Goal: Task Accomplishment & Management: Manage account settings

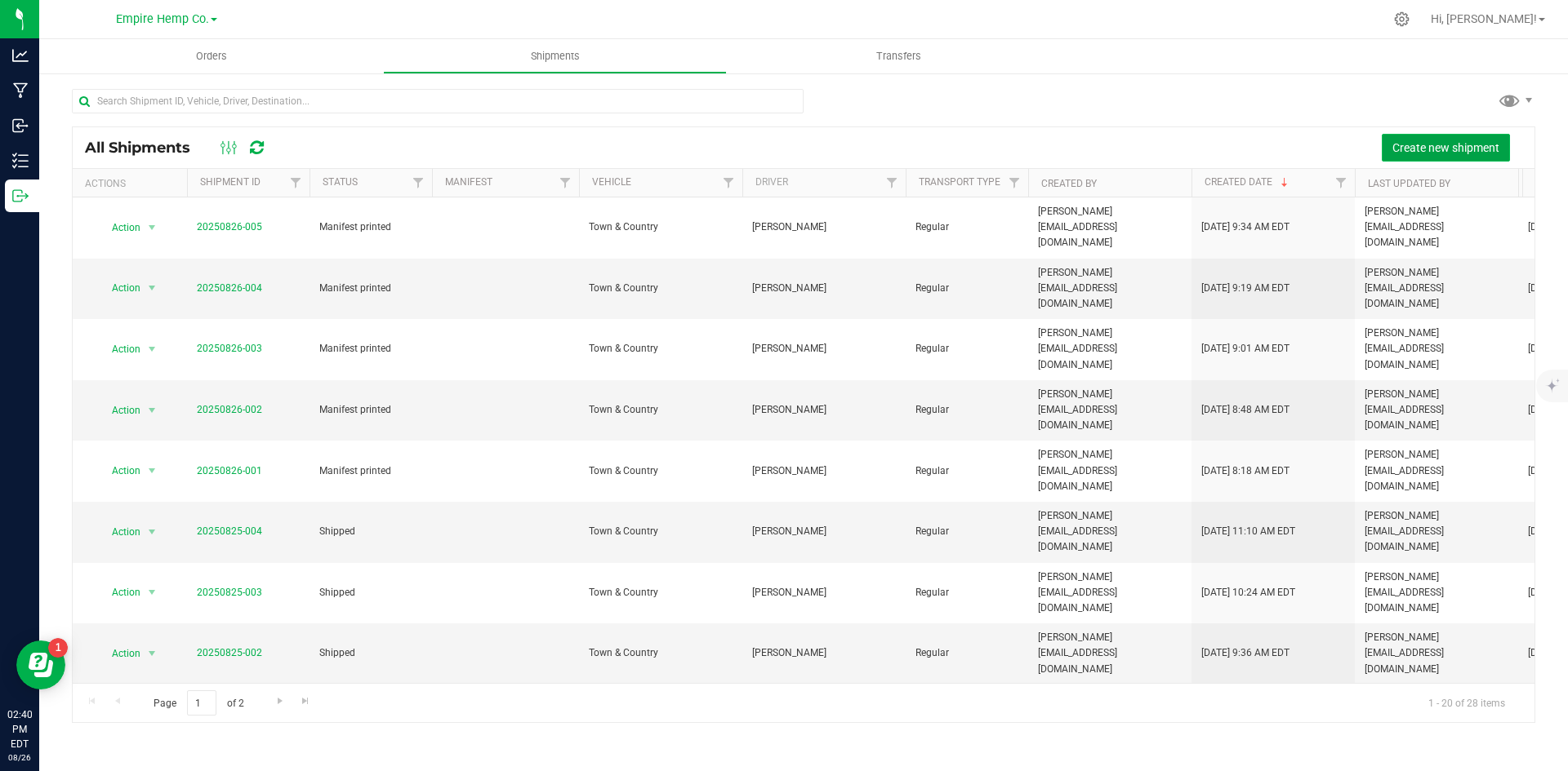
click at [1444, 154] on button "Create new shipment" at bounding box center [1445, 147] width 128 height 27
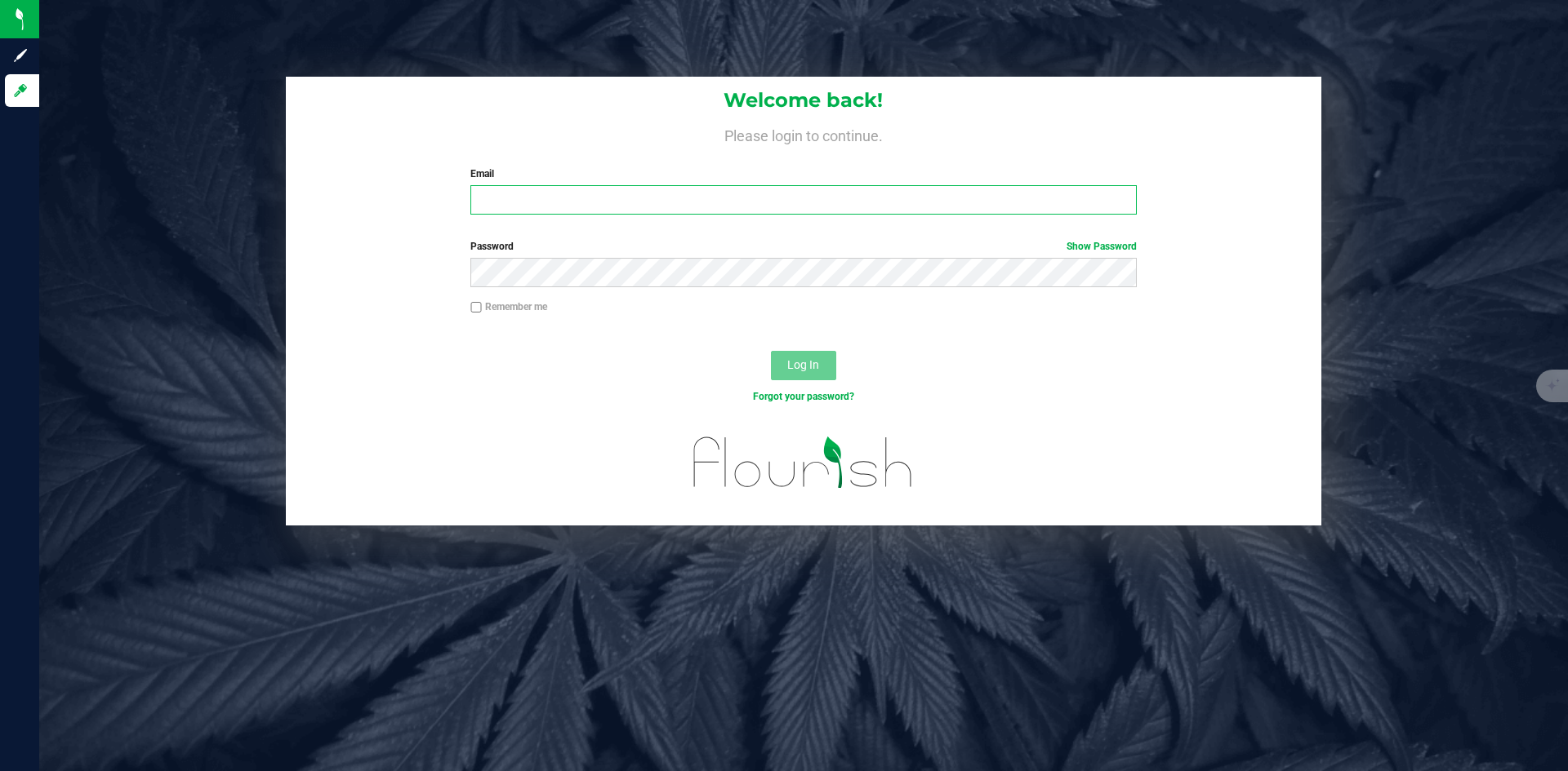
type input "[PERSON_NAME][EMAIL_ADDRESS][DOMAIN_NAME]"
click at [814, 369] on span "Log In" at bounding box center [803, 364] width 32 height 13
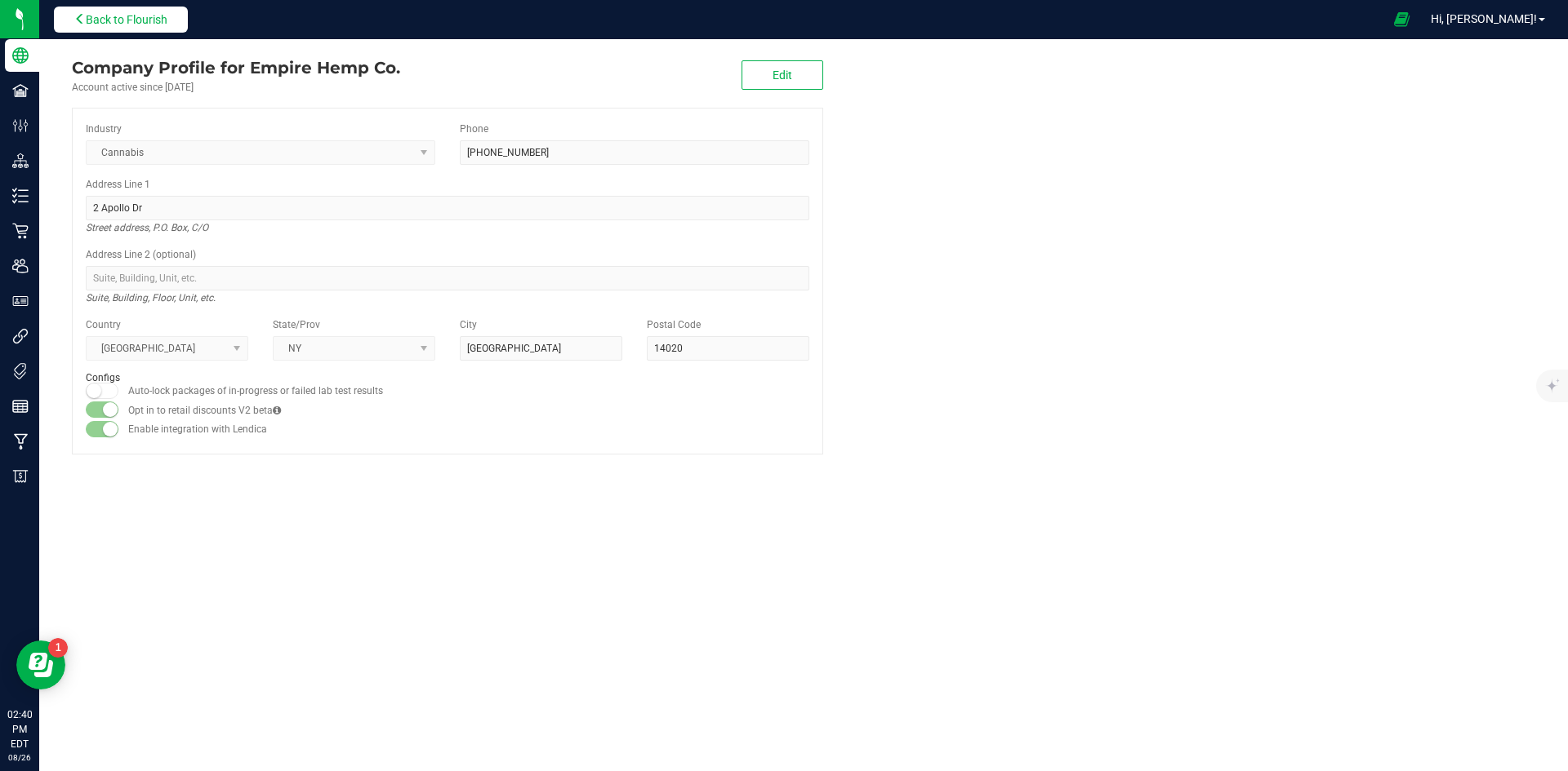
click at [128, 17] on span "Back to Flourish" at bounding box center [126, 19] width 82 height 13
click at [133, 21] on span "Back to Flourish" at bounding box center [126, 19] width 82 height 13
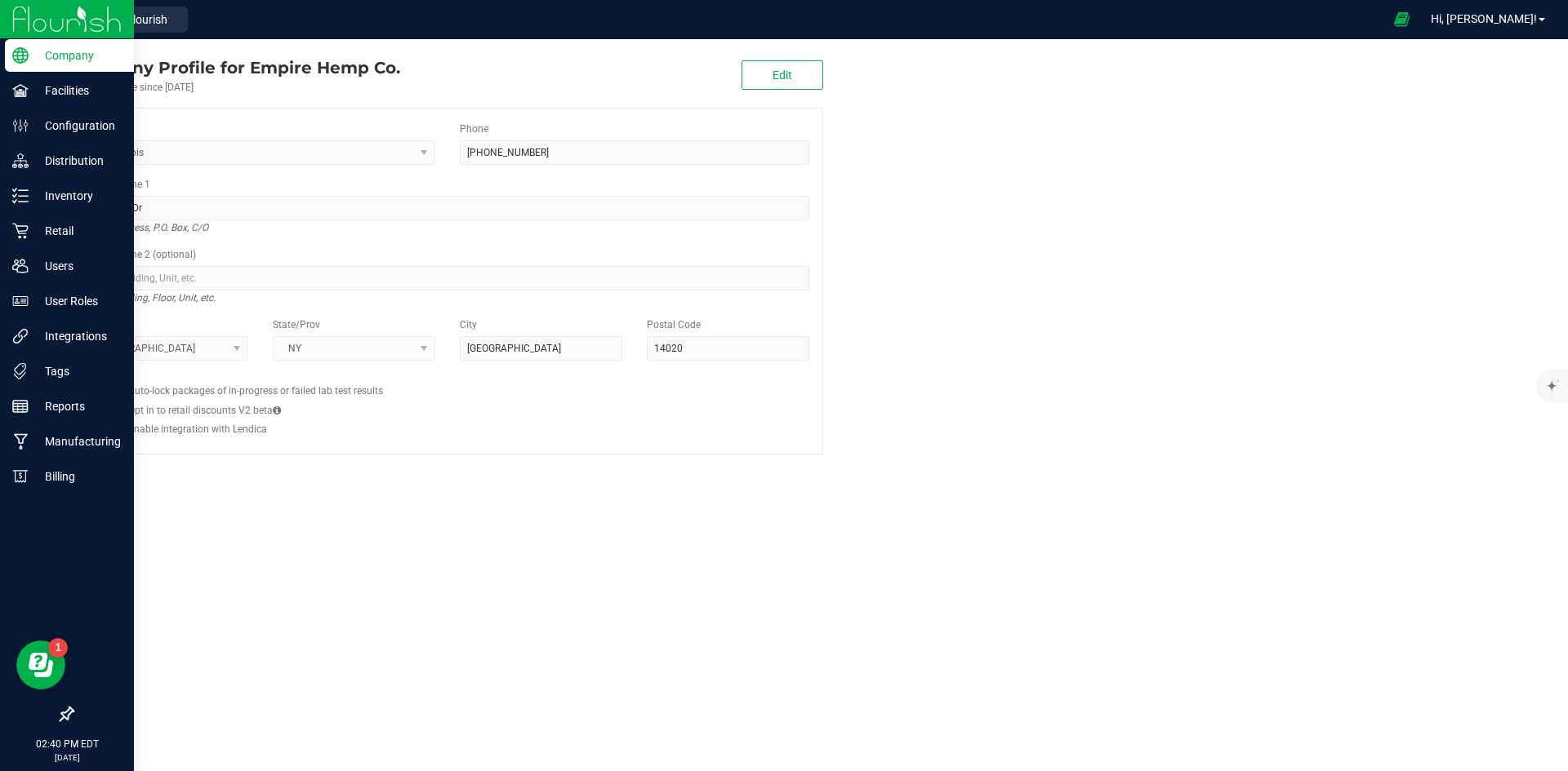
click at [34, 17] on img at bounding box center [67, 19] width 109 height 38
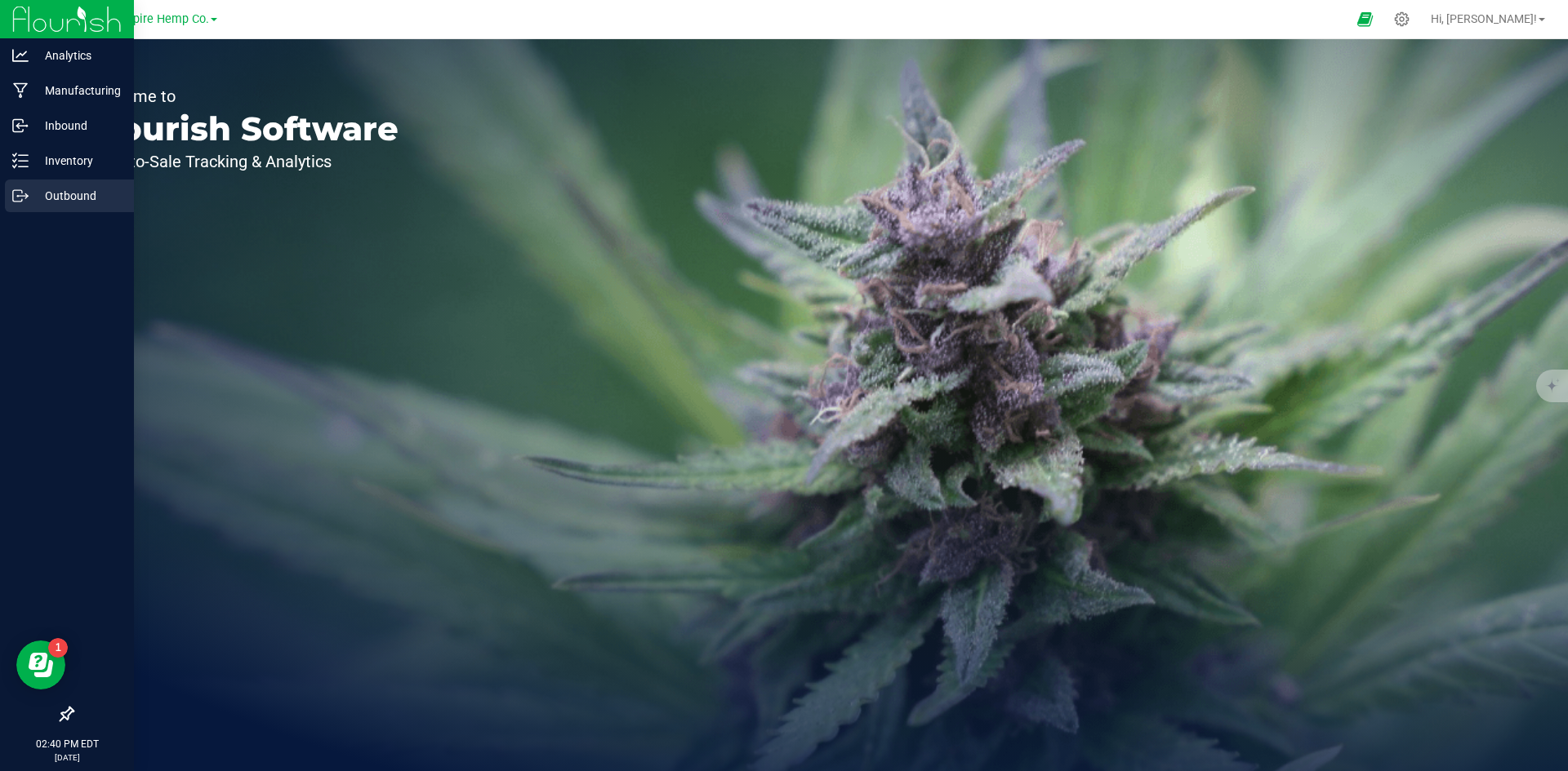
click at [40, 198] on p "Outbound" at bounding box center [77, 196] width 98 height 19
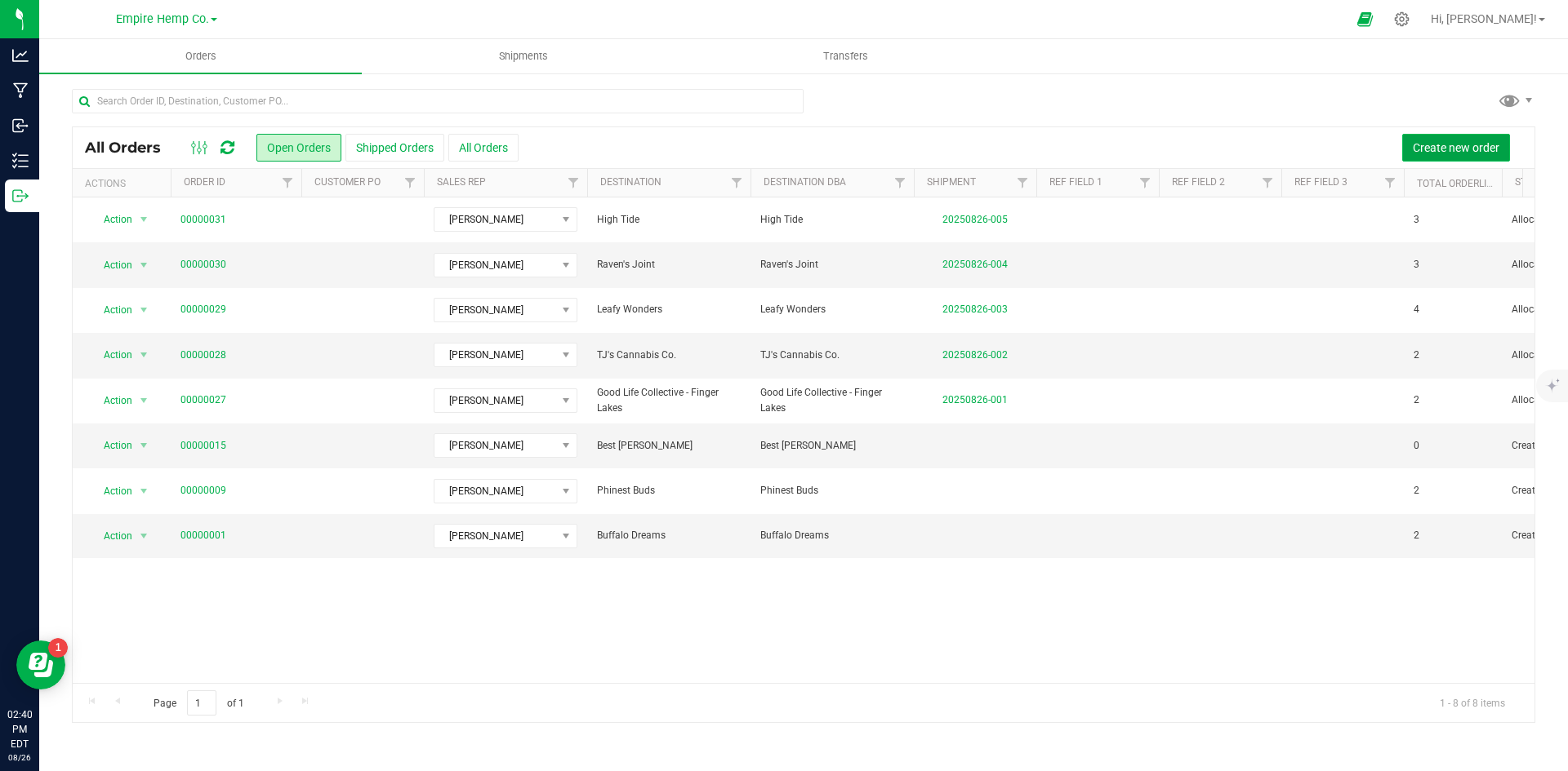
click at [1467, 141] on span "Create new order" at bounding box center [1456, 147] width 86 height 13
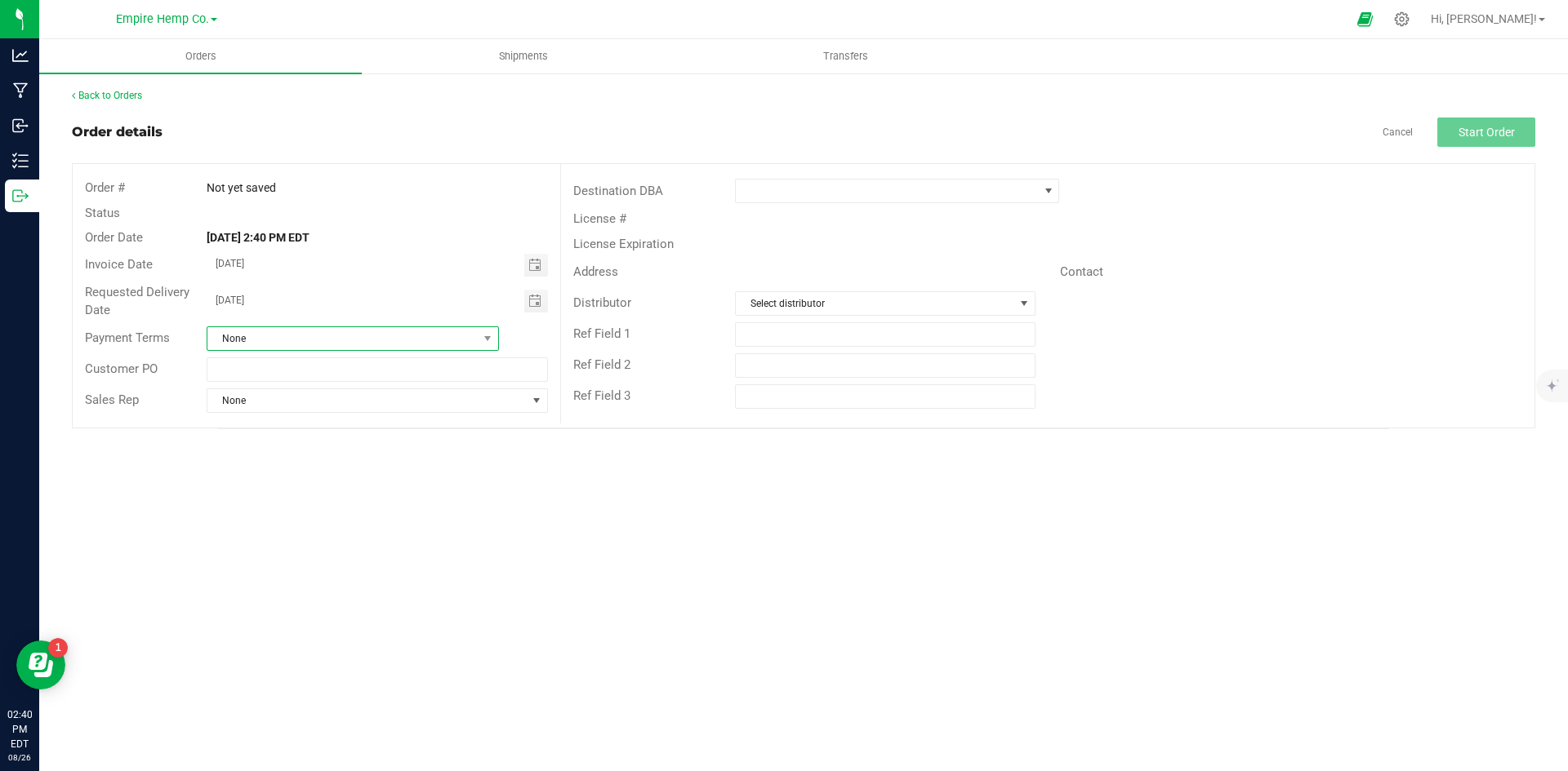
click at [475, 342] on span "None" at bounding box center [342, 339] width 270 height 23
click at [485, 198] on div "Order # Not yet saved" at bounding box center [316, 188] width 487 height 26
click at [1047, 188] on span at bounding box center [1048, 191] width 13 height 13
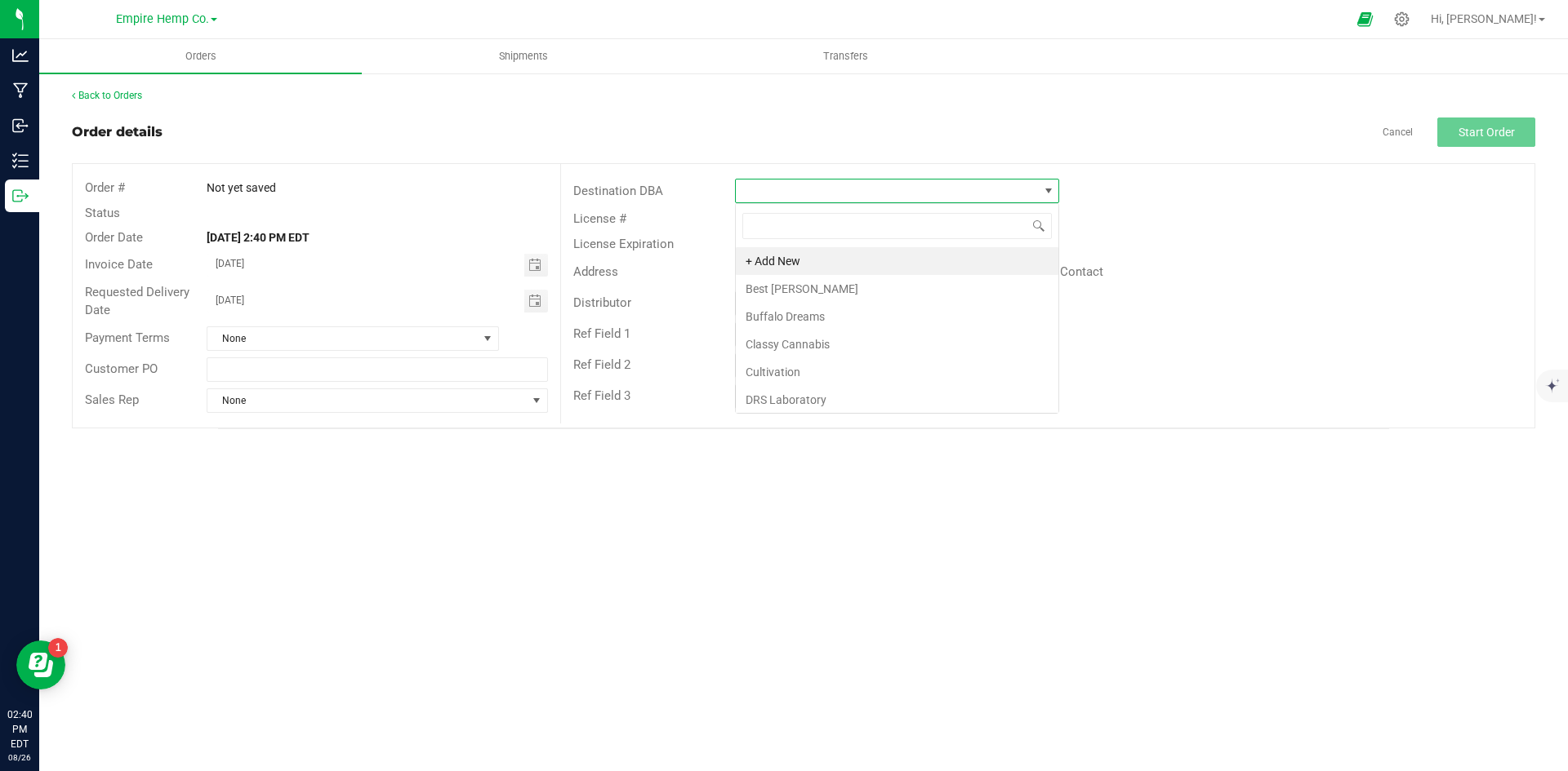
scroll to position [25, 324]
type input "mr"
click at [888, 253] on li "[PERSON_NAME] CANNAry" at bounding box center [897, 260] width 323 height 27
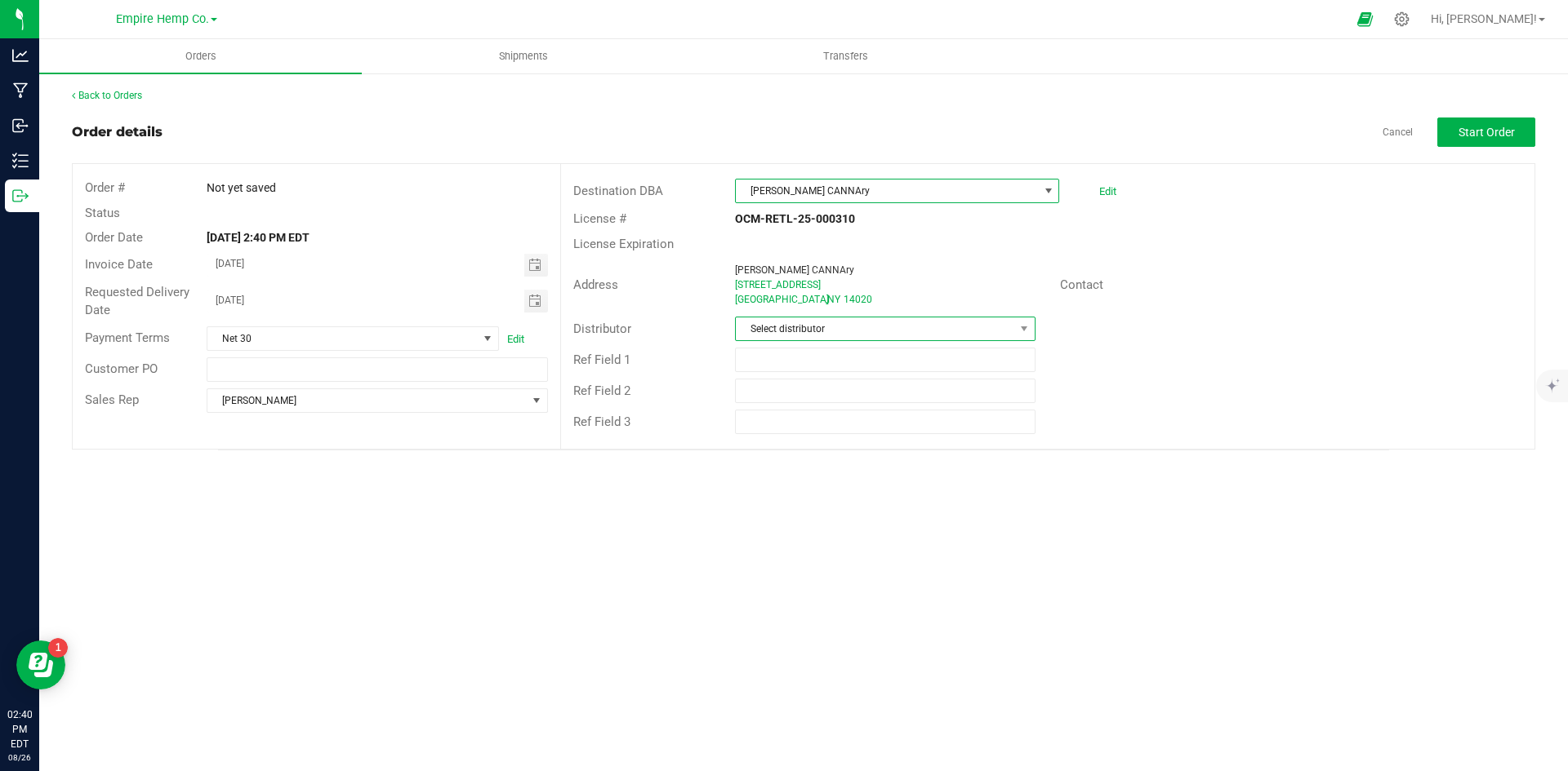
click at [1012, 326] on span "Select distributor" at bounding box center [874, 329] width 278 height 23
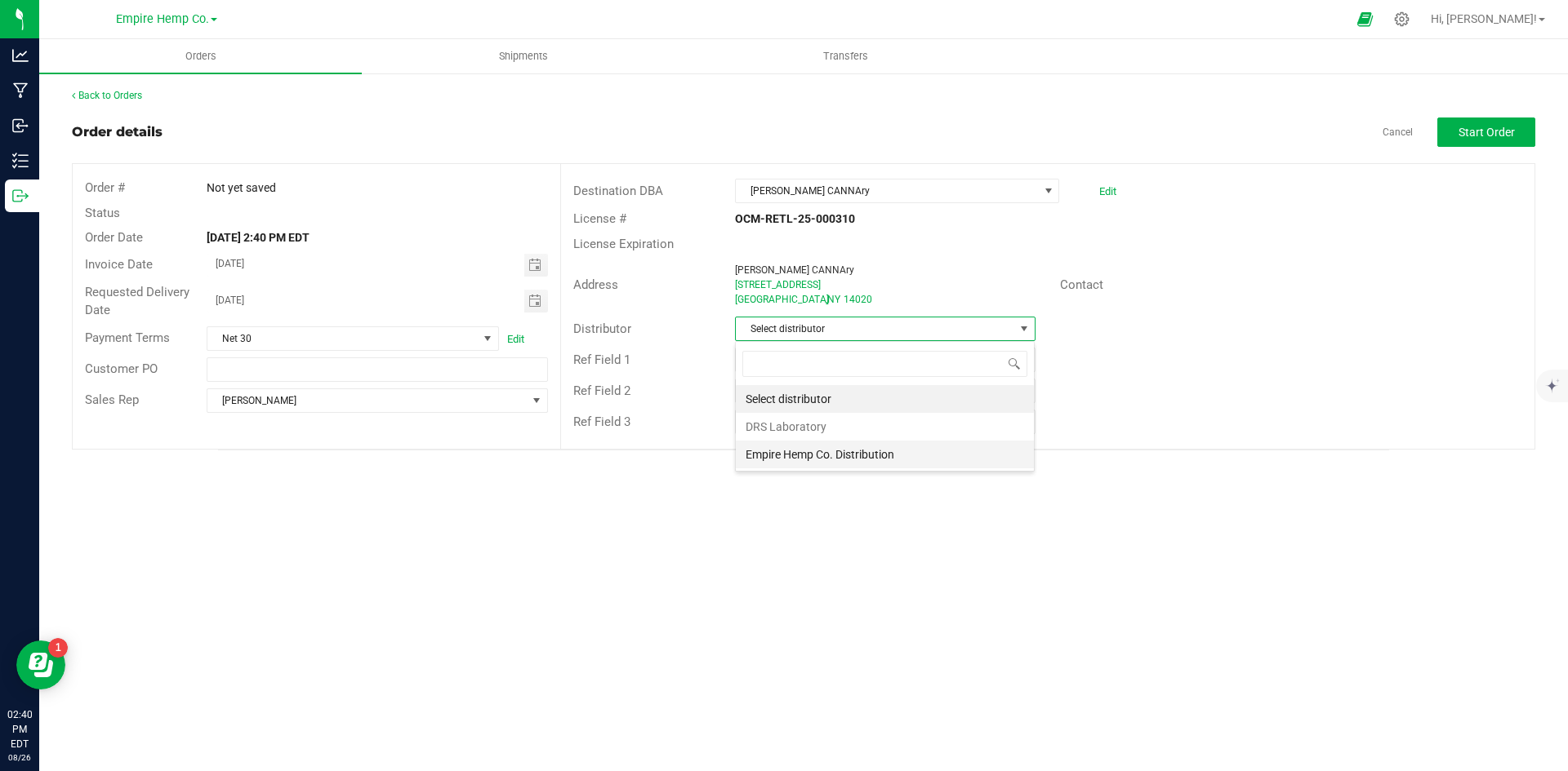
click at [899, 454] on li "Empire Hemp Co. Distribution" at bounding box center [885, 454] width 298 height 27
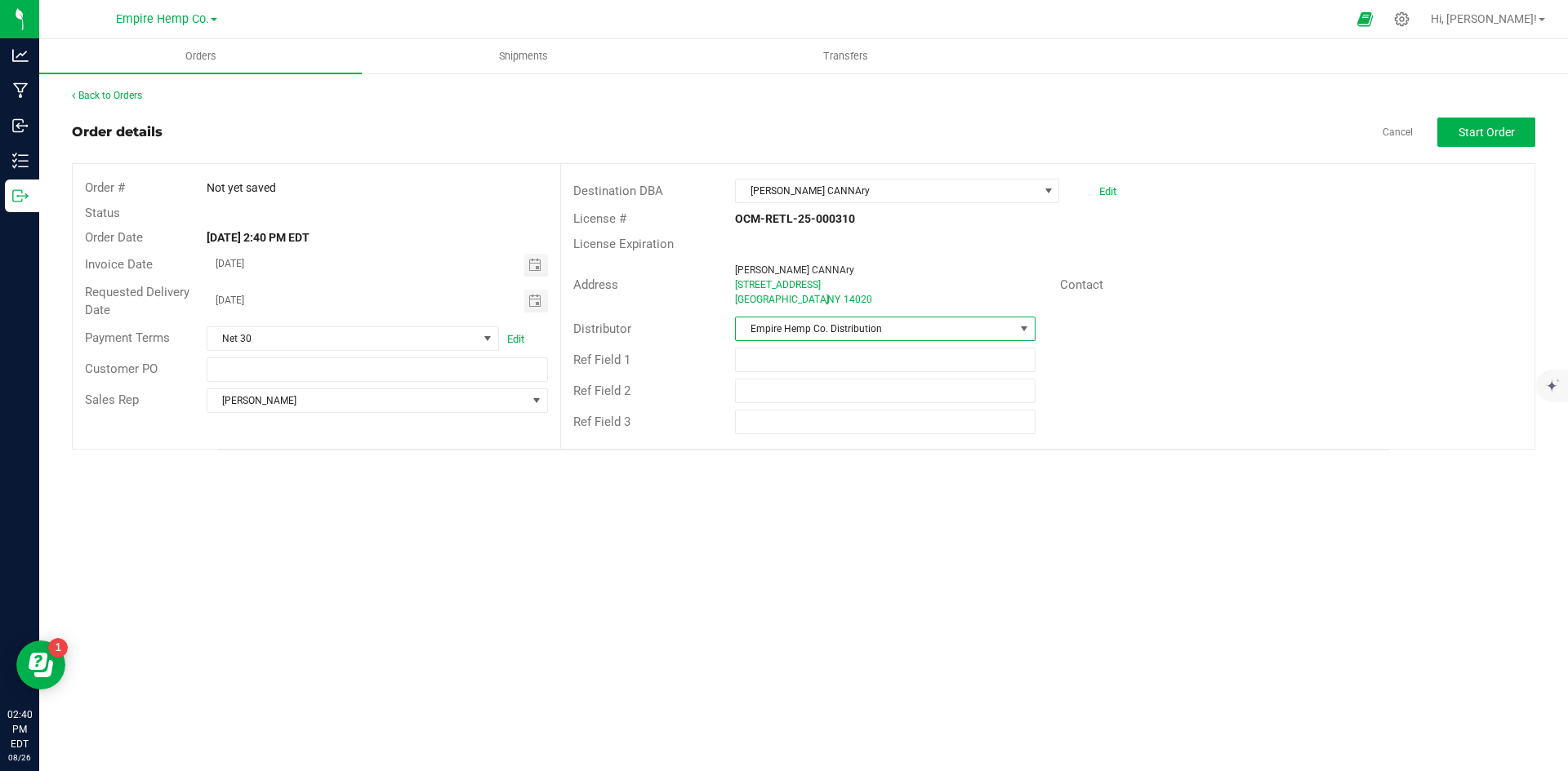
click at [1498, 323] on div "Distributor Empire Hemp Co. Distribution" at bounding box center [1047, 328] width 973 height 31
click at [1507, 143] on button "Start Order" at bounding box center [1486, 131] width 98 height 29
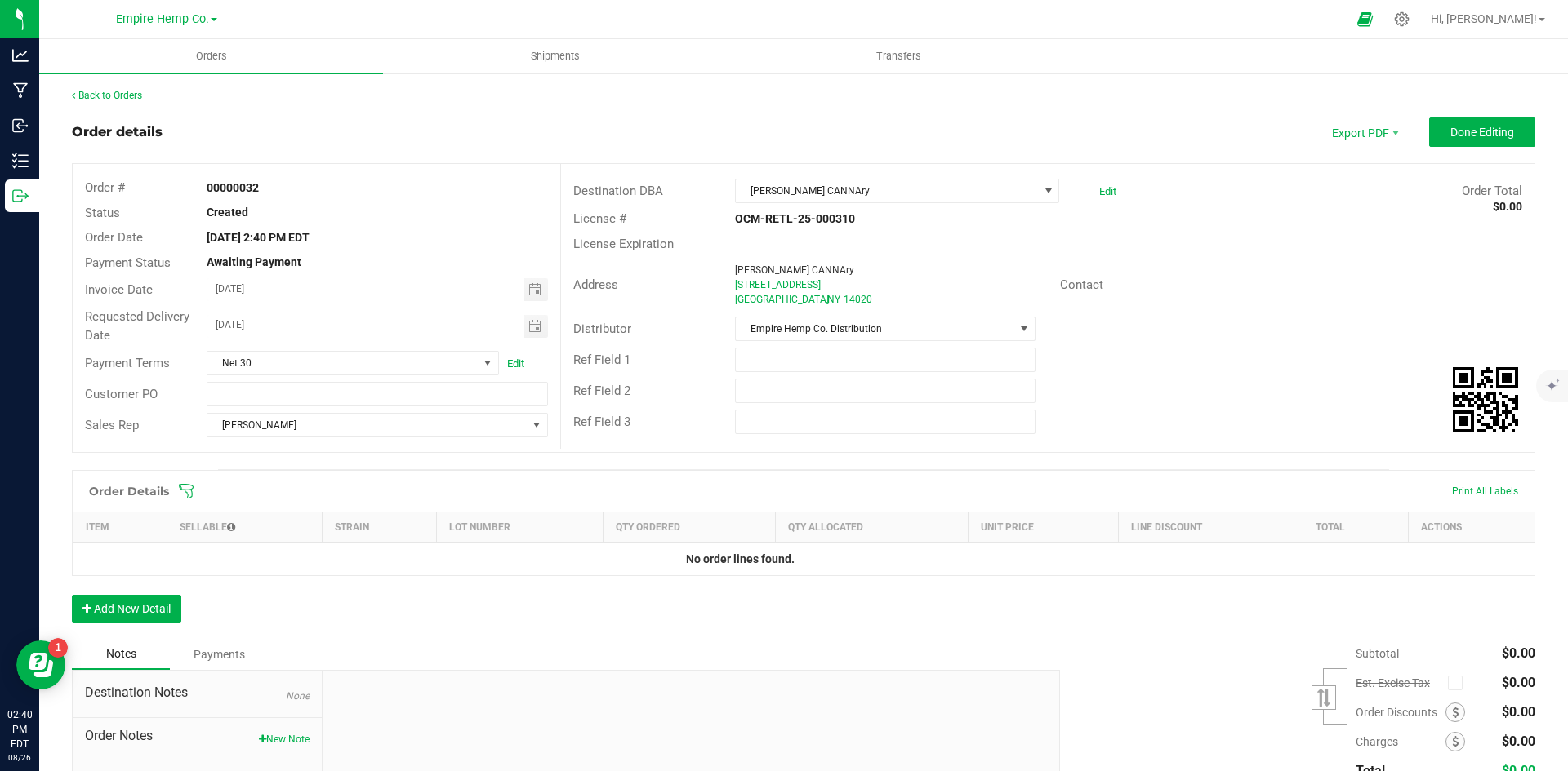
scroll to position [136, 0]
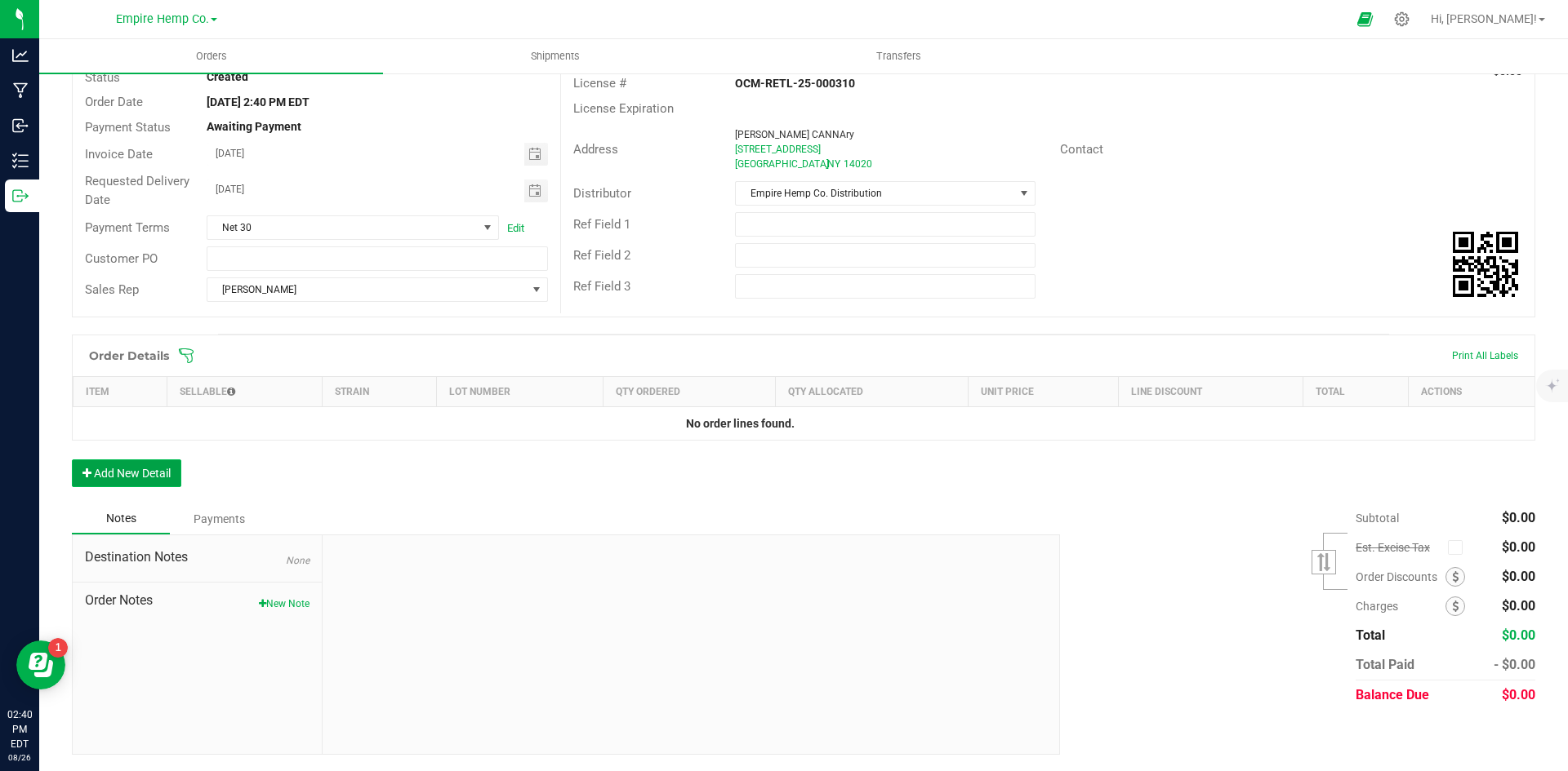
click at [137, 482] on button "Add New Detail" at bounding box center [126, 473] width 109 height 27
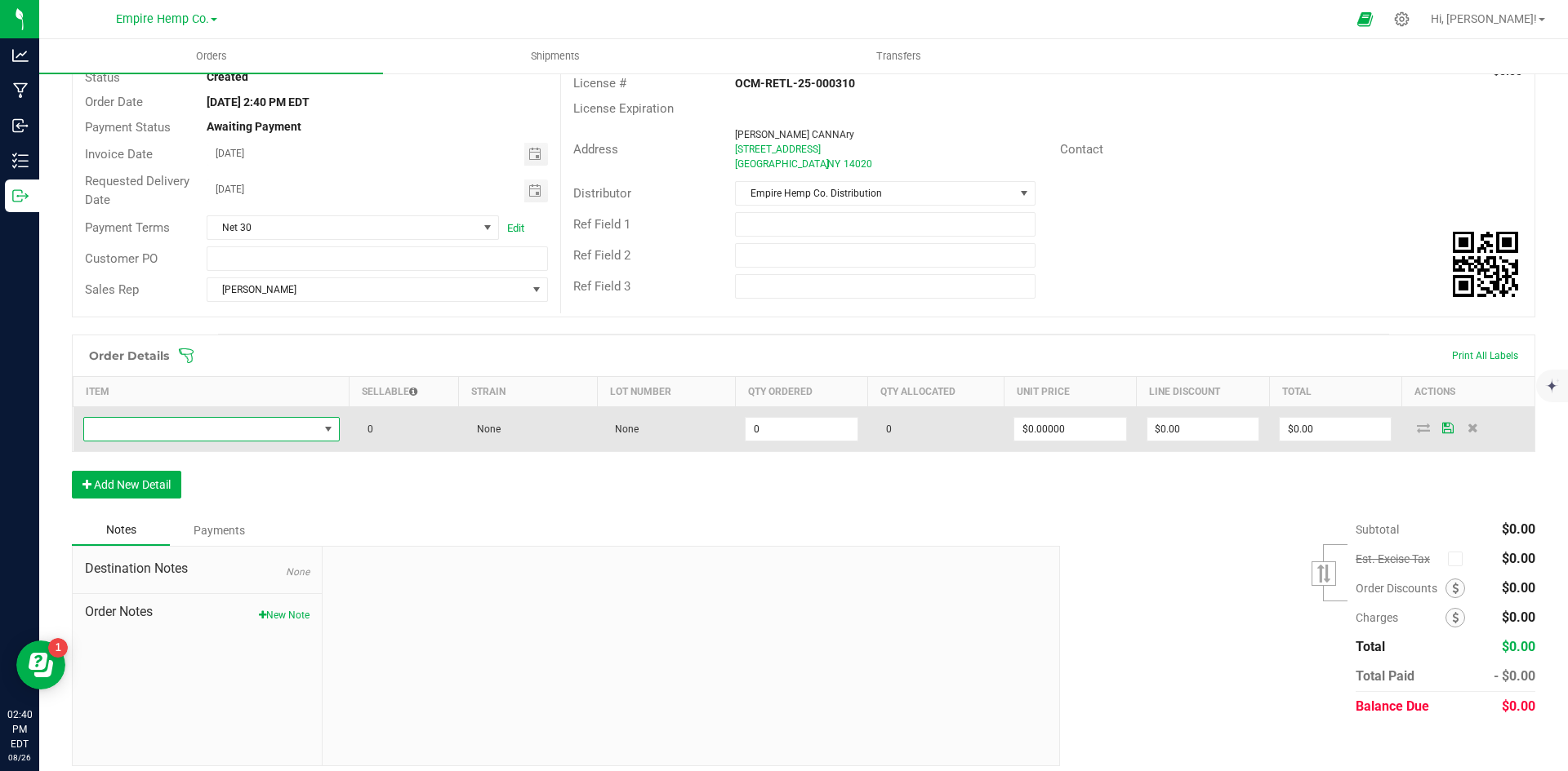
click at [284, 428] on span "NO DATA FOUND" at bounding box center [201, 430] width 235 height 23
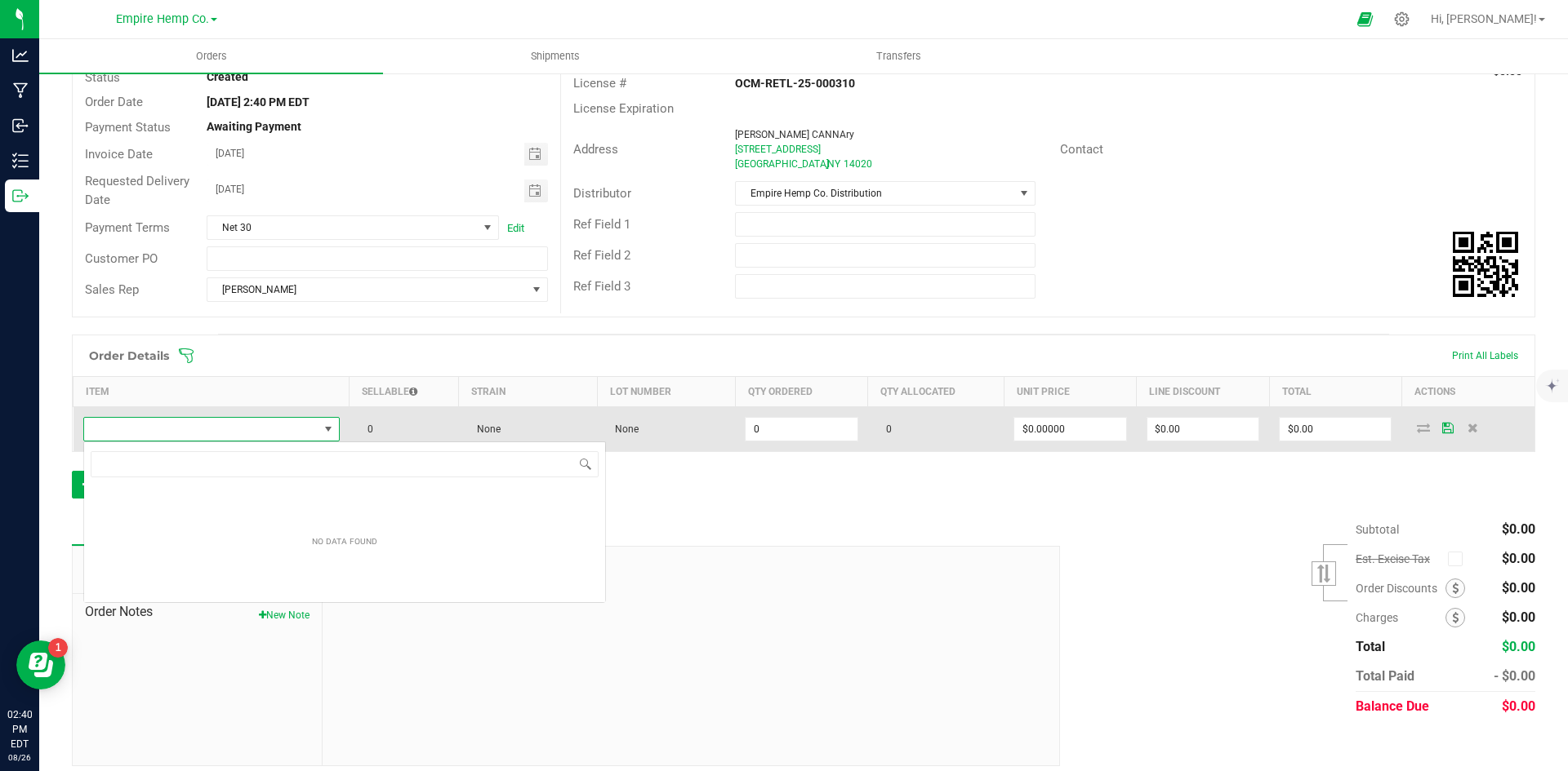
scroll to position [25, 254]
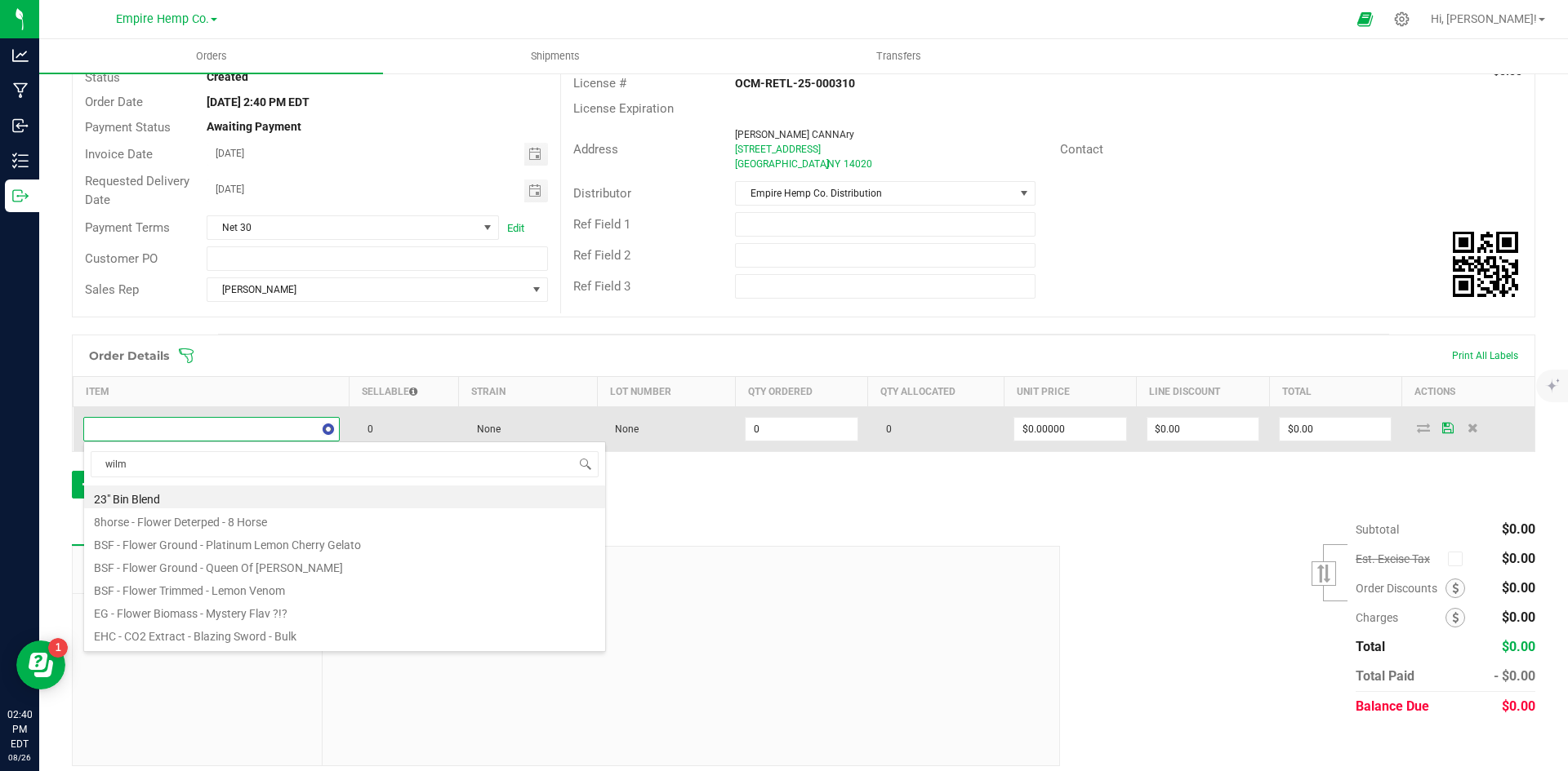
type input "[PERSON_NAME]"
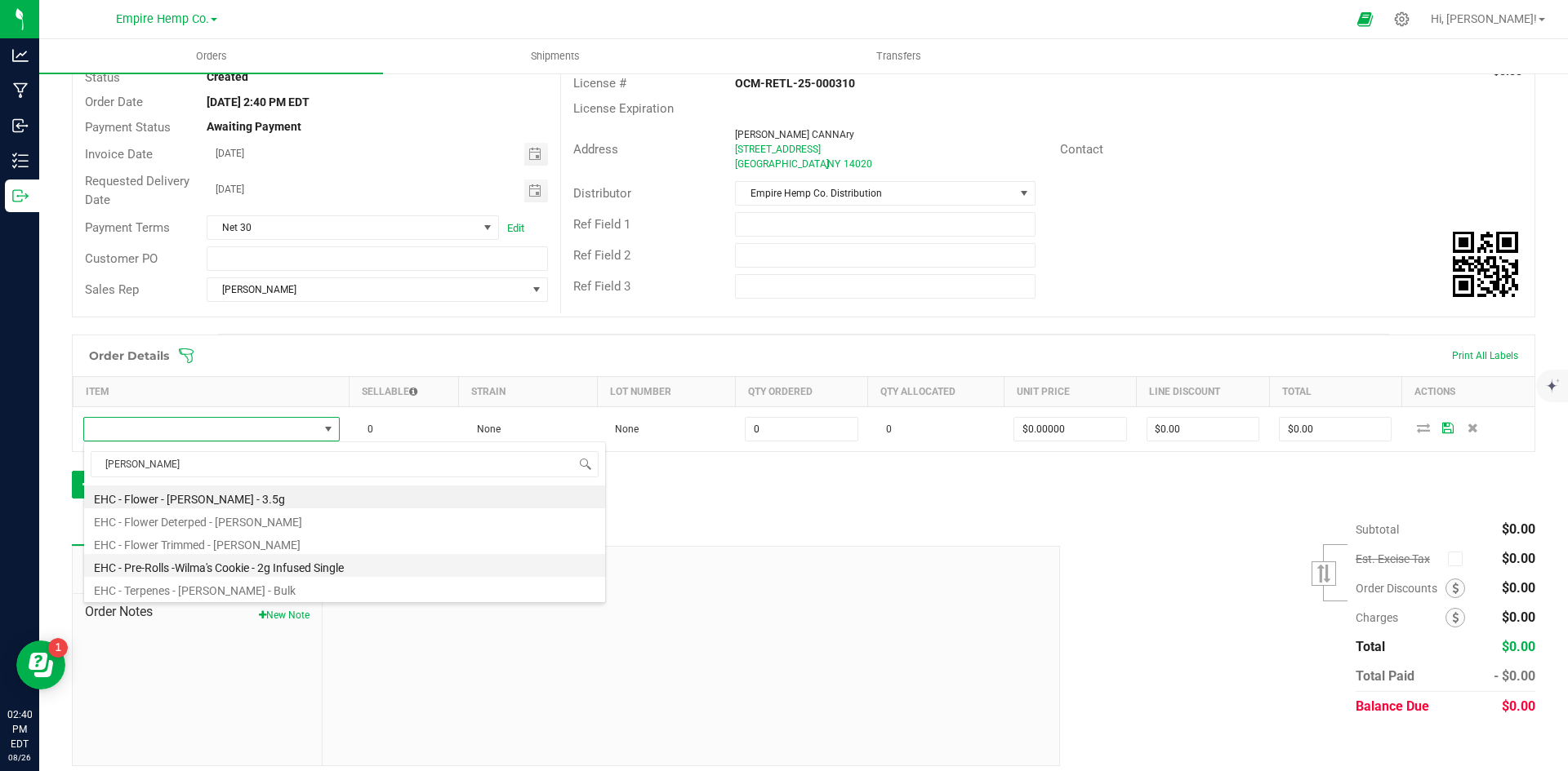
click at [273, 564] on li "EHC - Pre-Rolls -Wilma's Cookie - 2g Infused Single" at bounding box center [344, 565] width 521 height 23
type input "0.0000 g"
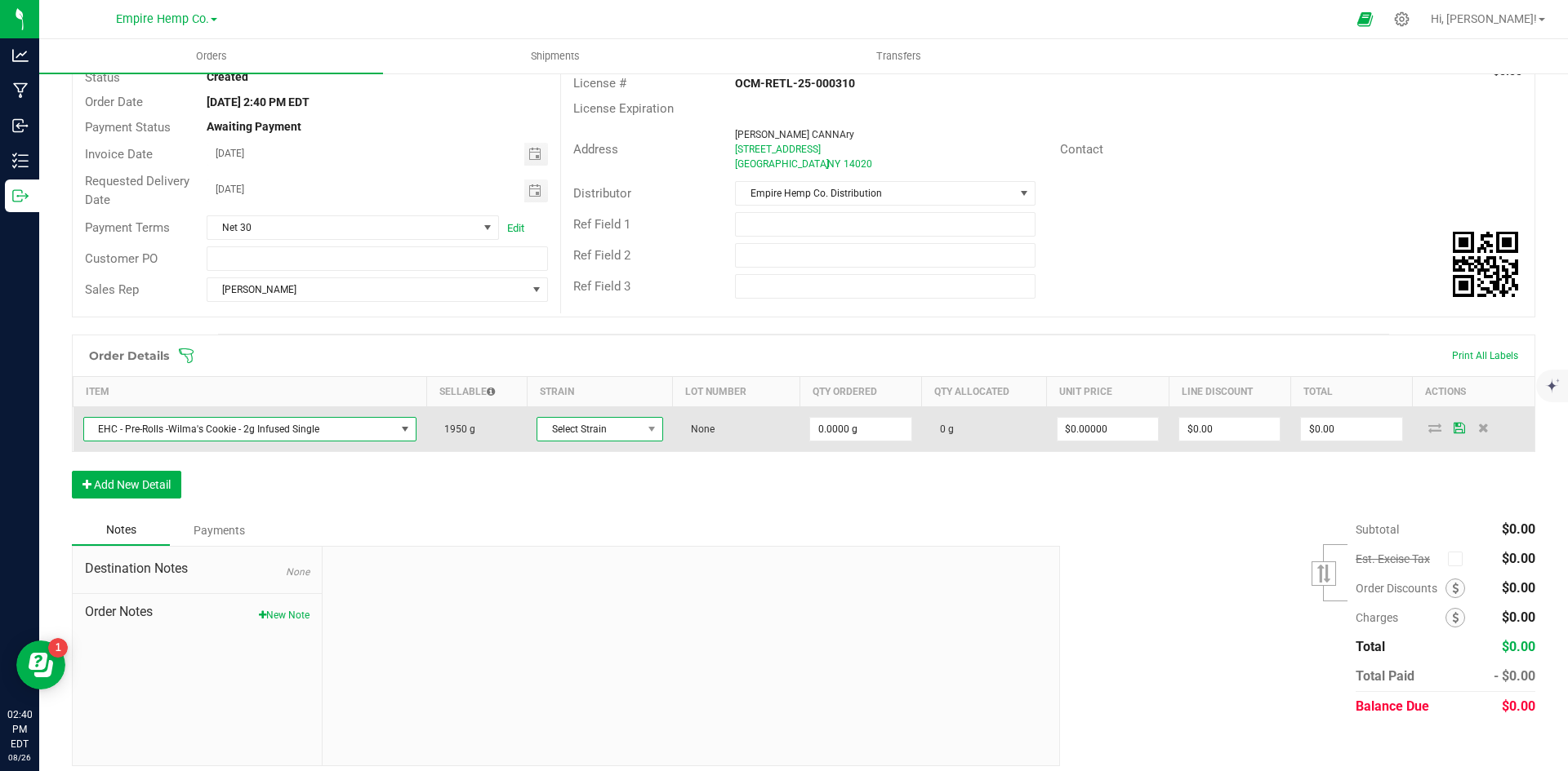
click at [621, 424] on span "Select Strain" at bounding box center [589, 430] width 104 height 23
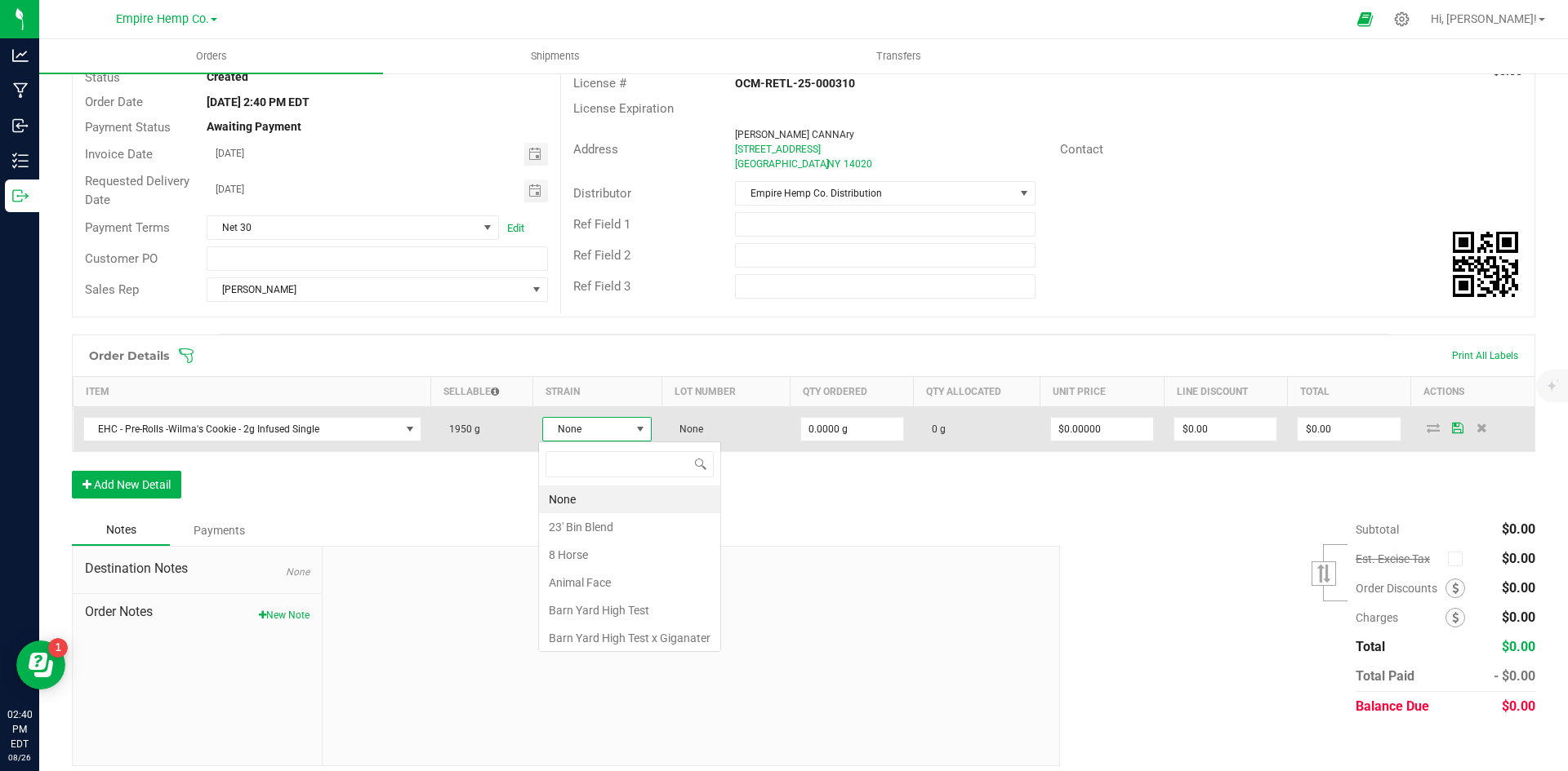
scroll to position [25, 109]
type input "[PERSON_NAME]"
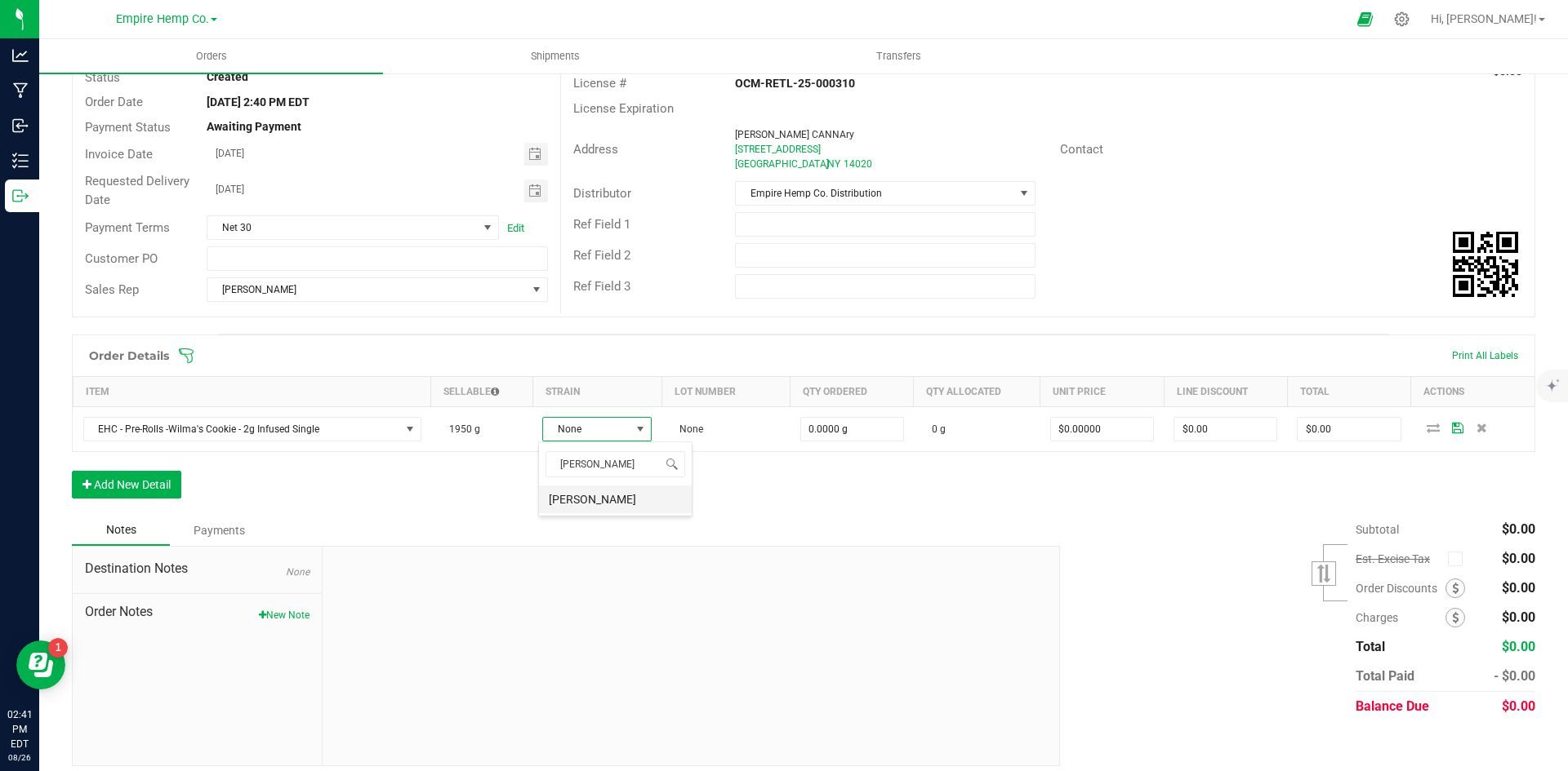
click at [611, 512] on li "[PERSON_NAME]" at bounding box center [615, 499] width 153 height 27
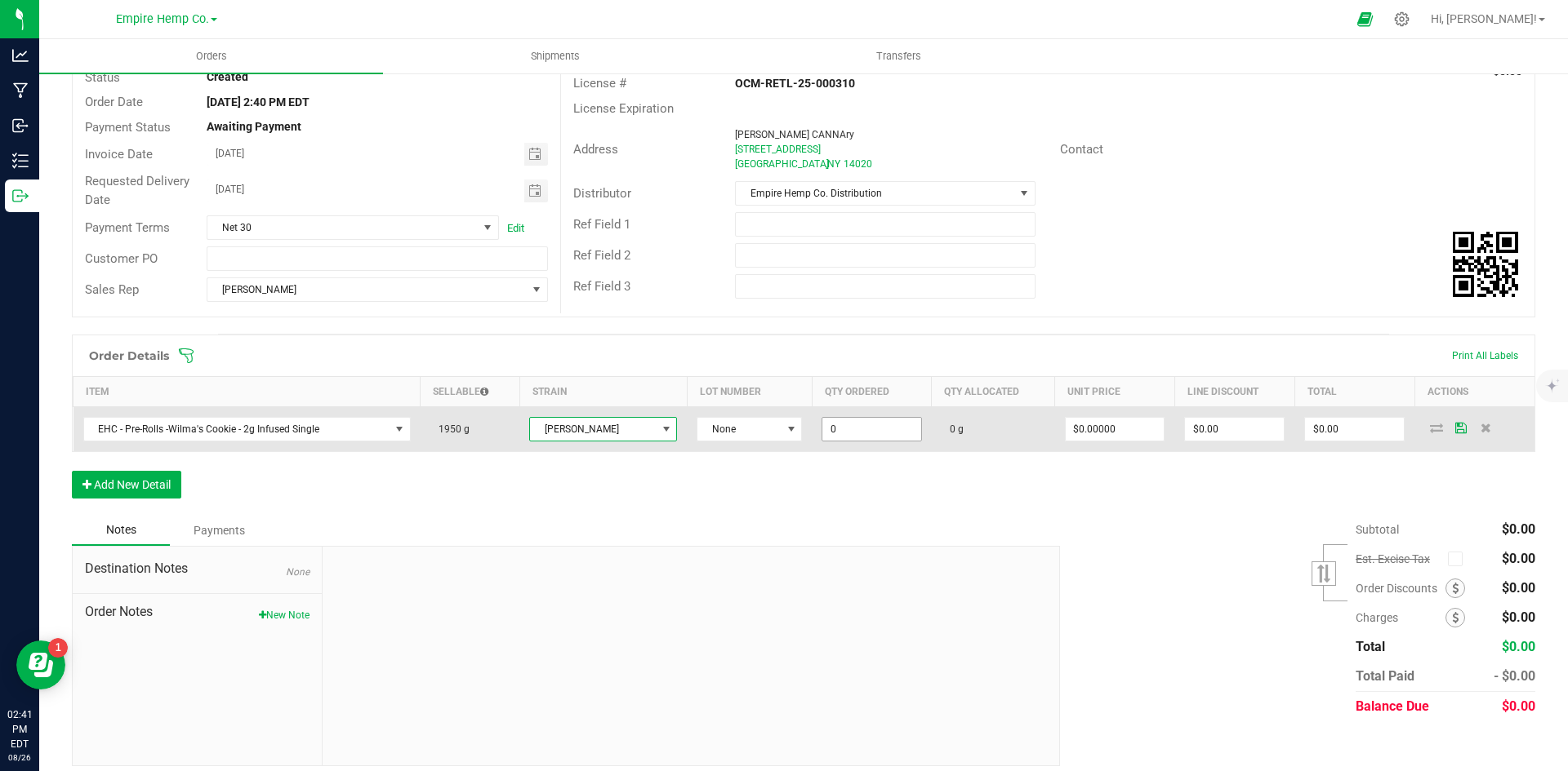
click at [844, 419] on input "0" at bounding box center [872, 430] width 99 height 23
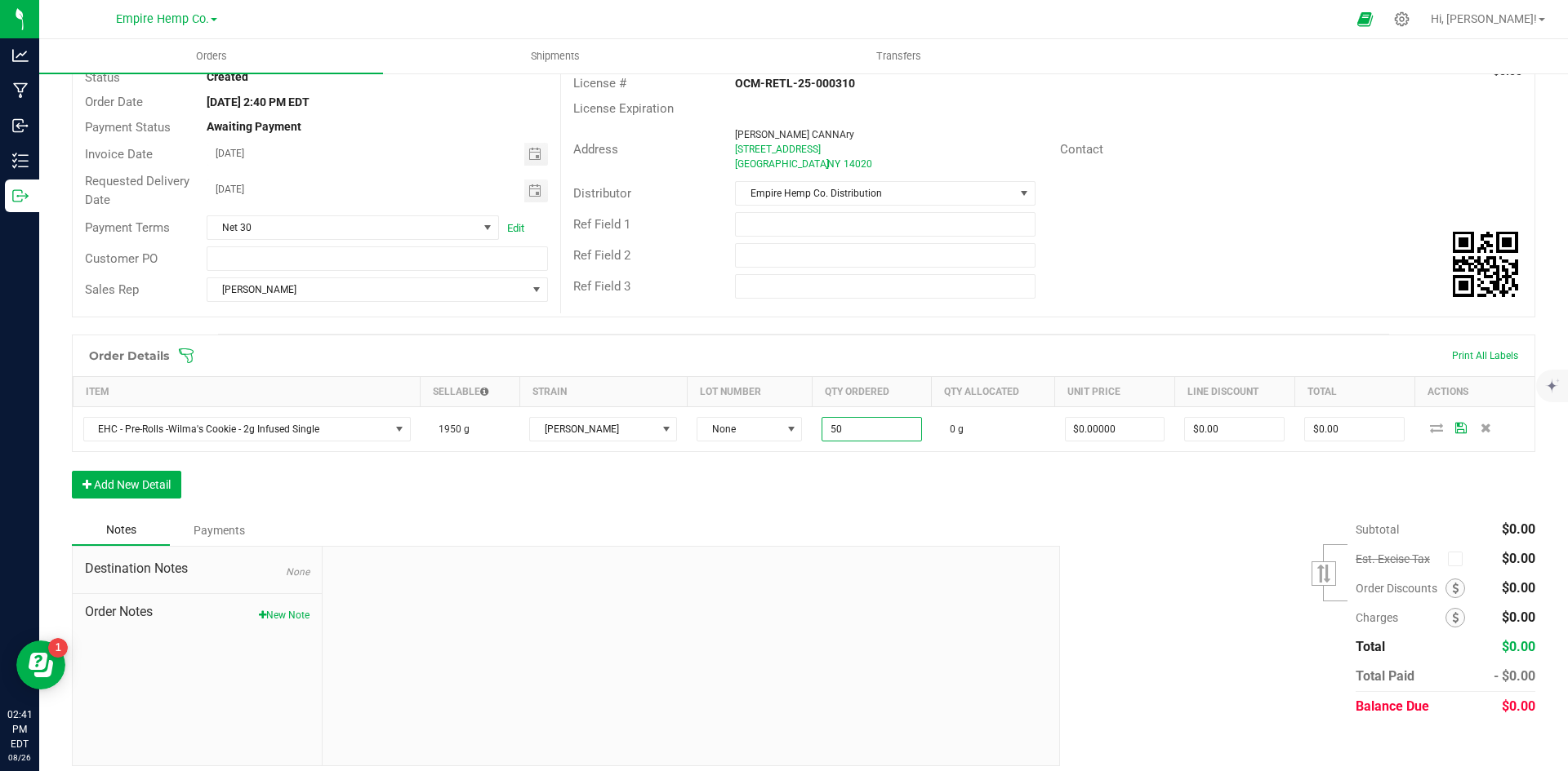
type input "50.0000 g"
click at [892, 519] on div "Notes Payments" at bounding box center [559, 530] width 976 height 31
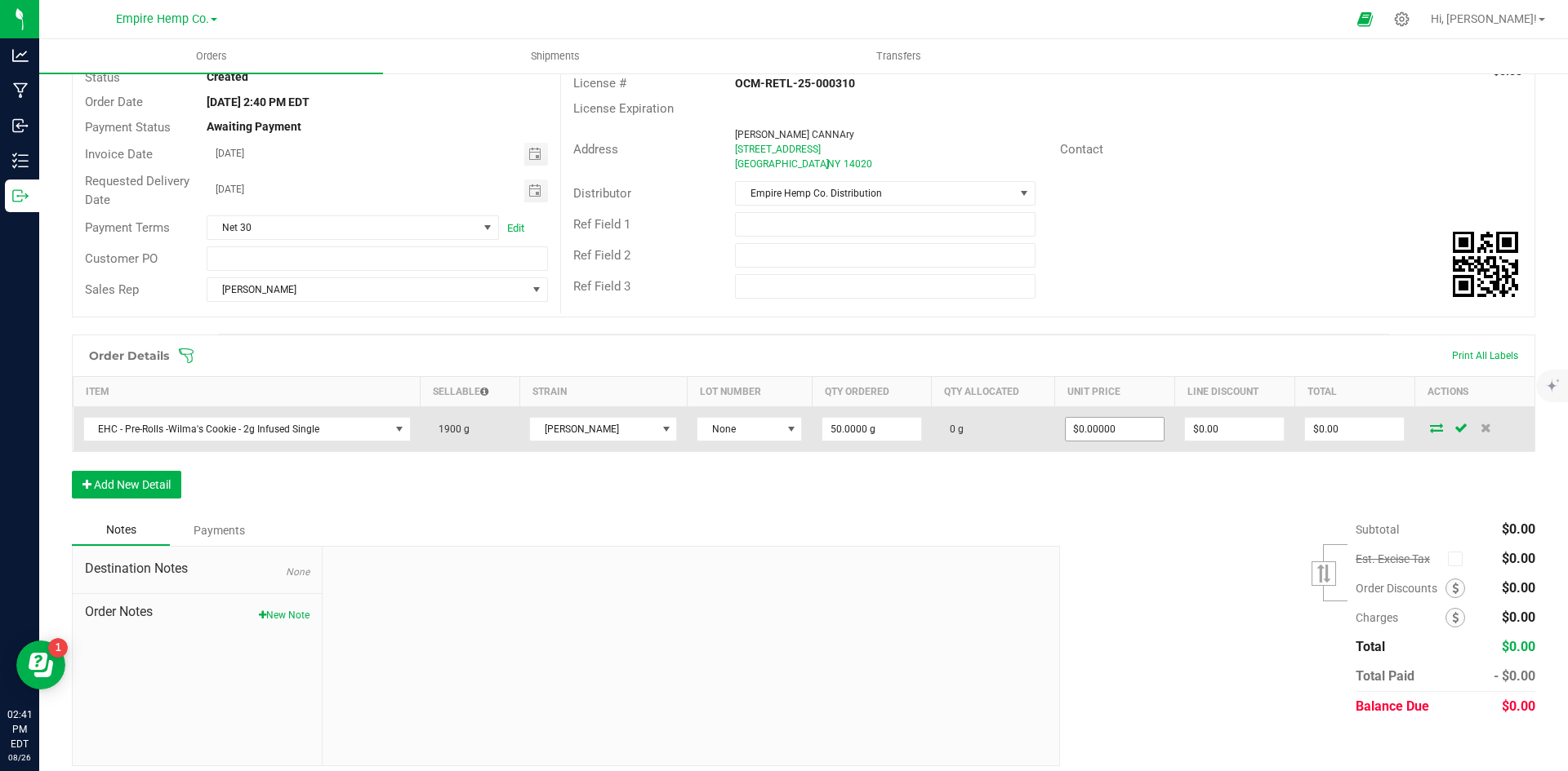
type input "0"
click at [1068, 429] on input "0" at bounding box center [1115, 430] width 99 height 23
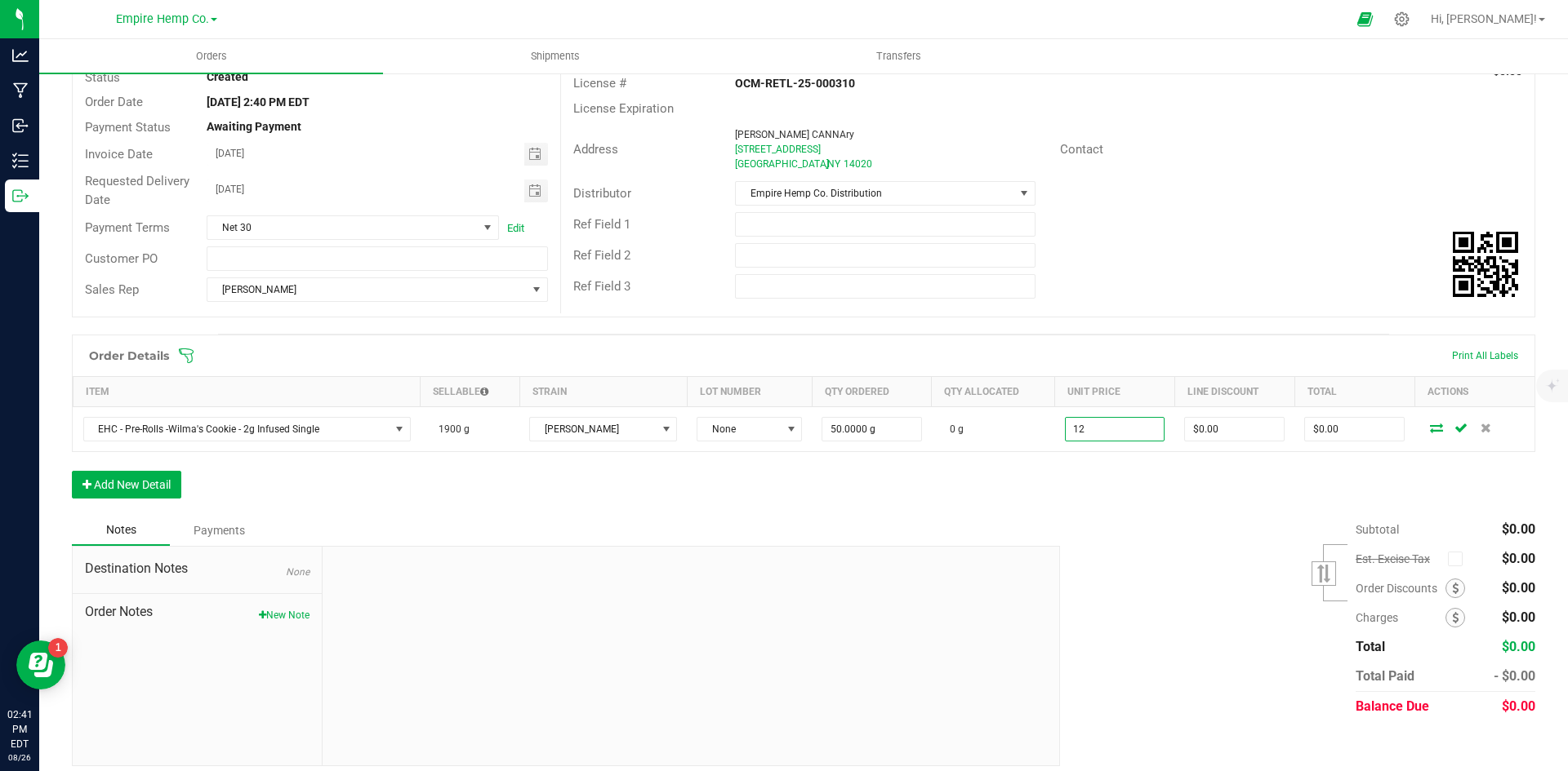
type input "$12.00000"
type input "$600.00"
click at [1135, 489] on div "Order Details Print All Labels Item Sellable Strain Lot Number Qty Ordered Qty …" at bounding box center [803, 424] width 1463 height 181
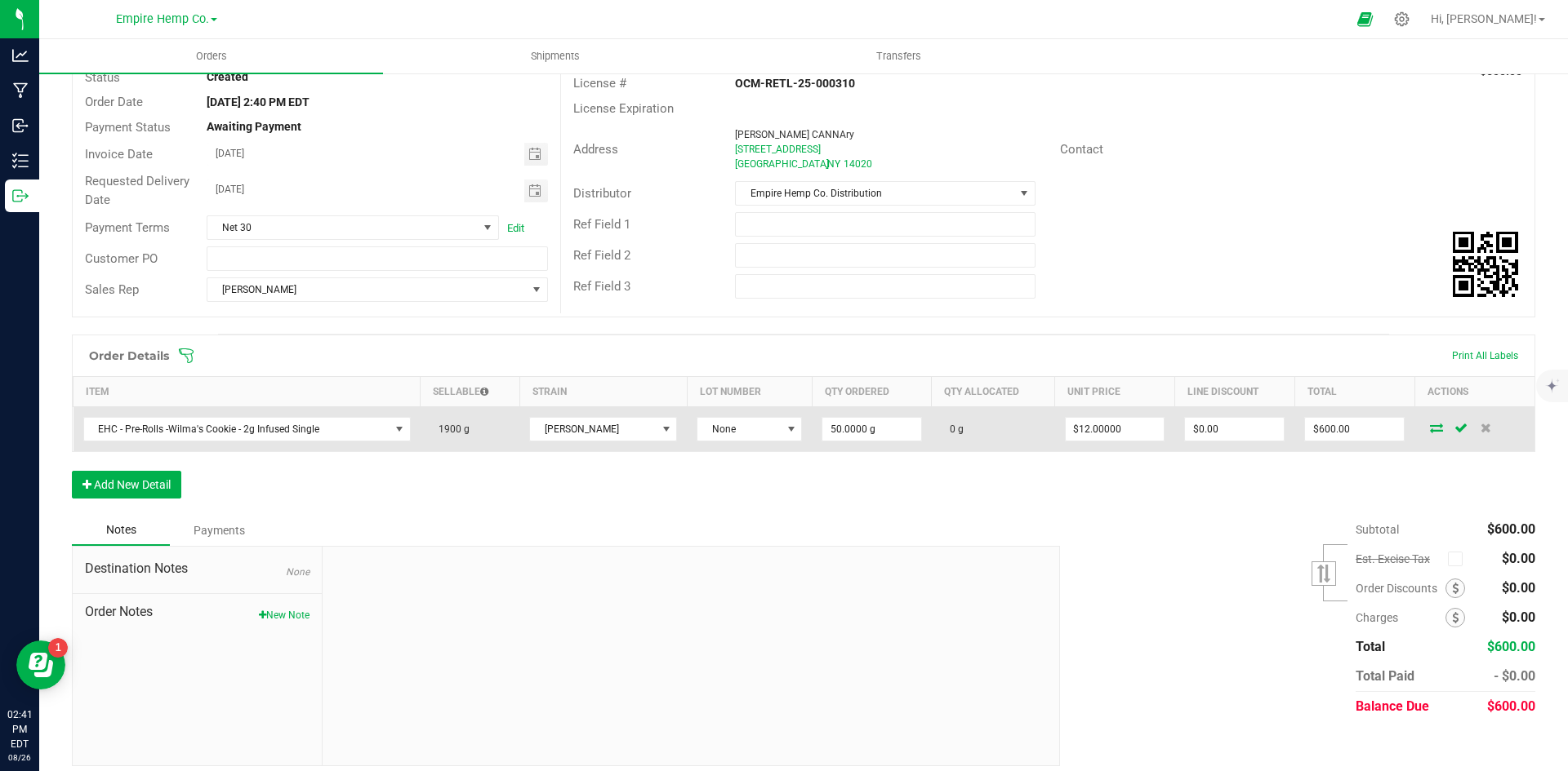
click at [1429, 428] on icon at bounding box center [1436, 427] width 13 height 10
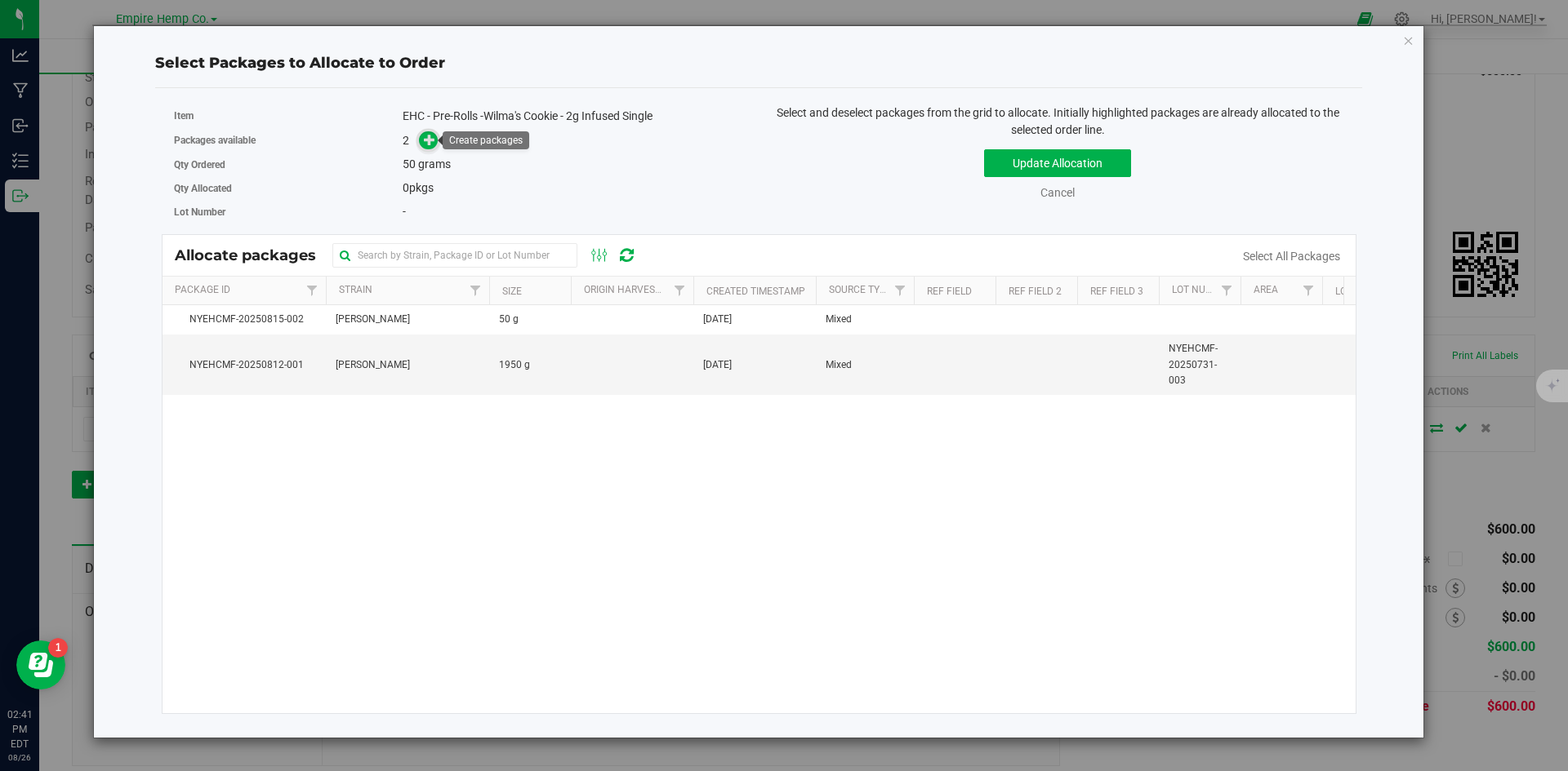
click at [430, 145] on icon at bounding box center [430, 139] width 12 height 12
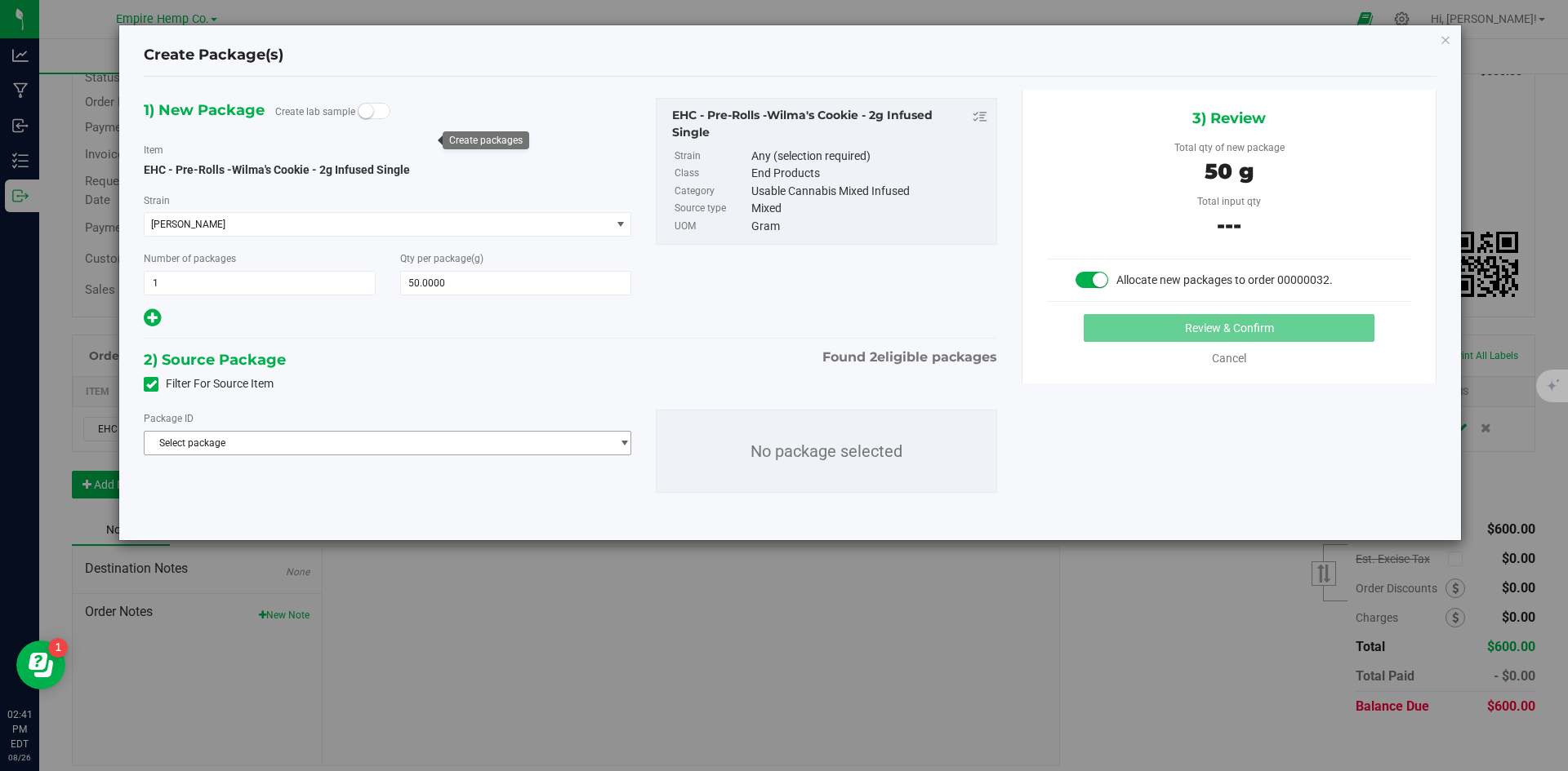
click at [476, 443] on span "Select package" at bounding box center [377, 444] width 465 height 23
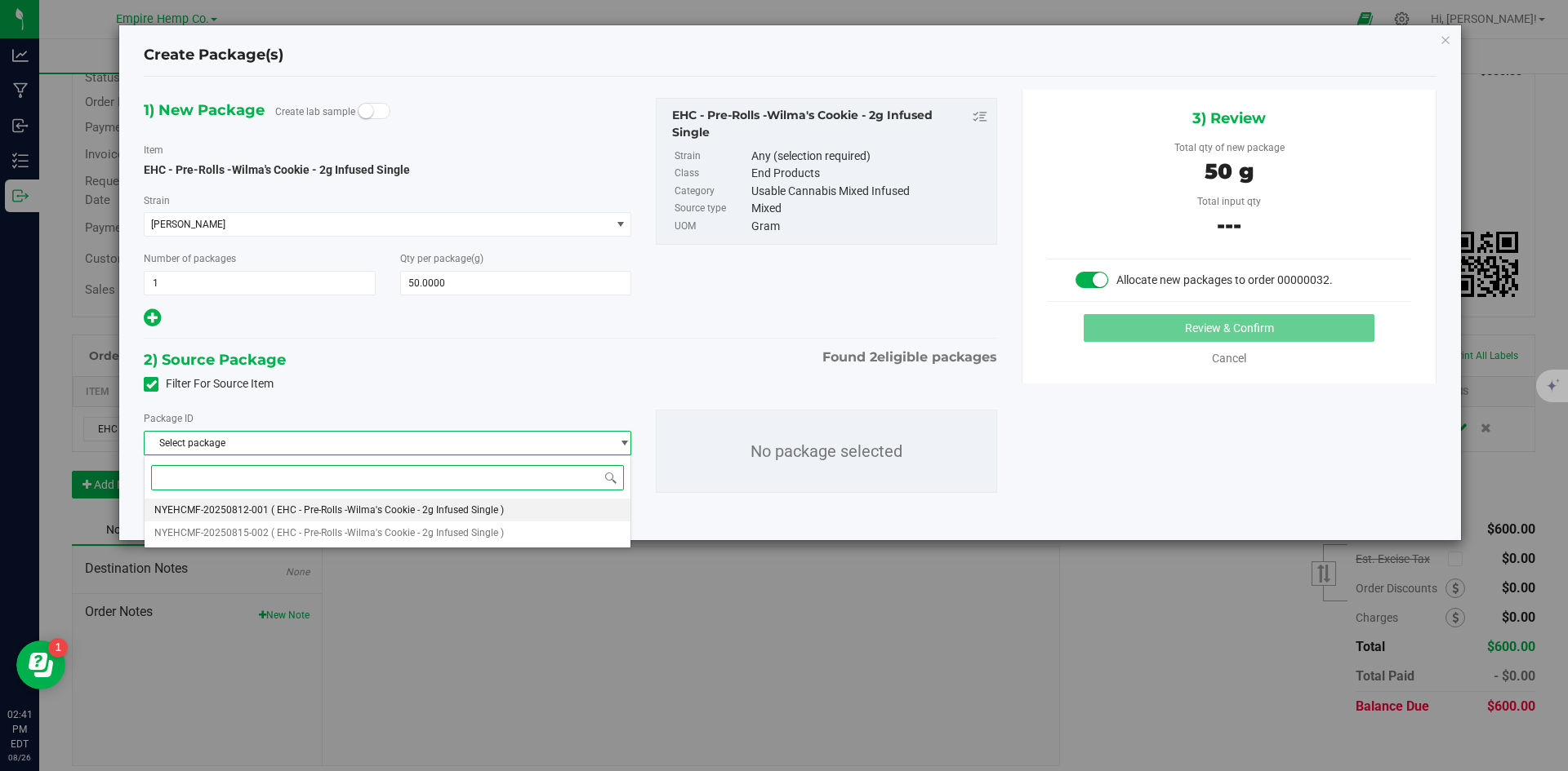
click at [469, 513] on span "( EHC - Pre-Rolls -Wilma's Cookie - 2g Infused Single )" at bounding box center [387, 510] width 233 height 11
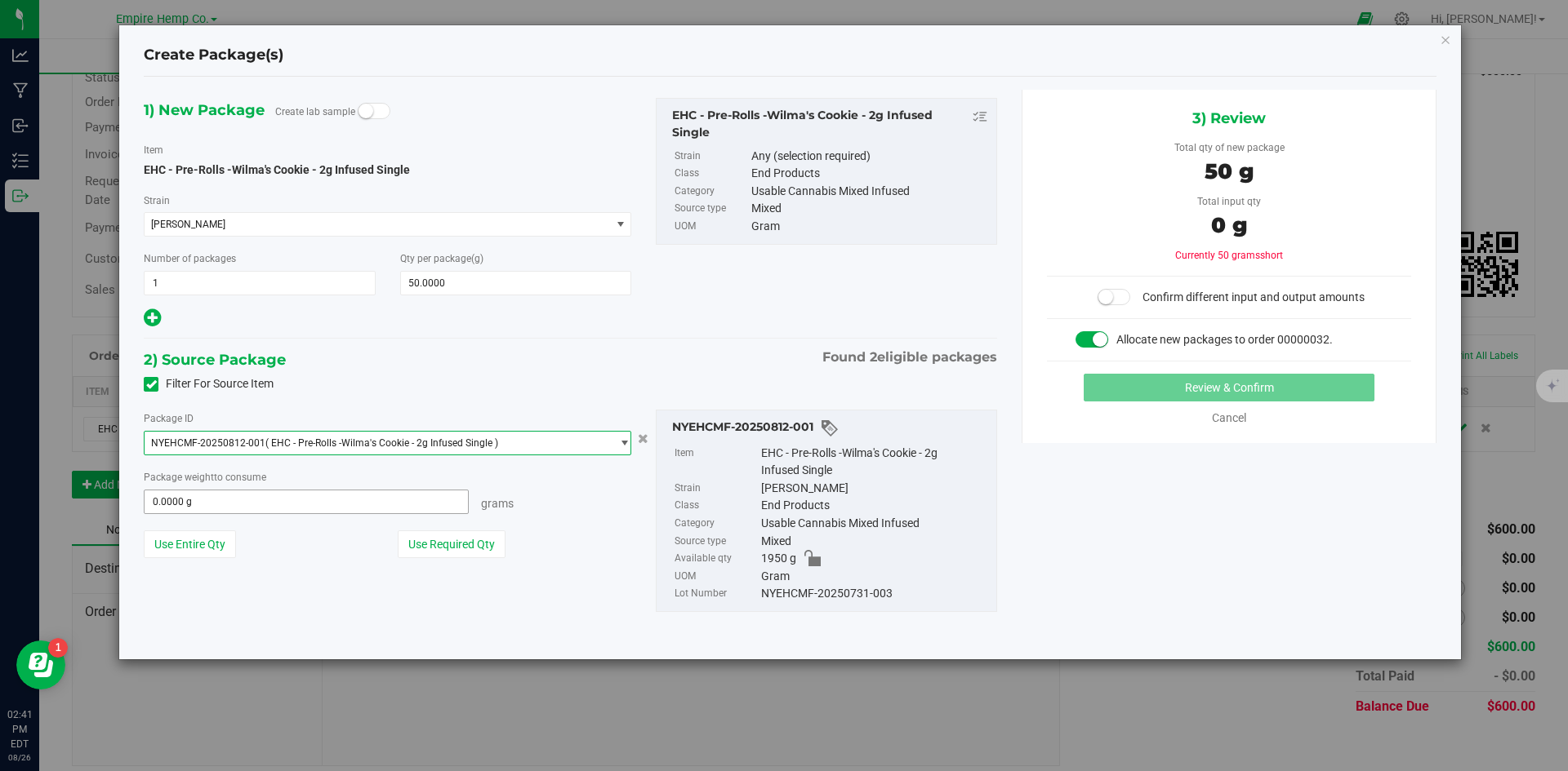
click at [325, 501] on span "0.0000 g 0" at bounding box center [306, 502] width 325 height 25
type input "50"
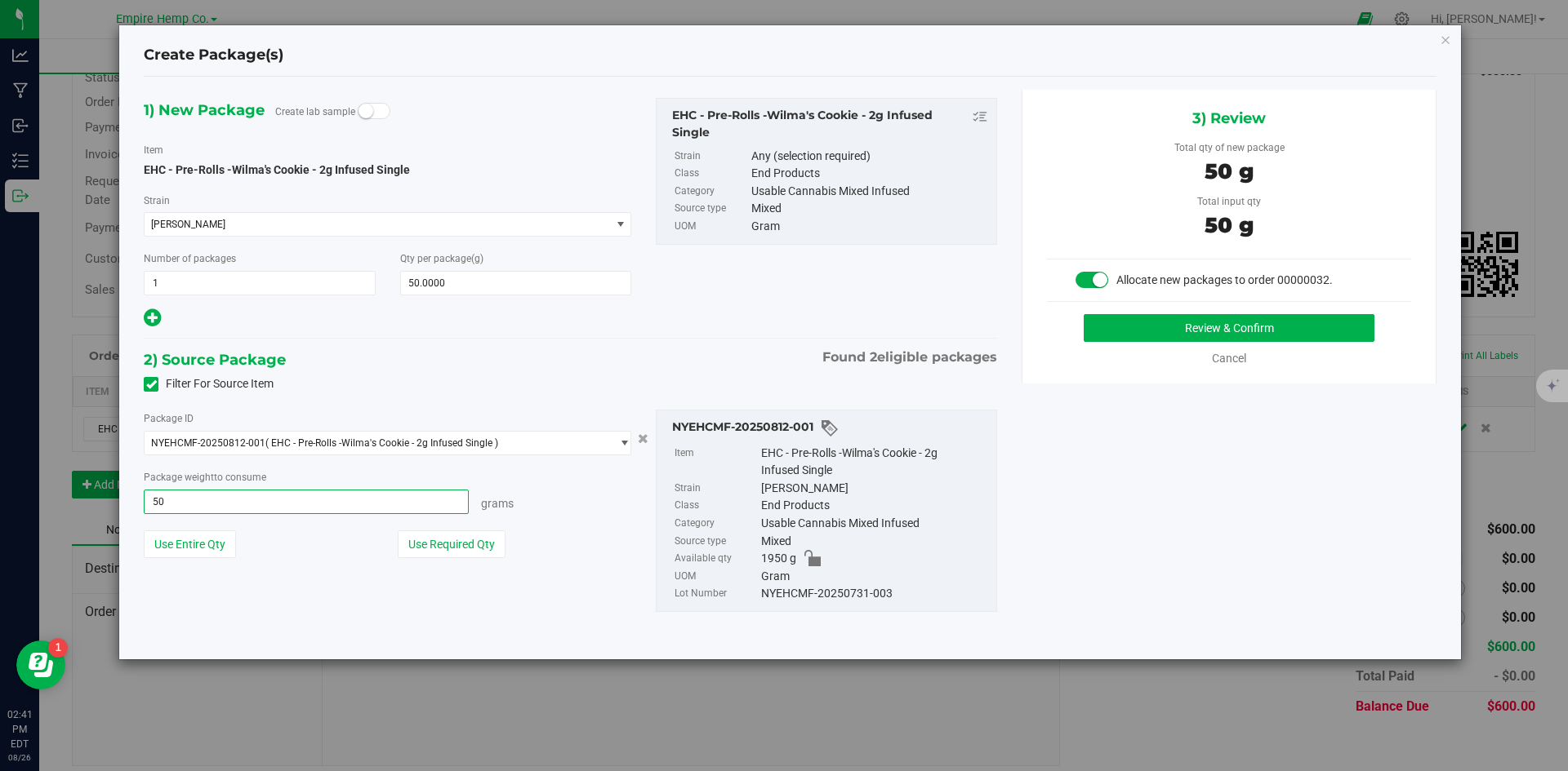
type input "50.0000 g"
click at [1342, 493] on div "1) New Package Create lab sample Item EHC - Pre-Rolls -Wilma's Cookie - 2g Infu…" at bounding box center [790, 368] width 1317 height 557
click at [1281, 326] on button "Review & Confirm" at bounding box center [1228, 327] width 290 height 27
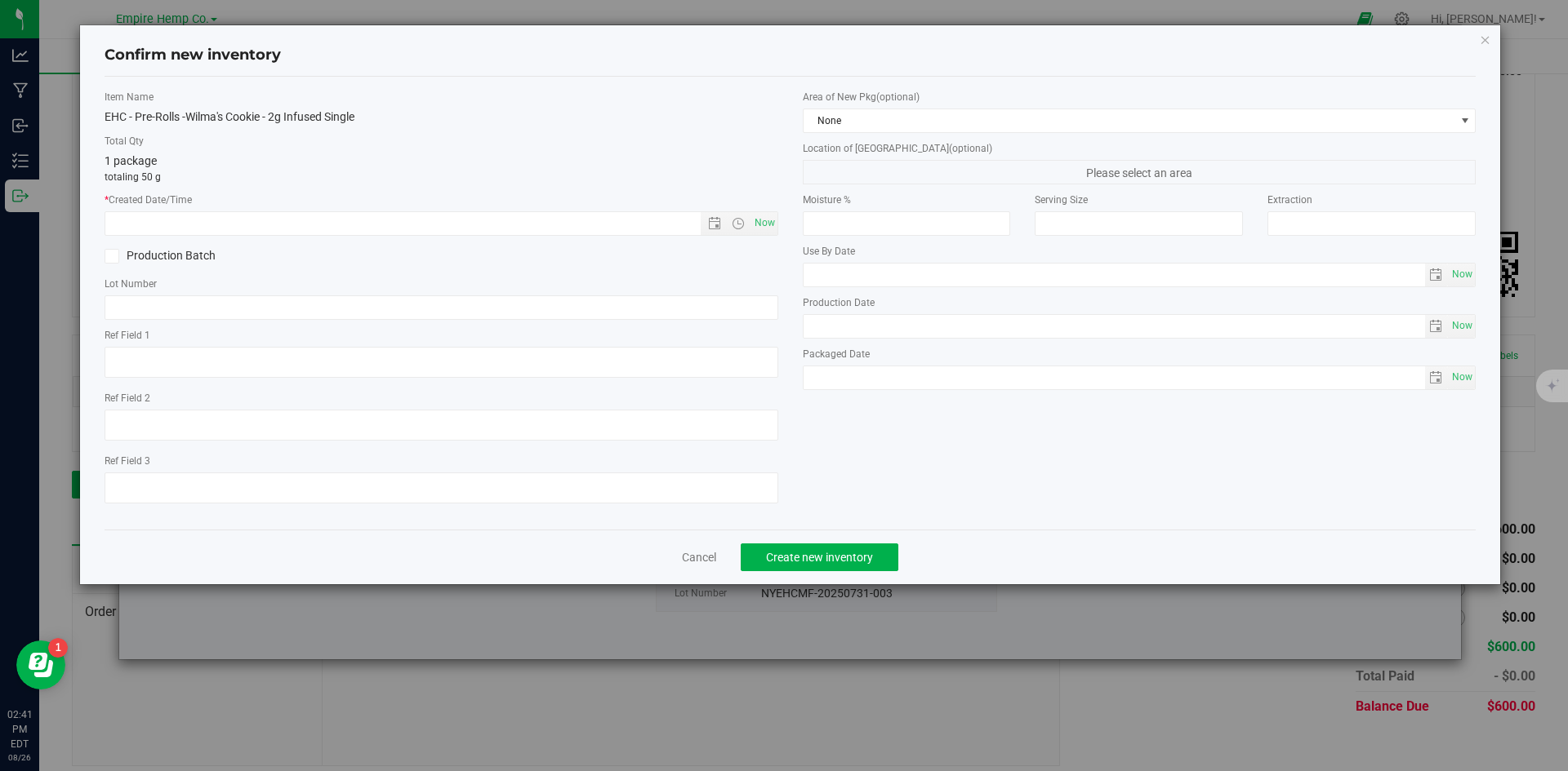
click at [1492, 34] on div "Confirm new inventory Item Name EHC - Pre-Rolls -Wilma's Cookie - 2g Infused Si…" at bounding box center [791, 305] width 1421 height 559
click at [1487, 41] on icon "button" at bounding box center [1485, 39] width 11 height 19
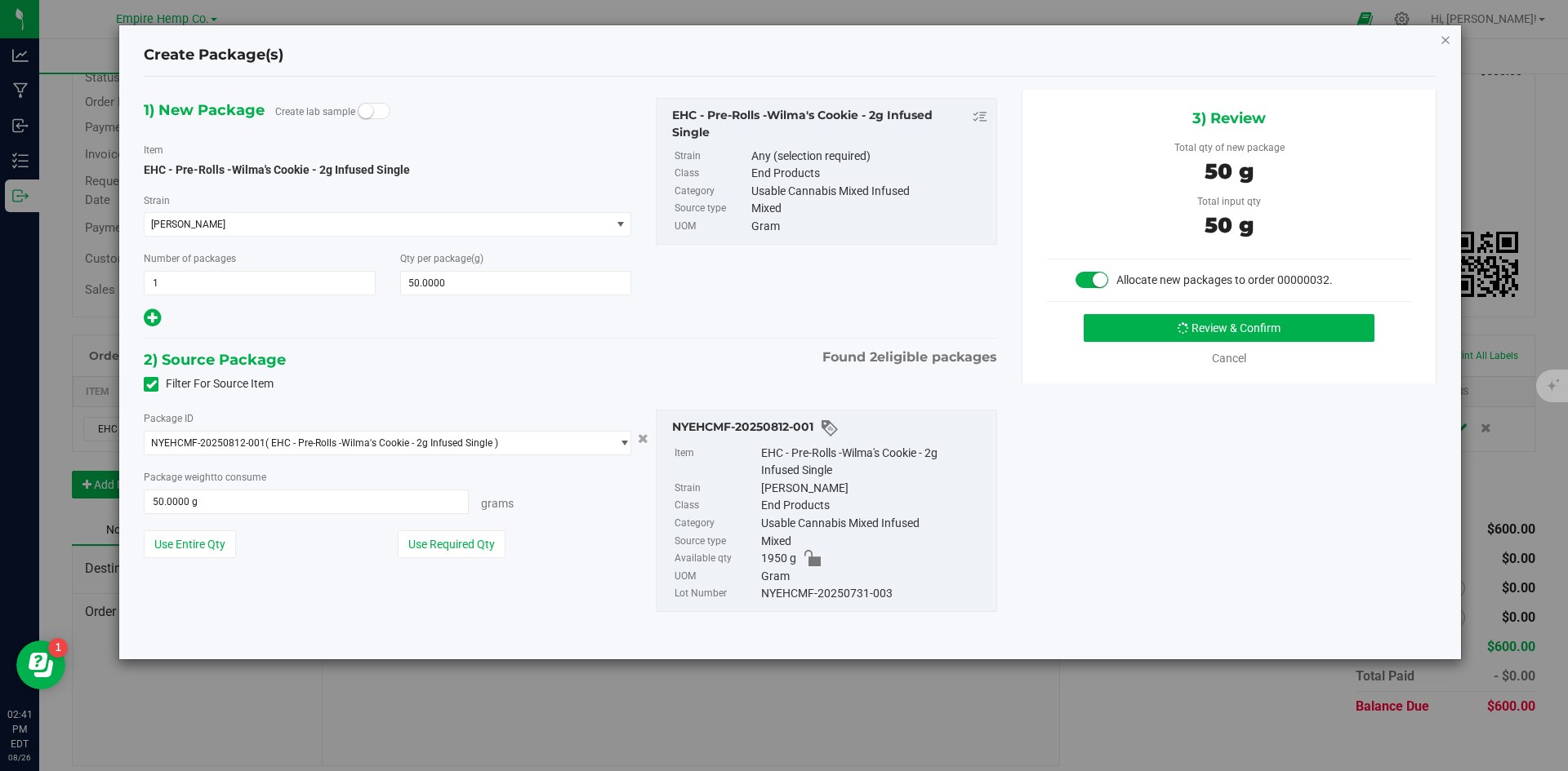
click at [1450, 41] on icon "button" at bounding box center [1444, 39] width 11 height 19
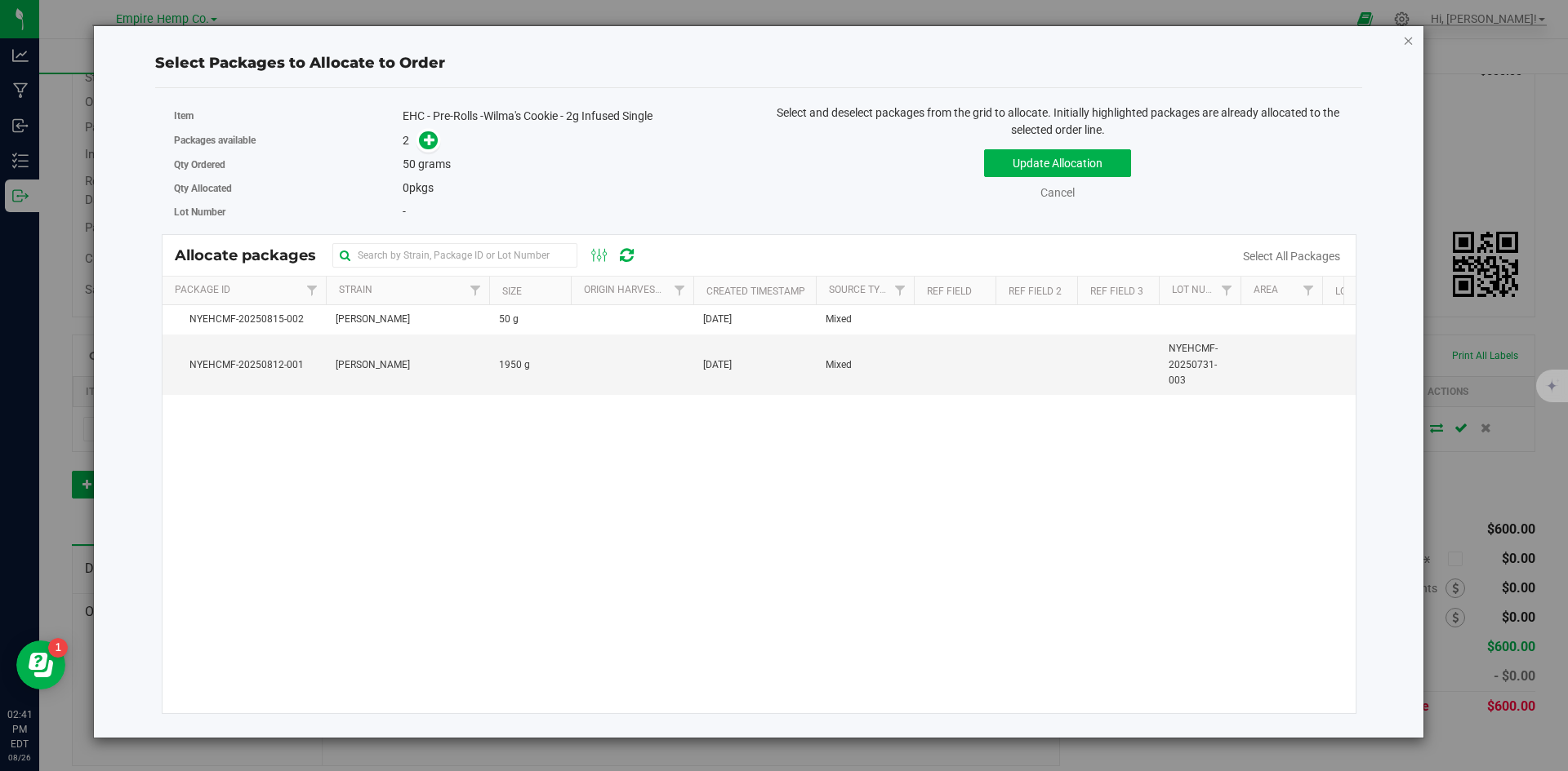
click at [1410, 39] on icon "button" at bounding box center [1408, 40] width 11 height 19
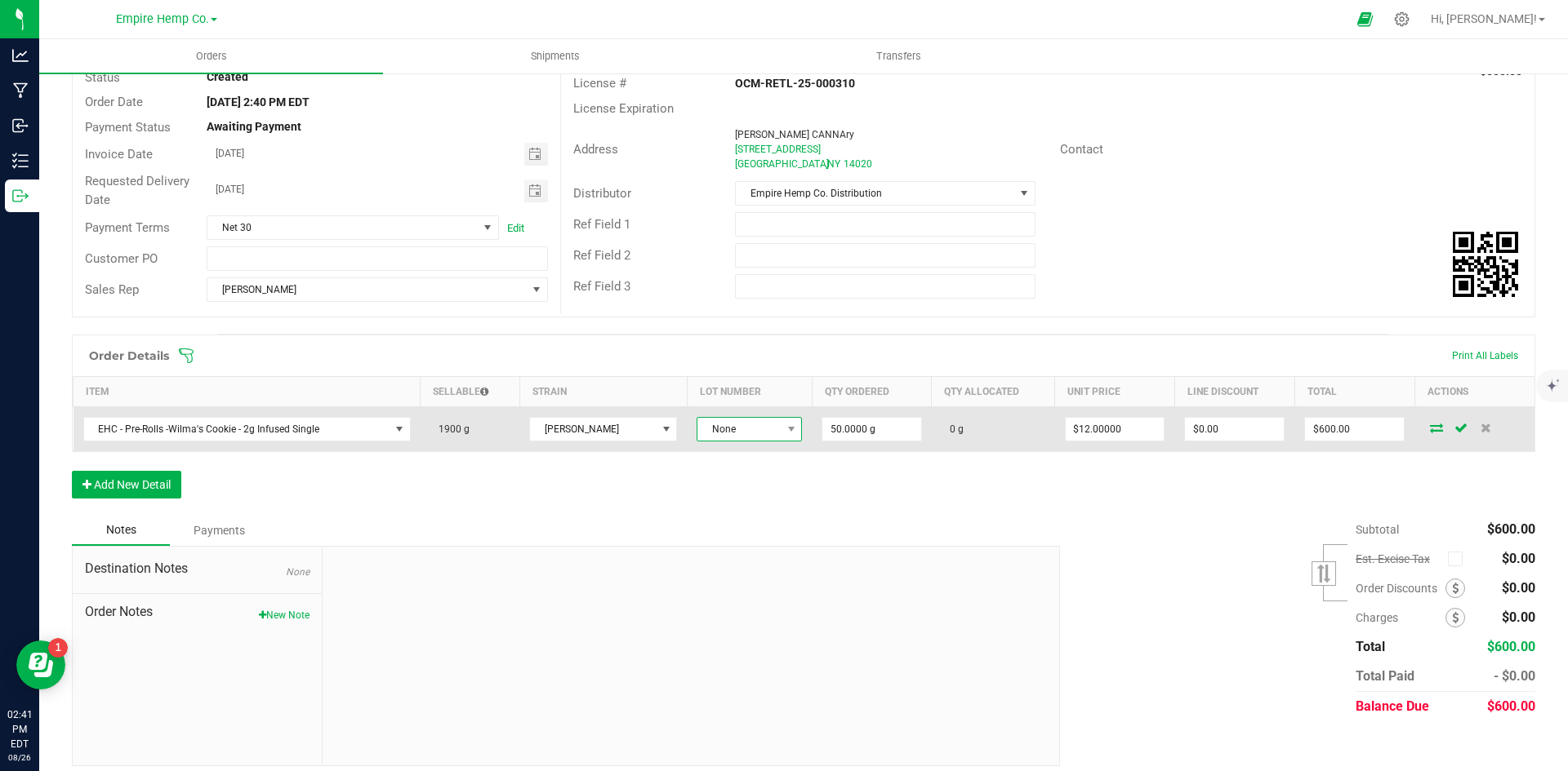
click at [781, 436] on span at bounding box center [791, 430] width 20 height 23
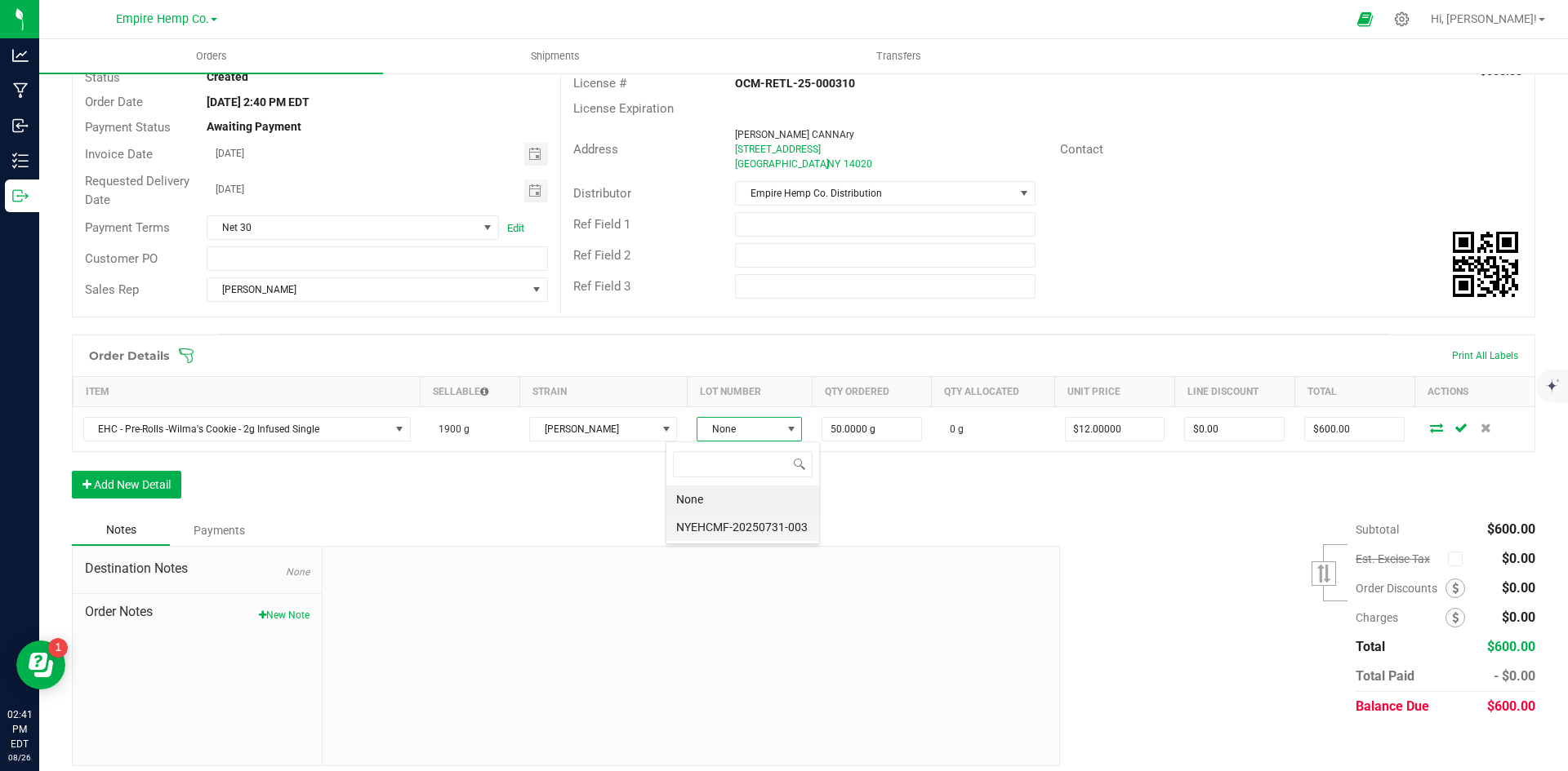
click at [768, 521] on li "NYEHCMF-20250731-003" at bounding box center [742, 527] width 153 height 27
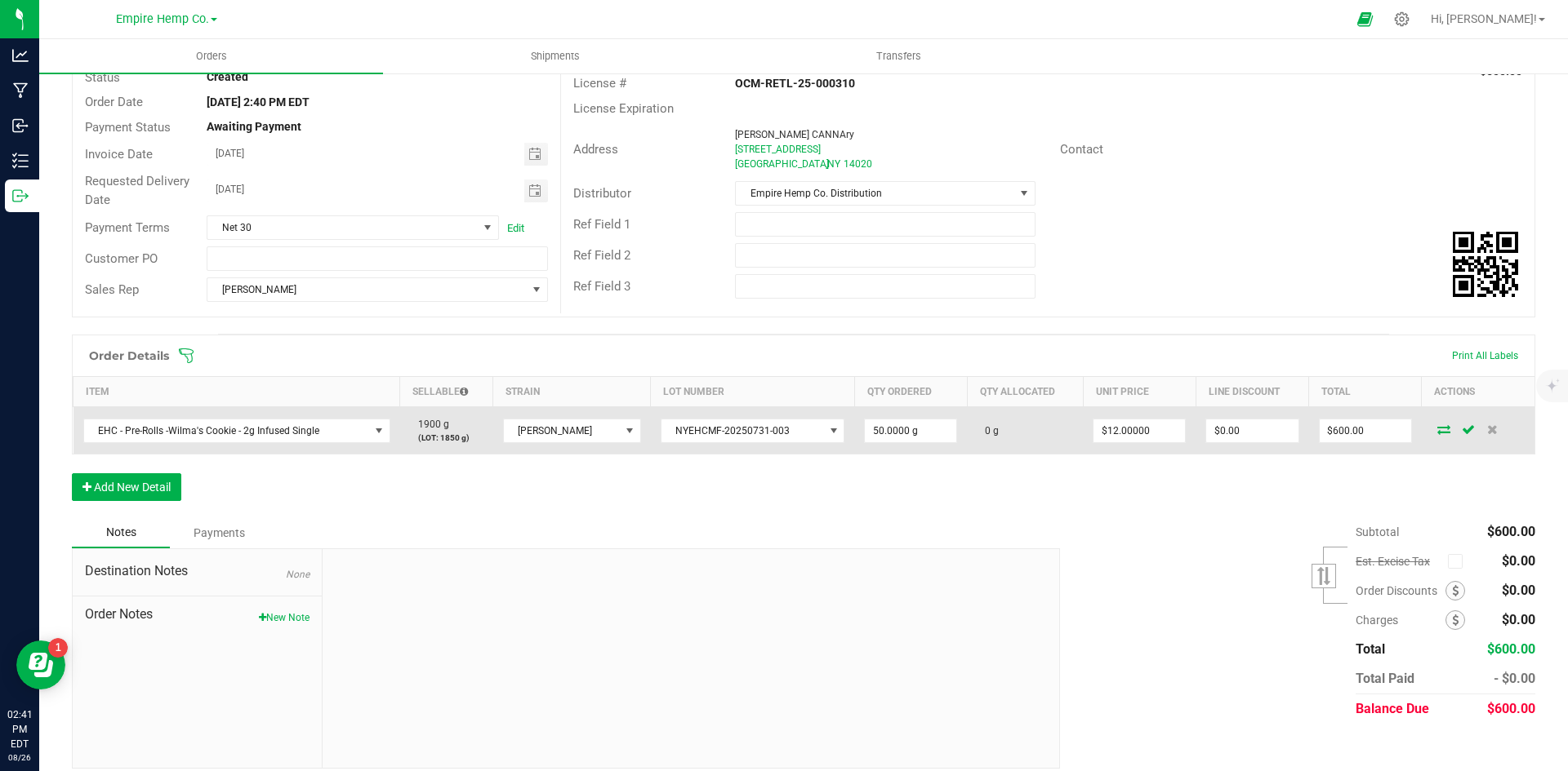
click at [1437, 429] on icon at bounding box center [1444, 429] width 13 height 10
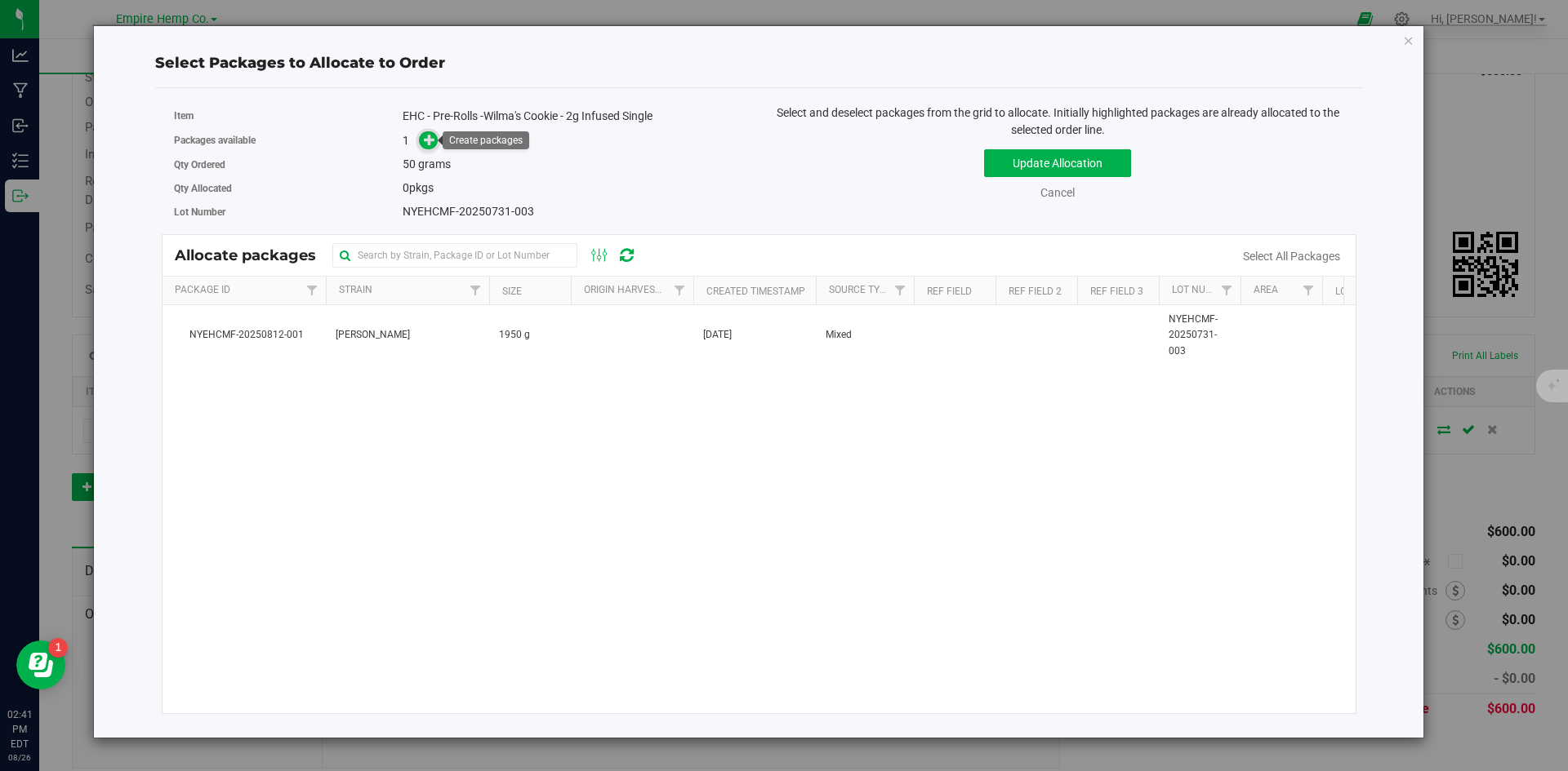
click at [431, 141] on icon at bounding box center [429, 139] width 11 height 11
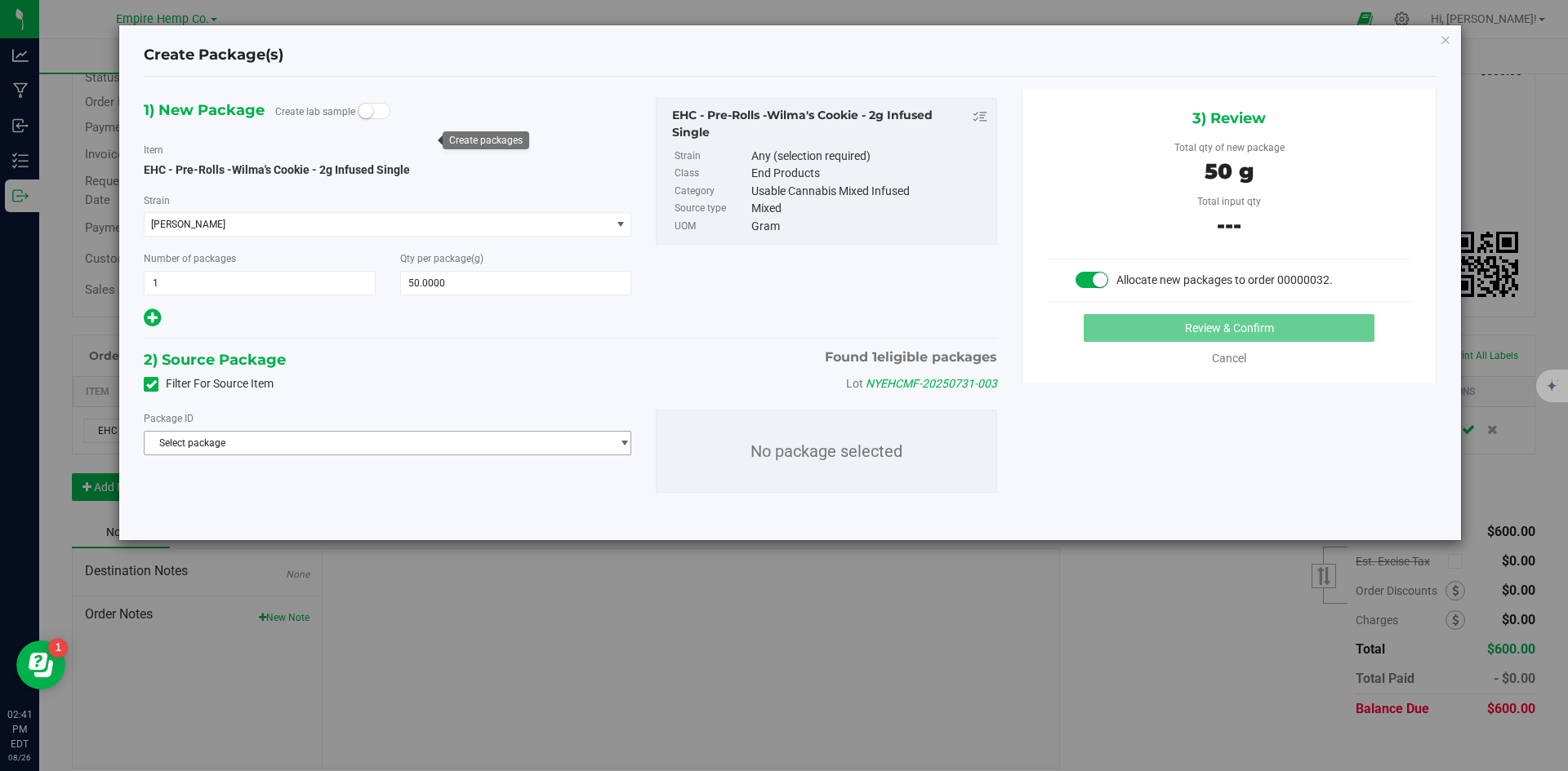
click at [566, 447] on span "Select package" at bounding box center [377, 444] width 465 height 23
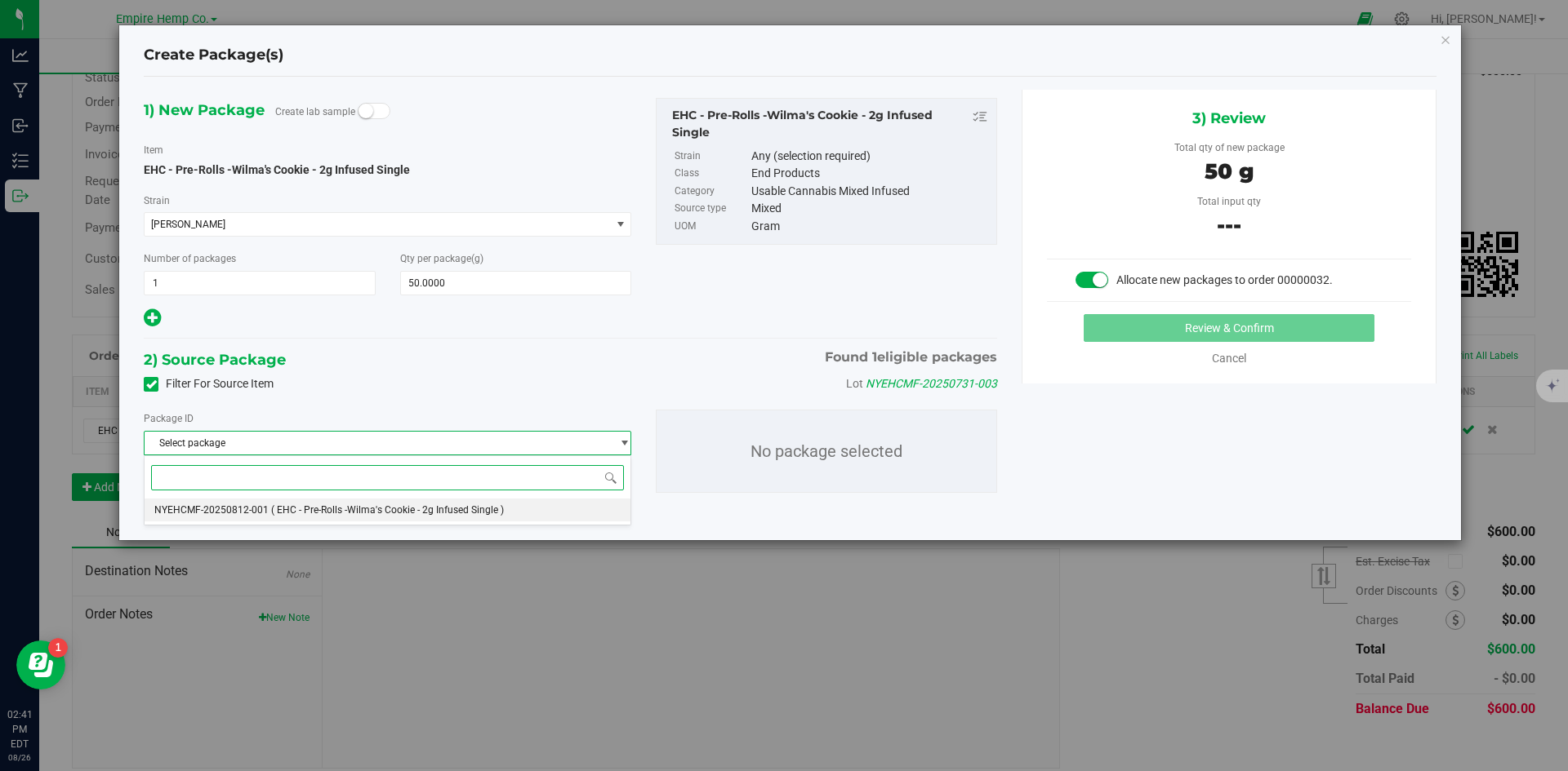
click at [536, 512] on li "NYEHCMF-20250812-001 ( EHC - Pre-Rolls -Wilma's Cookie - 2g Infused Single )" at bounding box center [387, 510] width 486 height 23
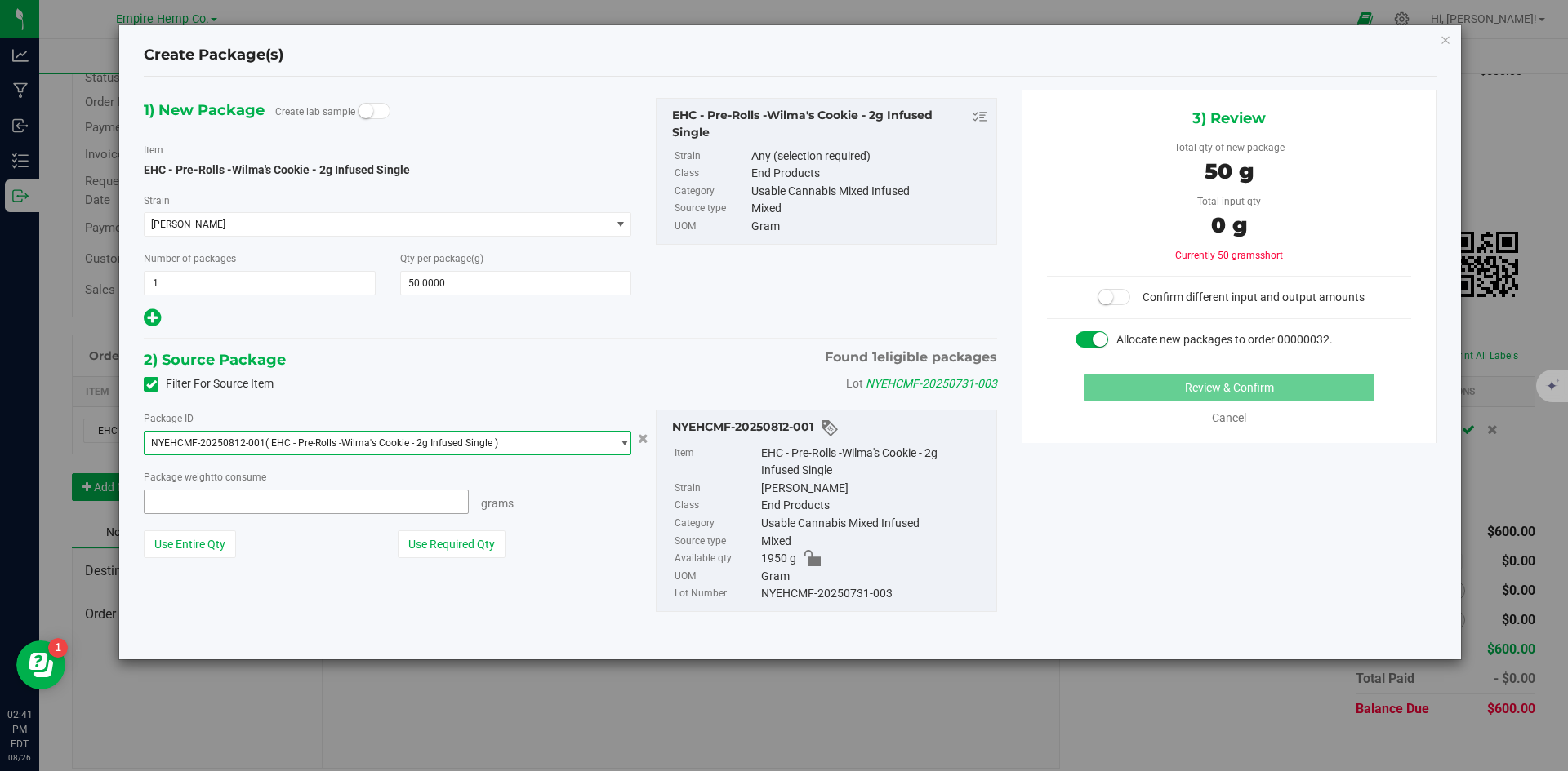
click at [400, 506] on span at bounding box center [306, 502] width 325 height 25
type input "50"
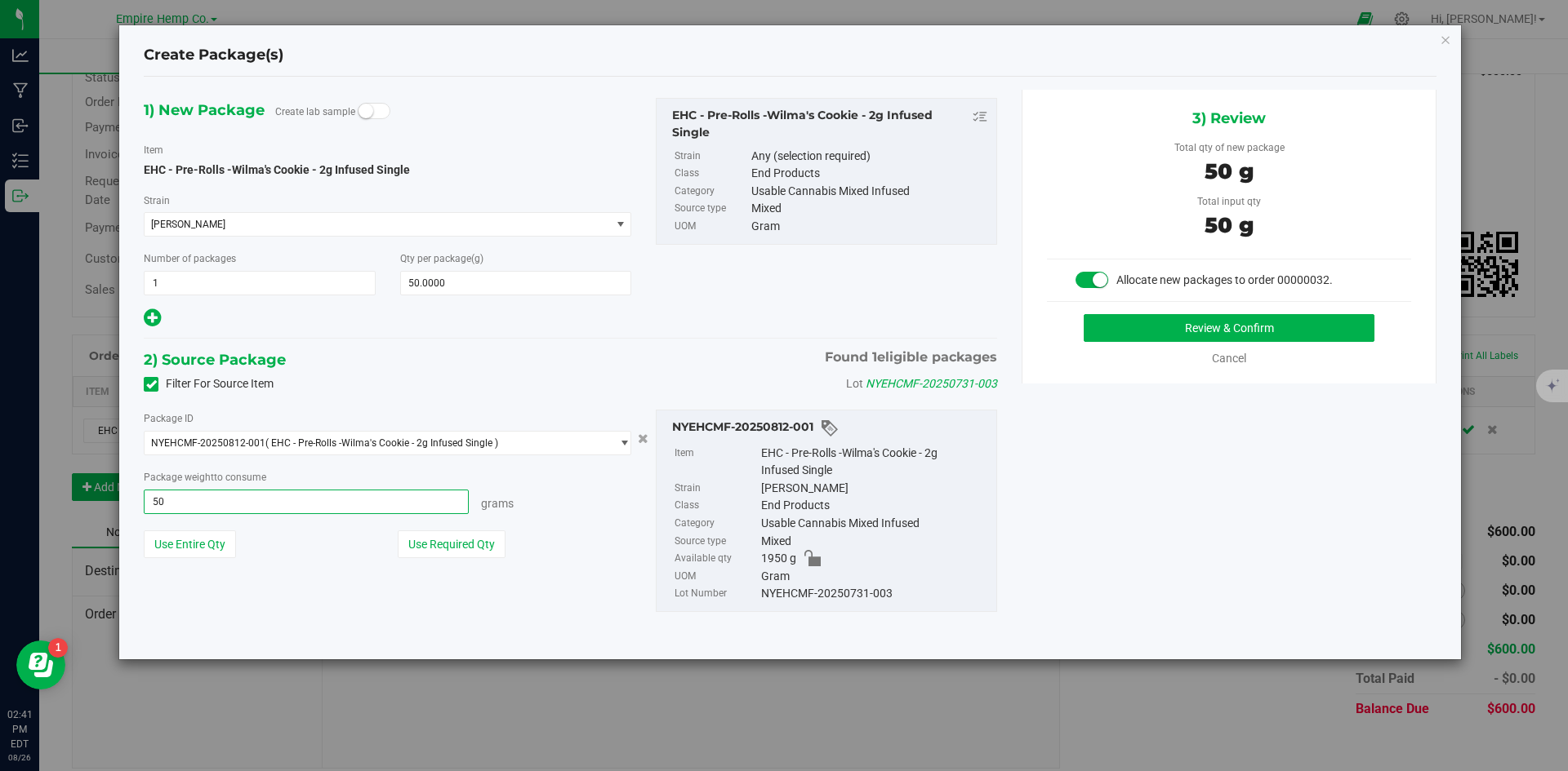
type input "50.0000 g"
click at [1116, 441] on div "1) New Package Create lab sample Item EHC - Pre-Rolls -Wilma's Cookie - 2g Infu…" at bounding box center [790, 368] width 1317 height 557
click at [1214, 326] on button "Review & Confirm" at bounding box center [1228, 327] width 290 height 27
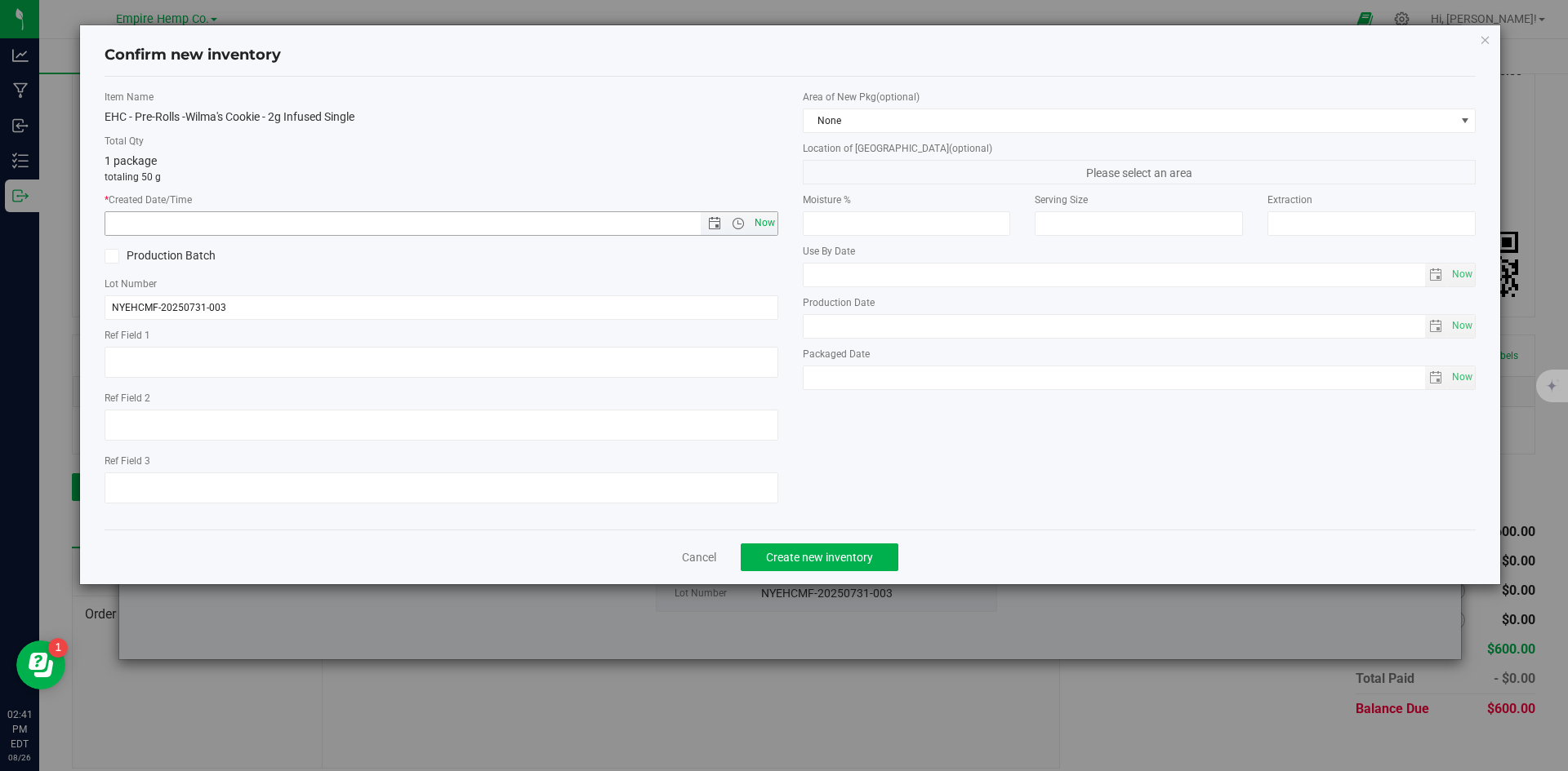
click at [758, 220] on span "Now" at bounding box center [763, 223] width 27 height 24
type input "[DATE] 2:41 PM"
click at [837, 554] on span "Create new inventory" at bounding box center [819, 558] width 107 height 13
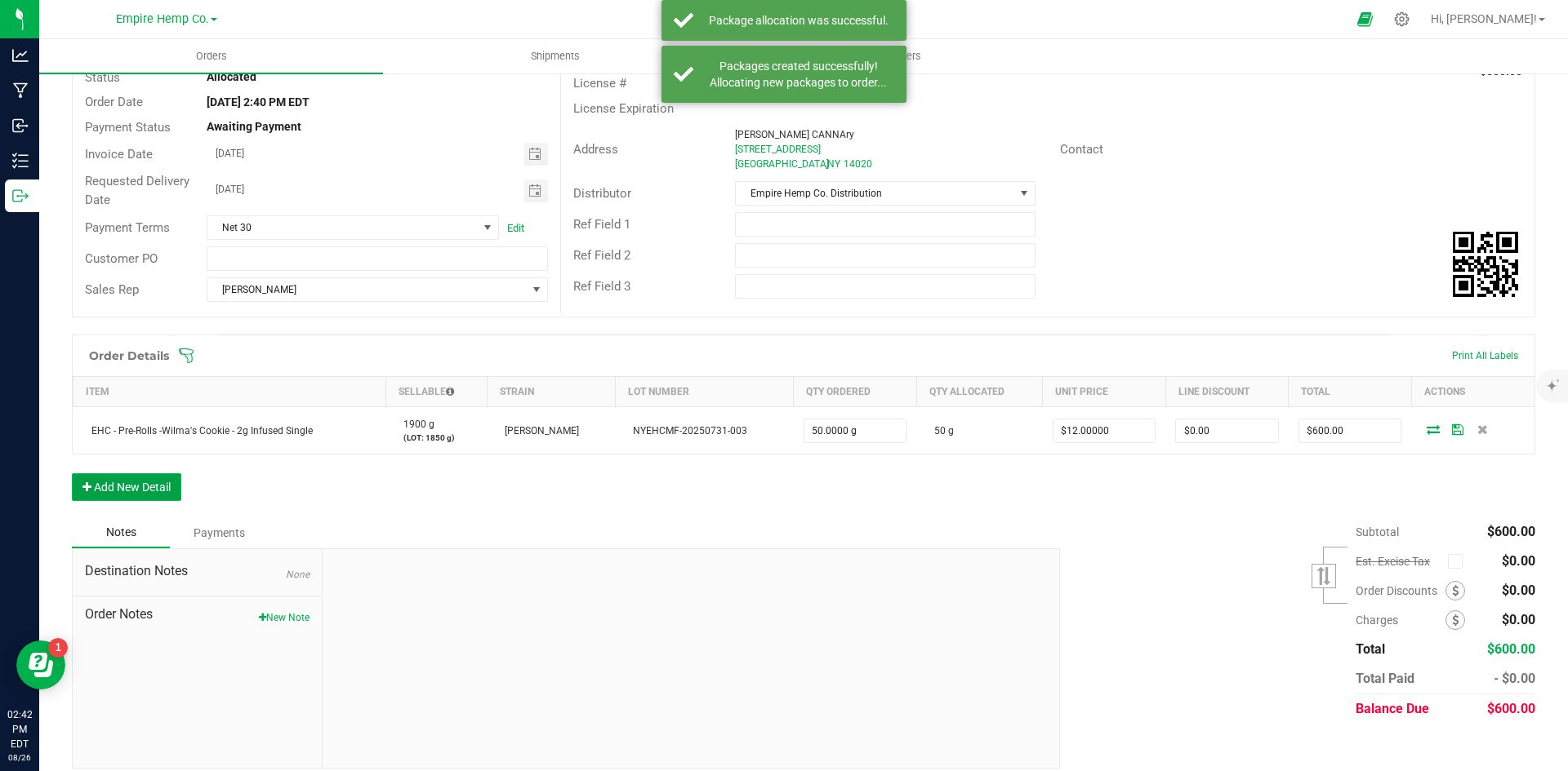
click at [155, 493] on button "Add New Detail" at bounding box center [126, 487] width 109 height 27
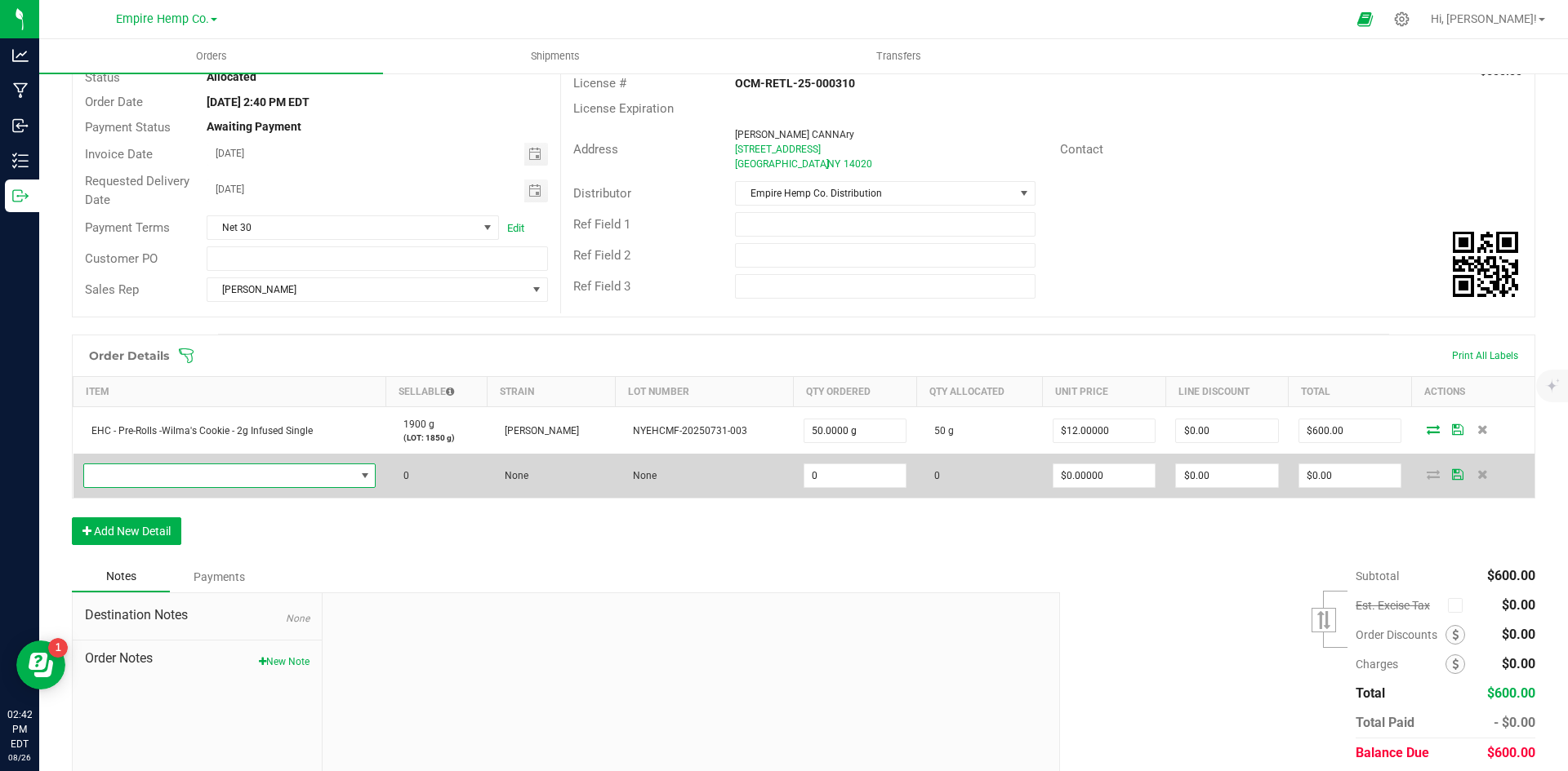
click at [307, 483] on span "NO DATA FOUND" at bounding box center [219, 476] width 271 height 23
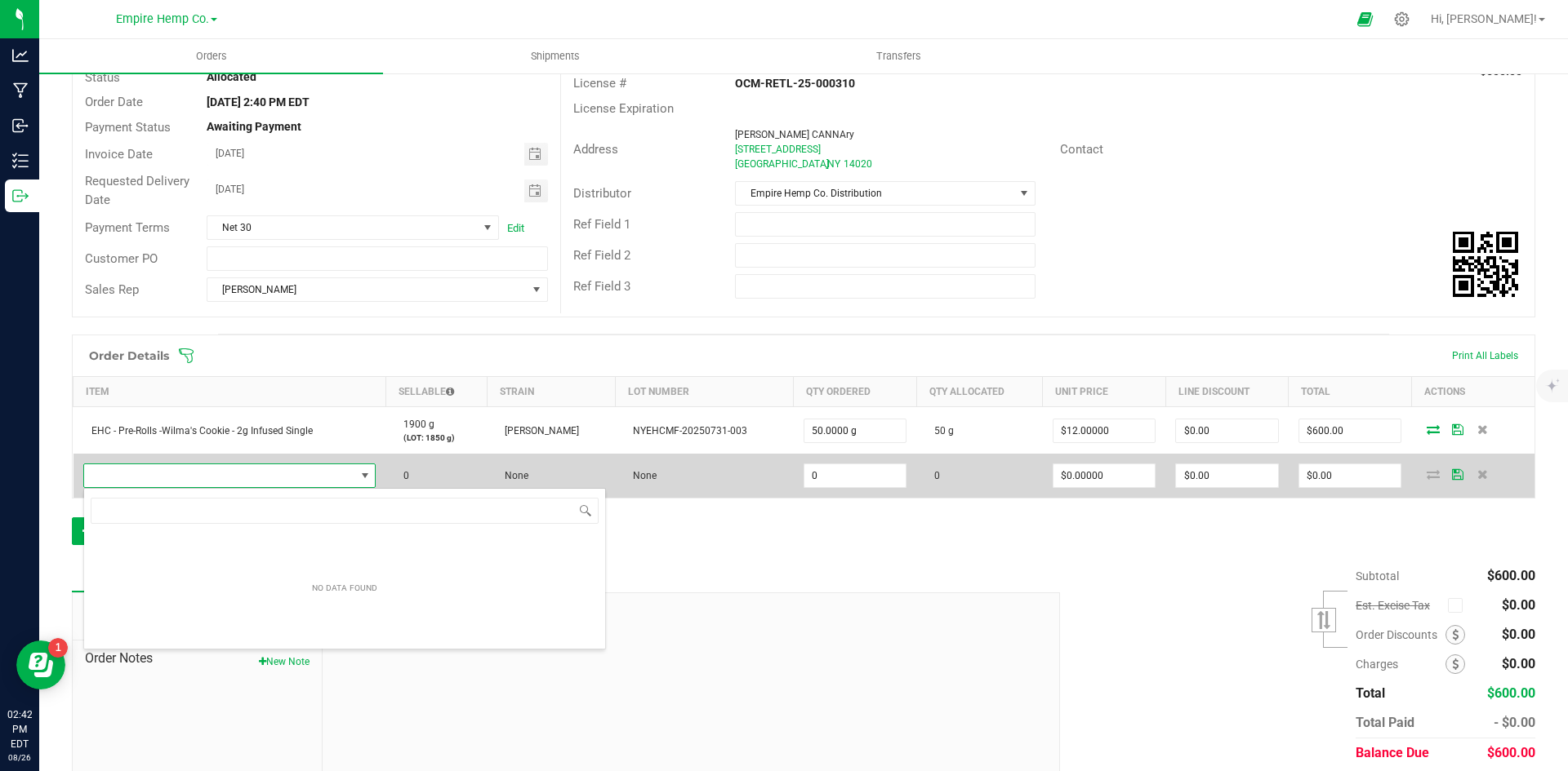
scroll to position [25, 287]
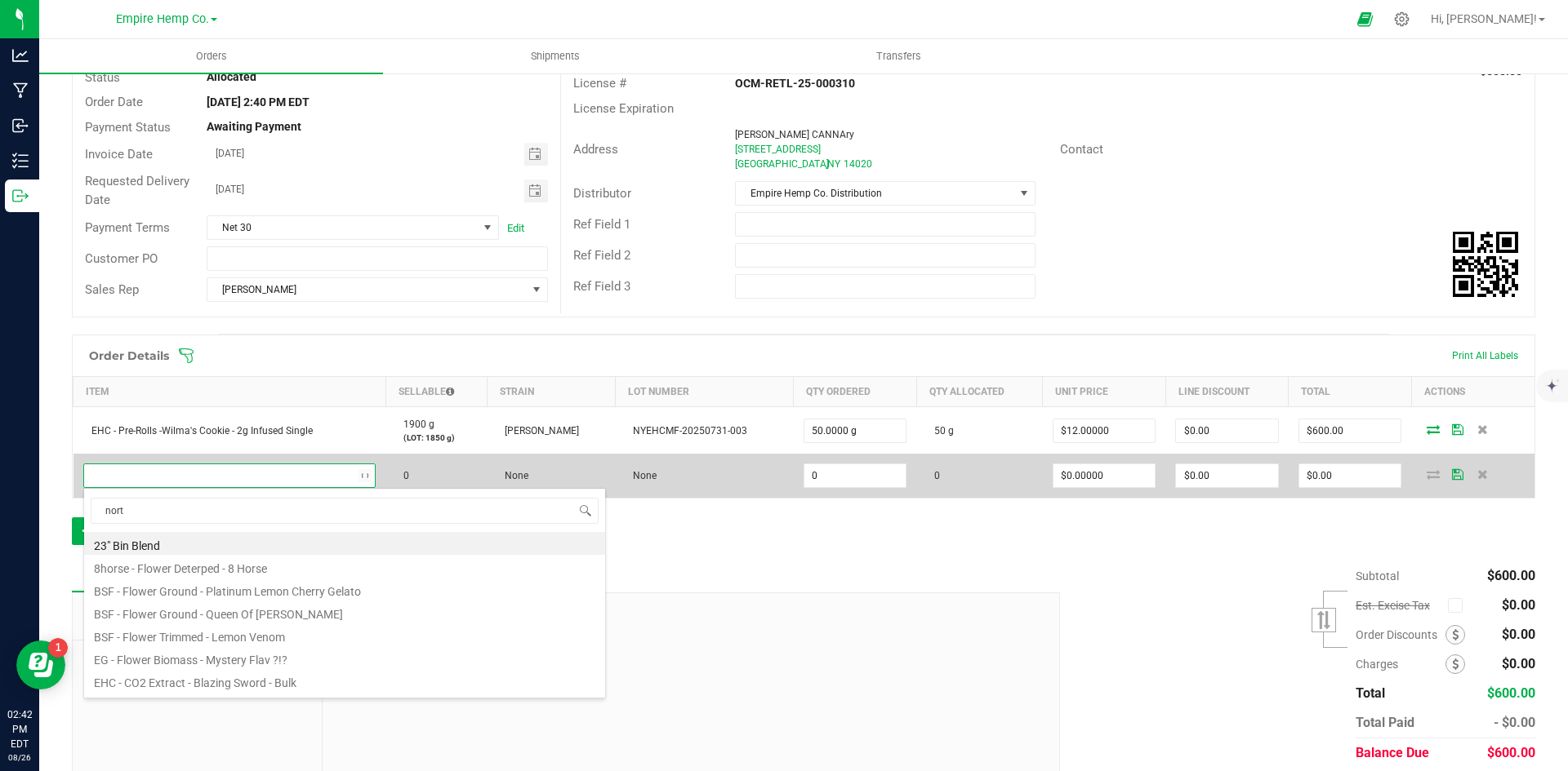
type input "north"
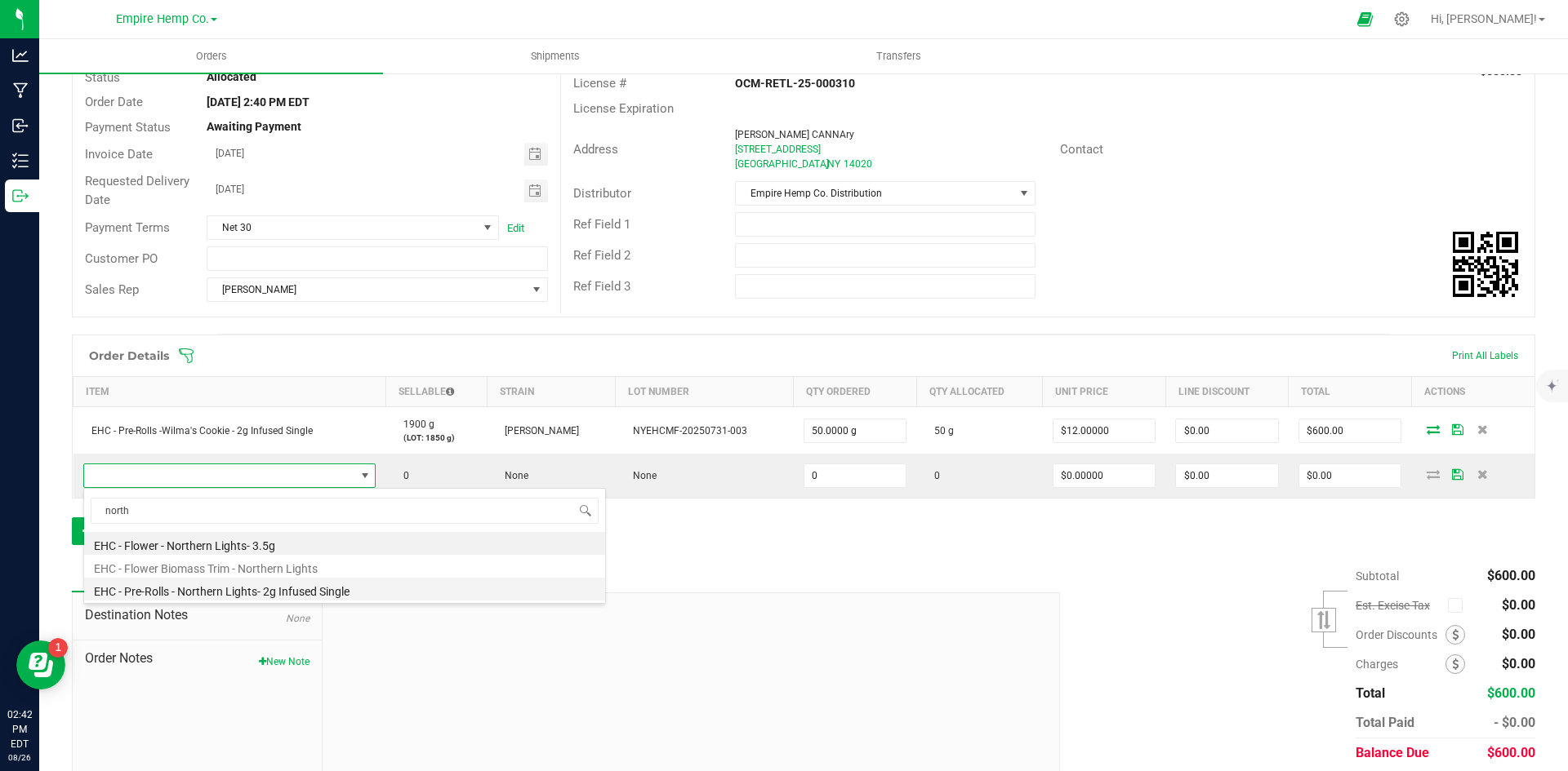
click at [334, 583] on li "EHC - Pre-Rolls - Northern Lights- 2g Infused Single" at bounding box center [344, 589] width 521 height 23
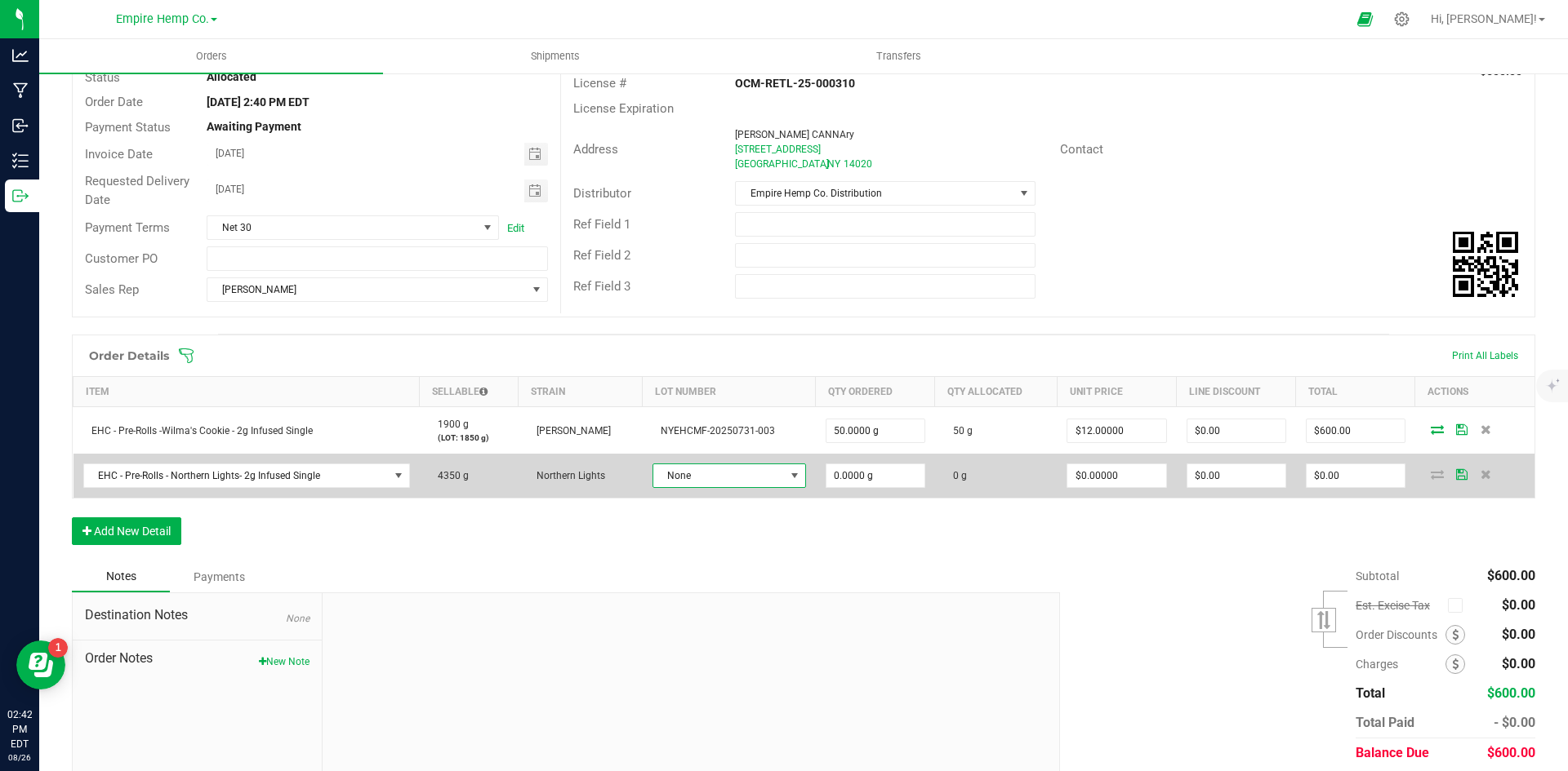
click at [794, 479] on span at bounding box center [793, 476] width 20 height 23
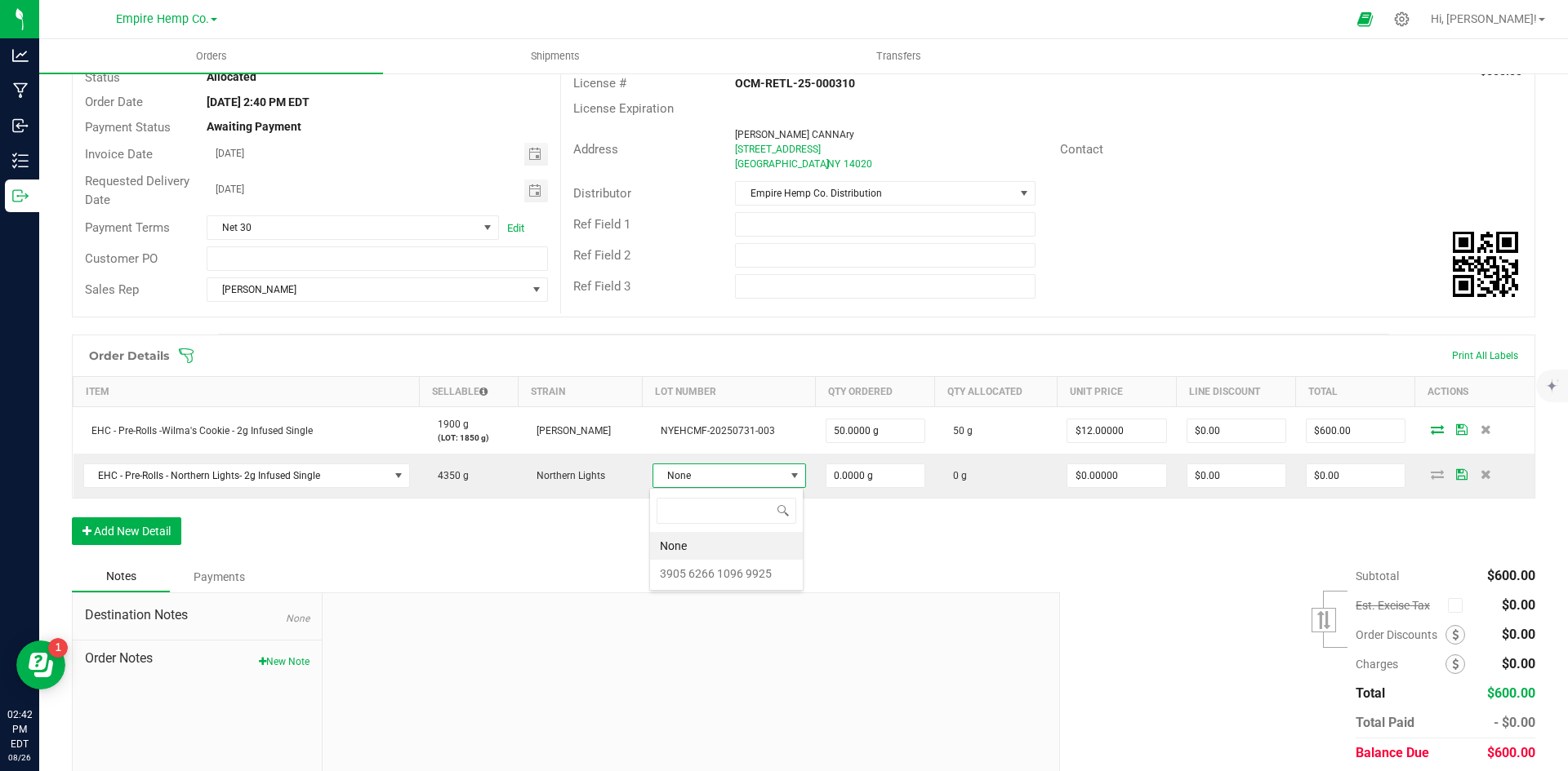
scroll to position [25, 148]
click at [750, 572] on 9925 "3905 6266 1096 9925" at bounding box center [726, 573] width 153 height 27
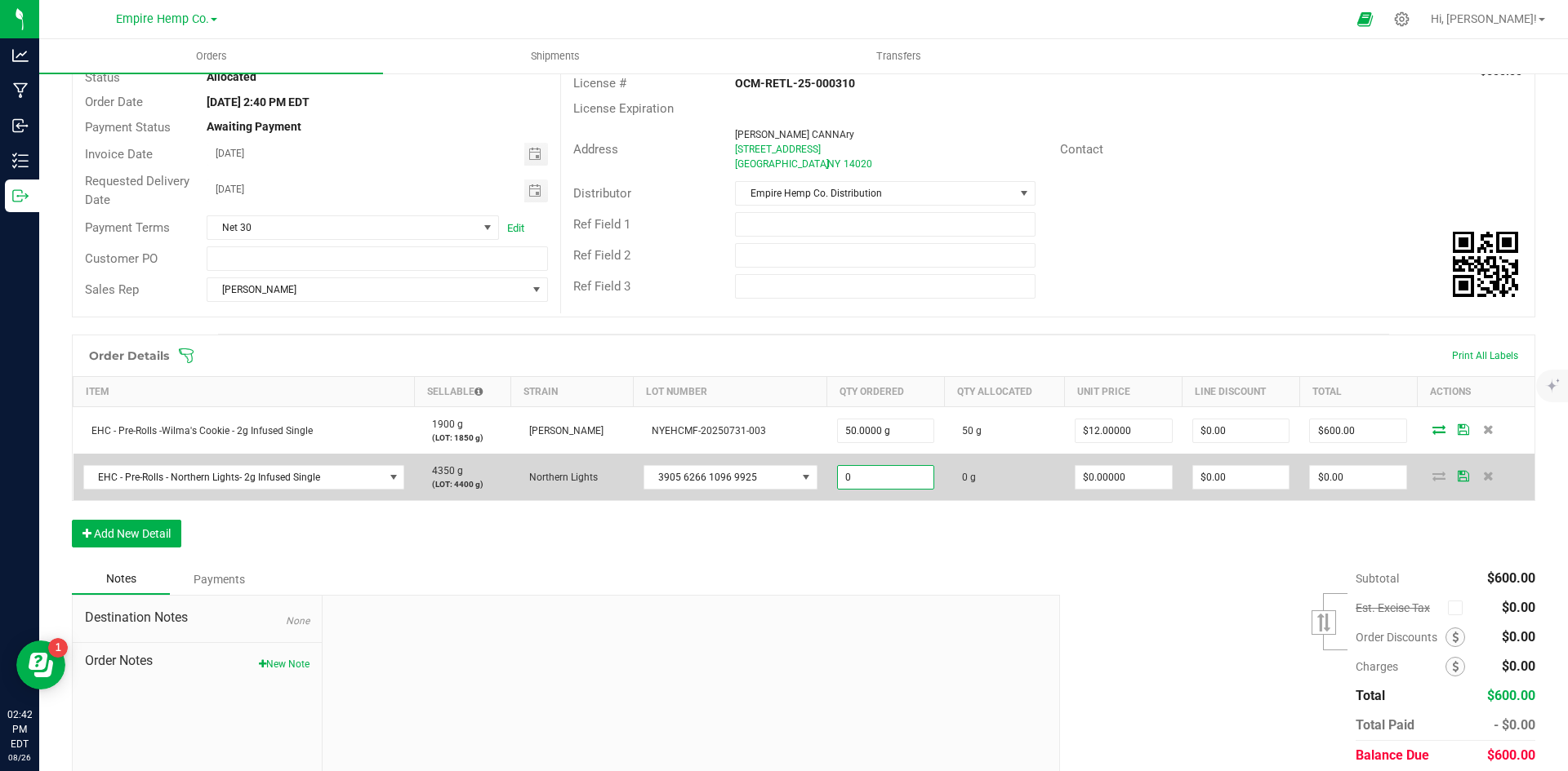
click at [892, 483] on input "0" at bounding box center [885, 477] width 96 height 23
type input "50.0000 g"
type input "0"
click at [1111, 475] on input "0" at bounding box center [1123, 477] width 96 height 23
click at [1091, 482] on input "0" at bounding box center [1123, 477] width 96 height 23
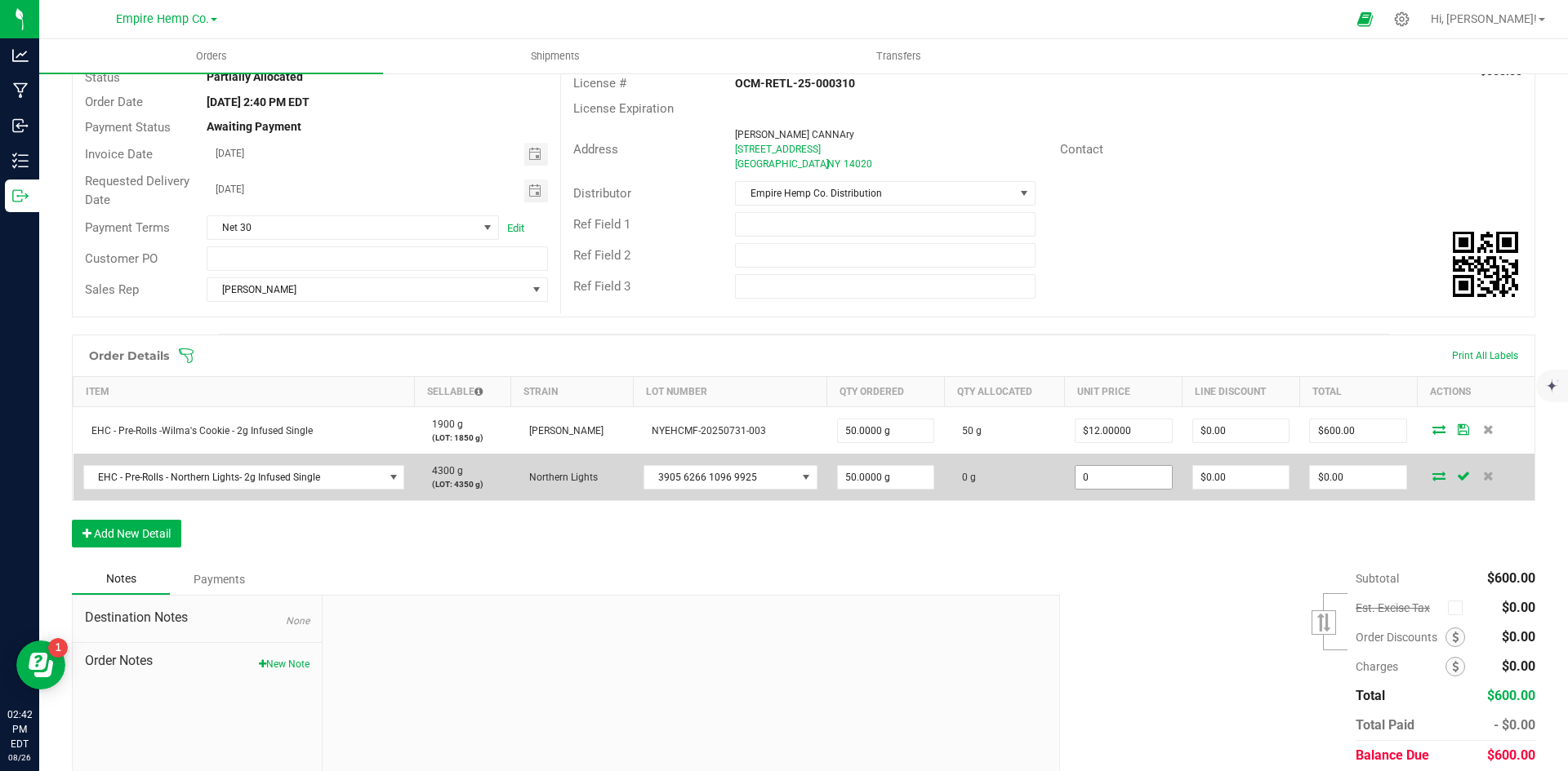
click at [1089, 480] on input "0" at bounding box center [1123, 477] width 96 height 23
type input "$12.00000"
type input "$600.00"
click at [1426, 465] on td at bounding box center [1475, 477] width 117 height 47
click at [1432, 474] on icon at bounding box center [1438, 475] width 13 height 10
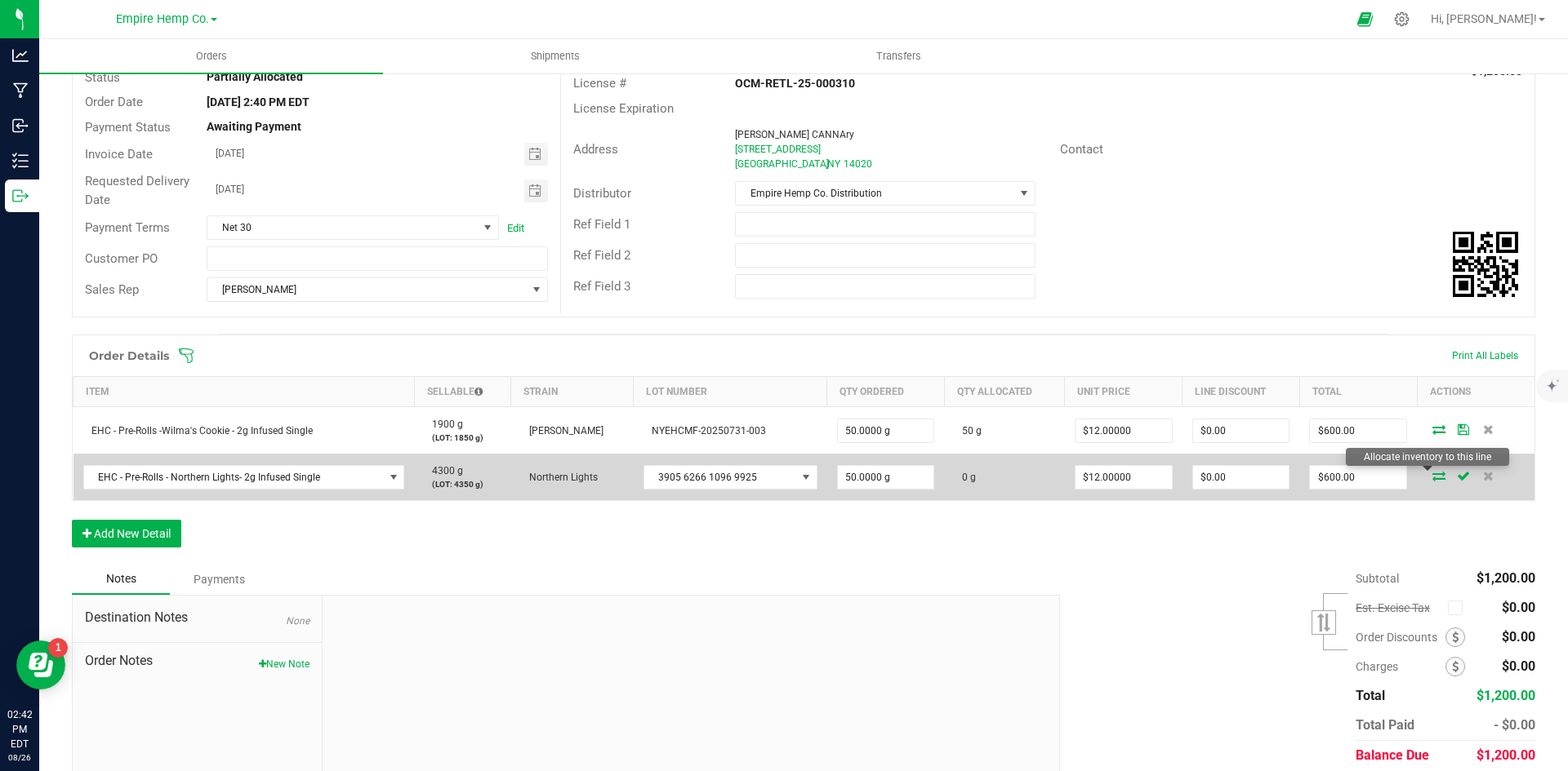
click at [1432, 478] on icon at bounding box center [1438, 475] width 13 height 10
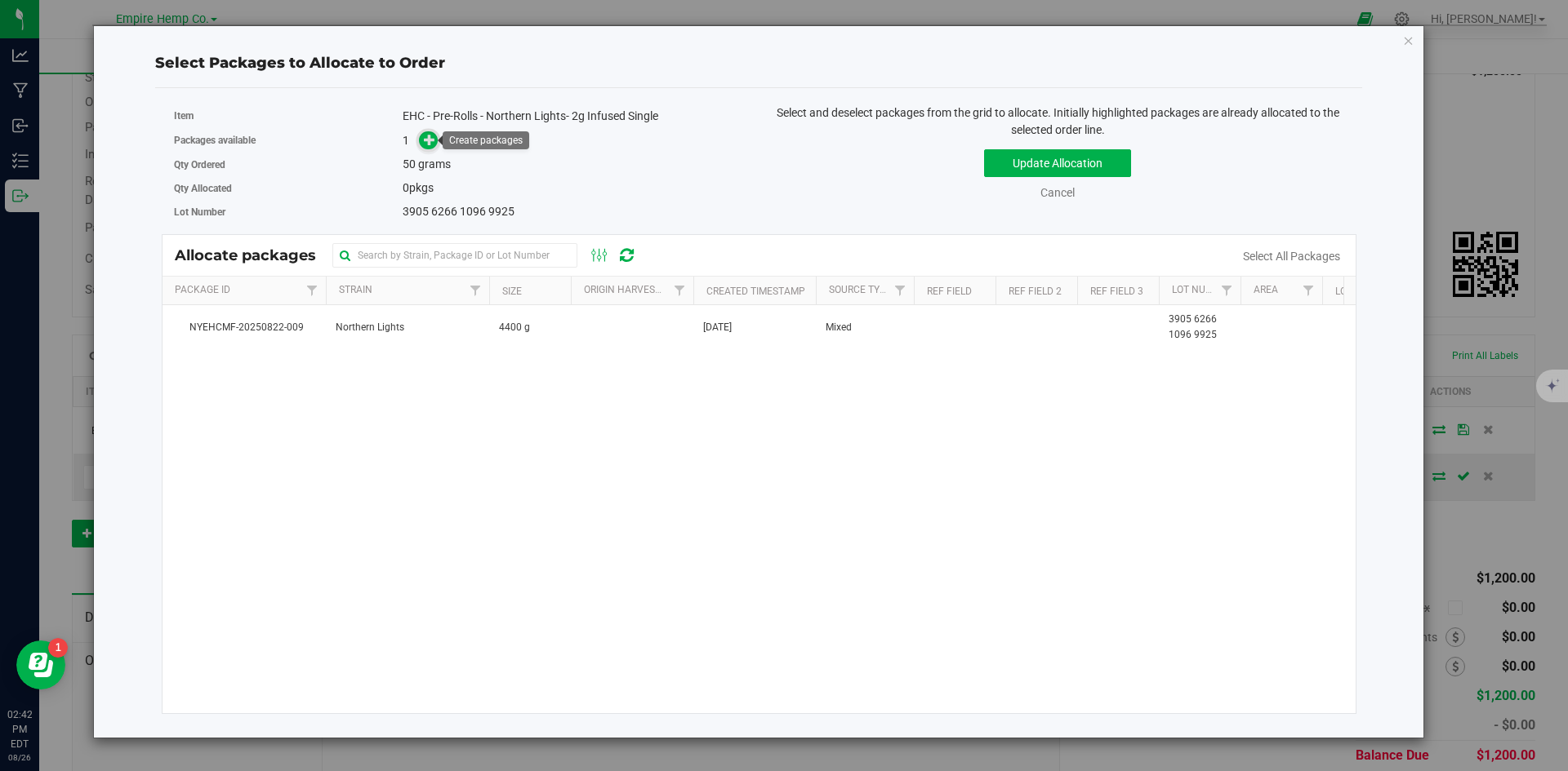
click at [428, 139] on icon at bounding box center [429, 138] width 11 height 11
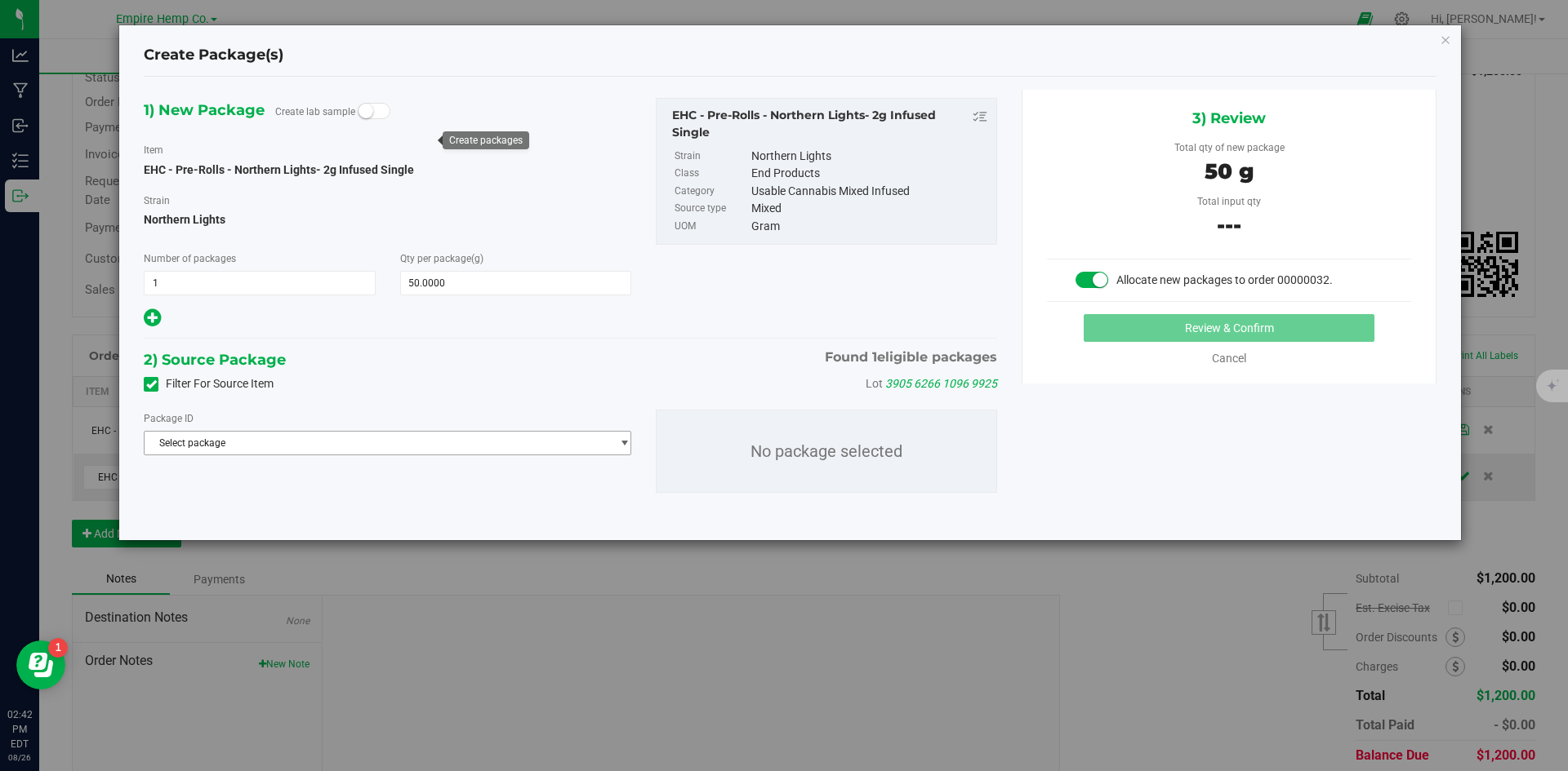
click at [452, 442] on span "Select package" at bounding box center [377, 444] width 465 height 23
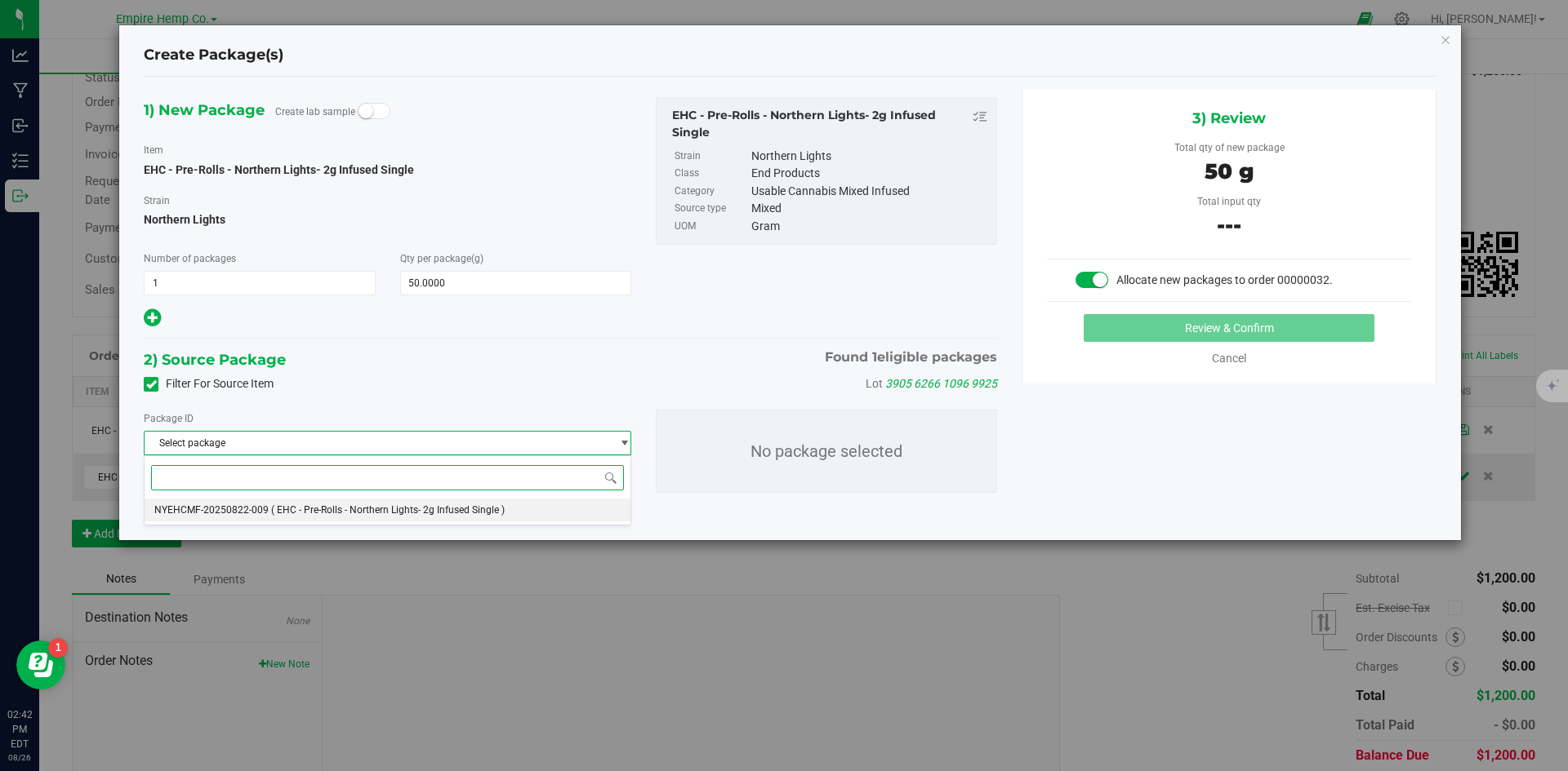
click at [446, 504] on li "NYEHCMF-20250822-009 ( EHC - Pre-Rolls - Northern Lights- 2g Infused Single )" at bounding box center [387, 510] width 486 height 23
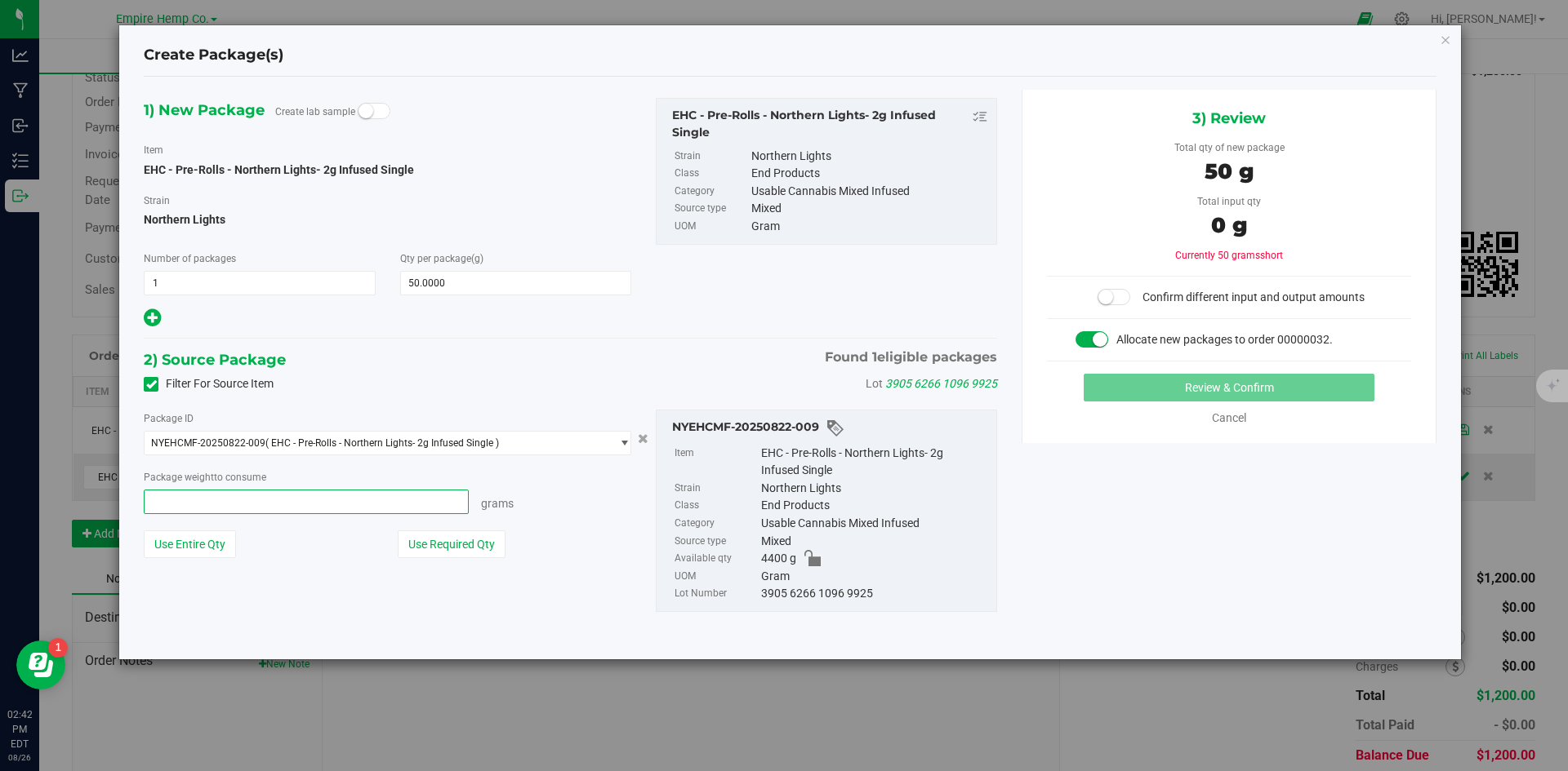
click at [432, 504] on span at bounding box center [306, 502] width 325 height 25
type input "50"
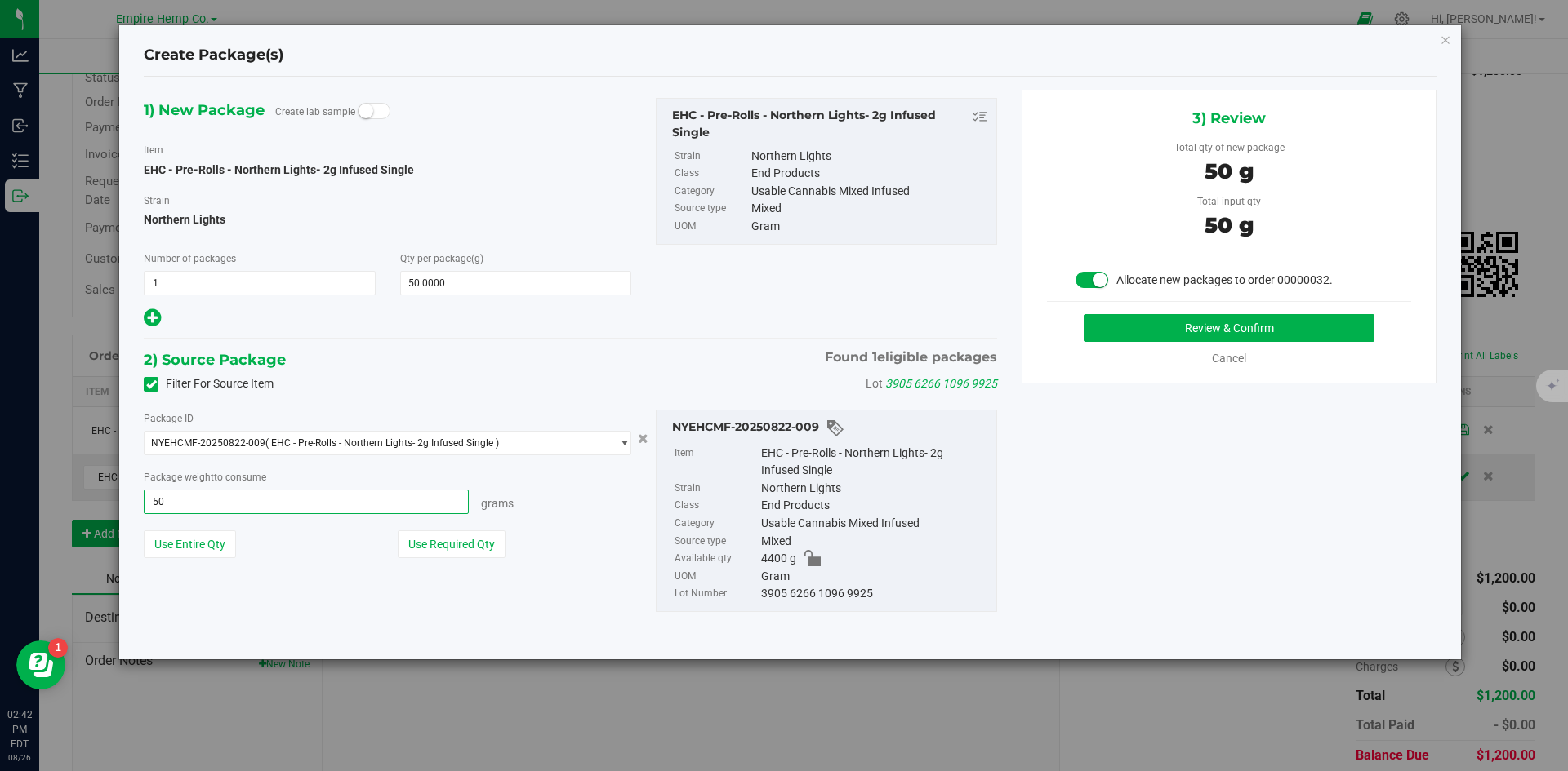
type input "50.0000 g"
click at [565, 491] on div "Grams" at bounding box center [550, 501] width 162 height 23
click at [1142, 334] on button "Review & Confirm" at bounding box center [1228, 327] width 290 height 27
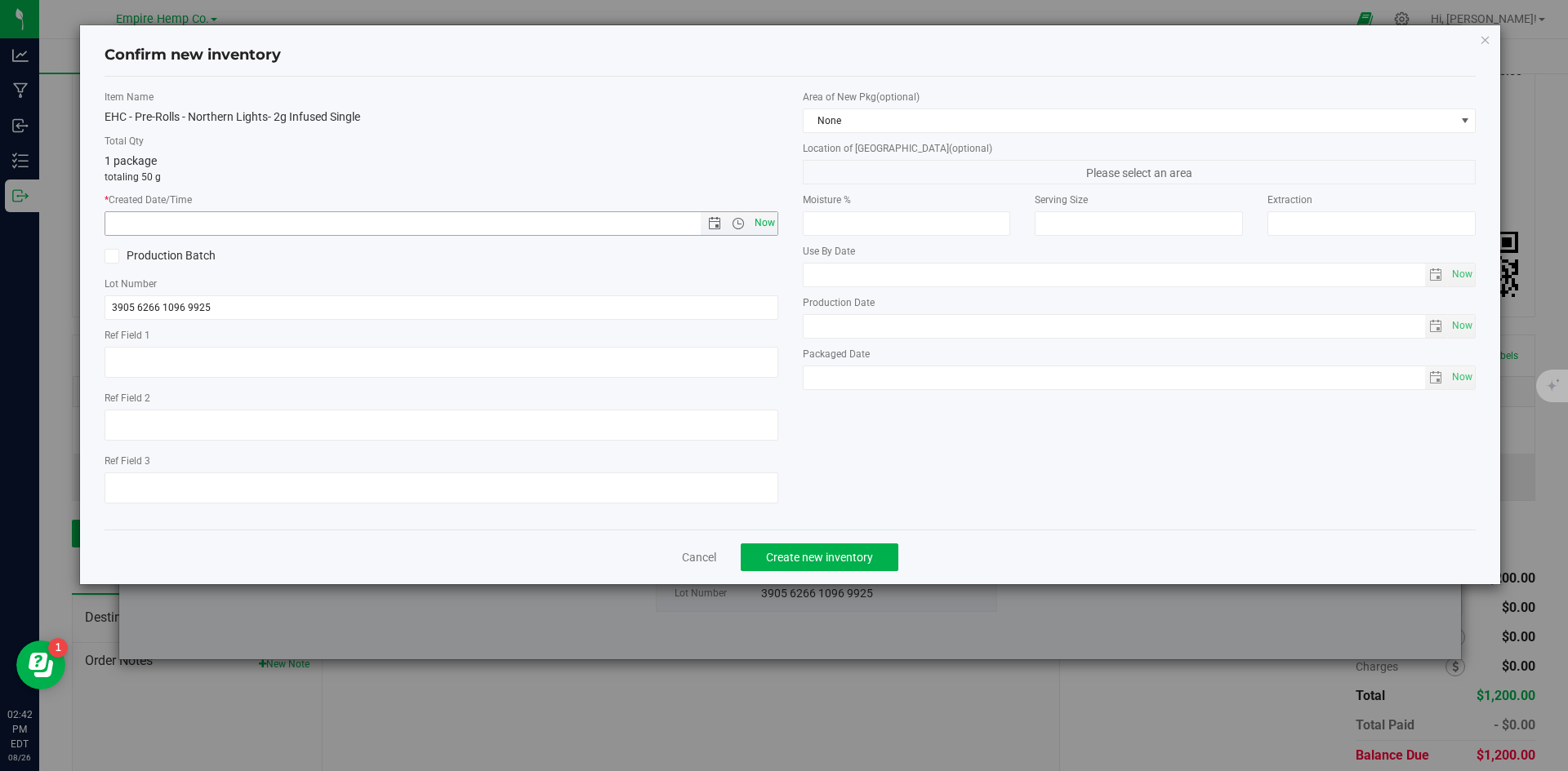
click at [770, 227] on span "Now" at bounding box center [763, 223] width 27 height 24
type input "[DATE] 2:42 PM"
click at [859, 565] on button "Create new inventory" at bounding box center [819, 557] width 158 height 27
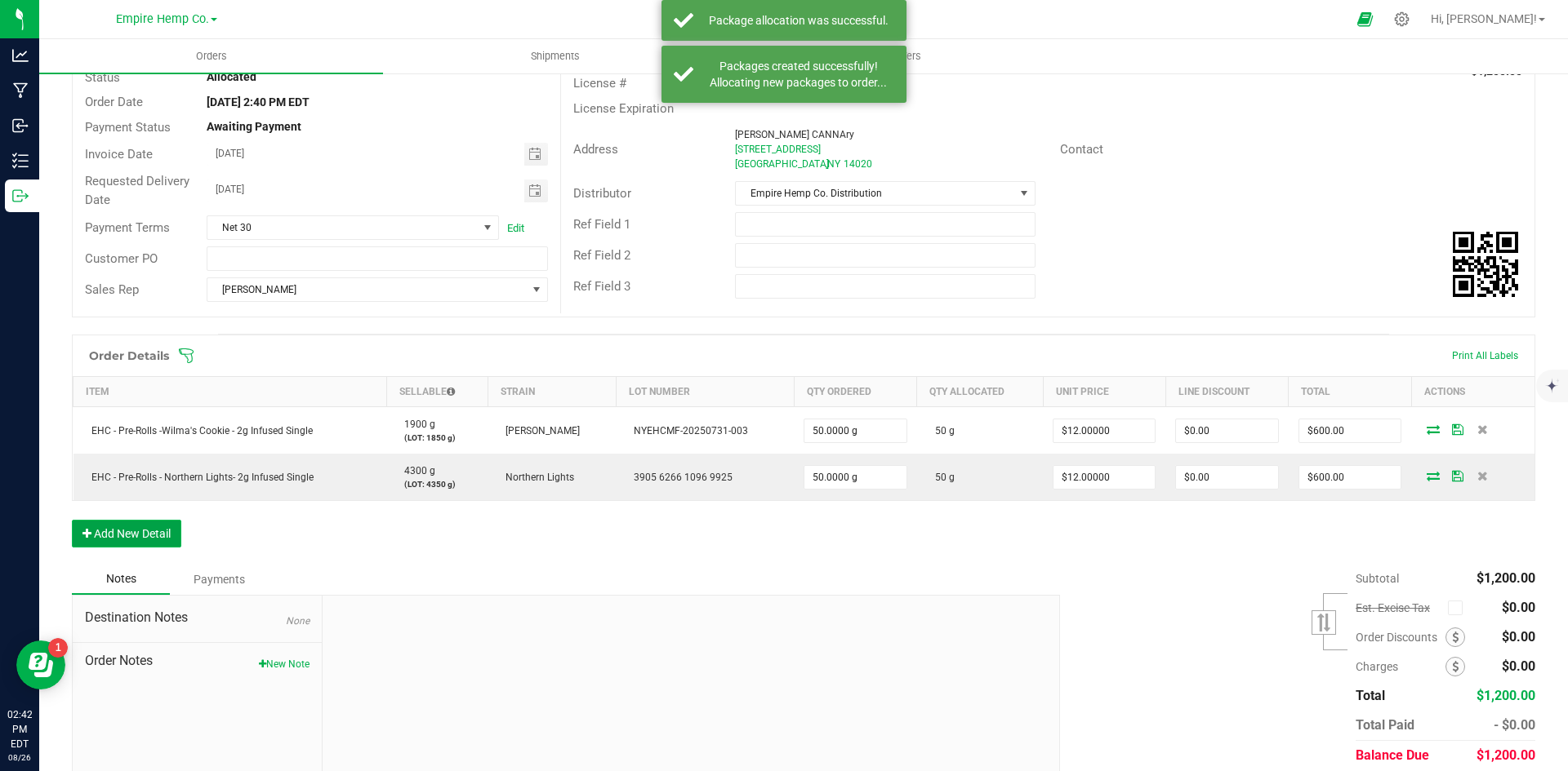
click at [167, 542] on button "Add New Detail" at bounding box center [126, 533] width 109 height 27
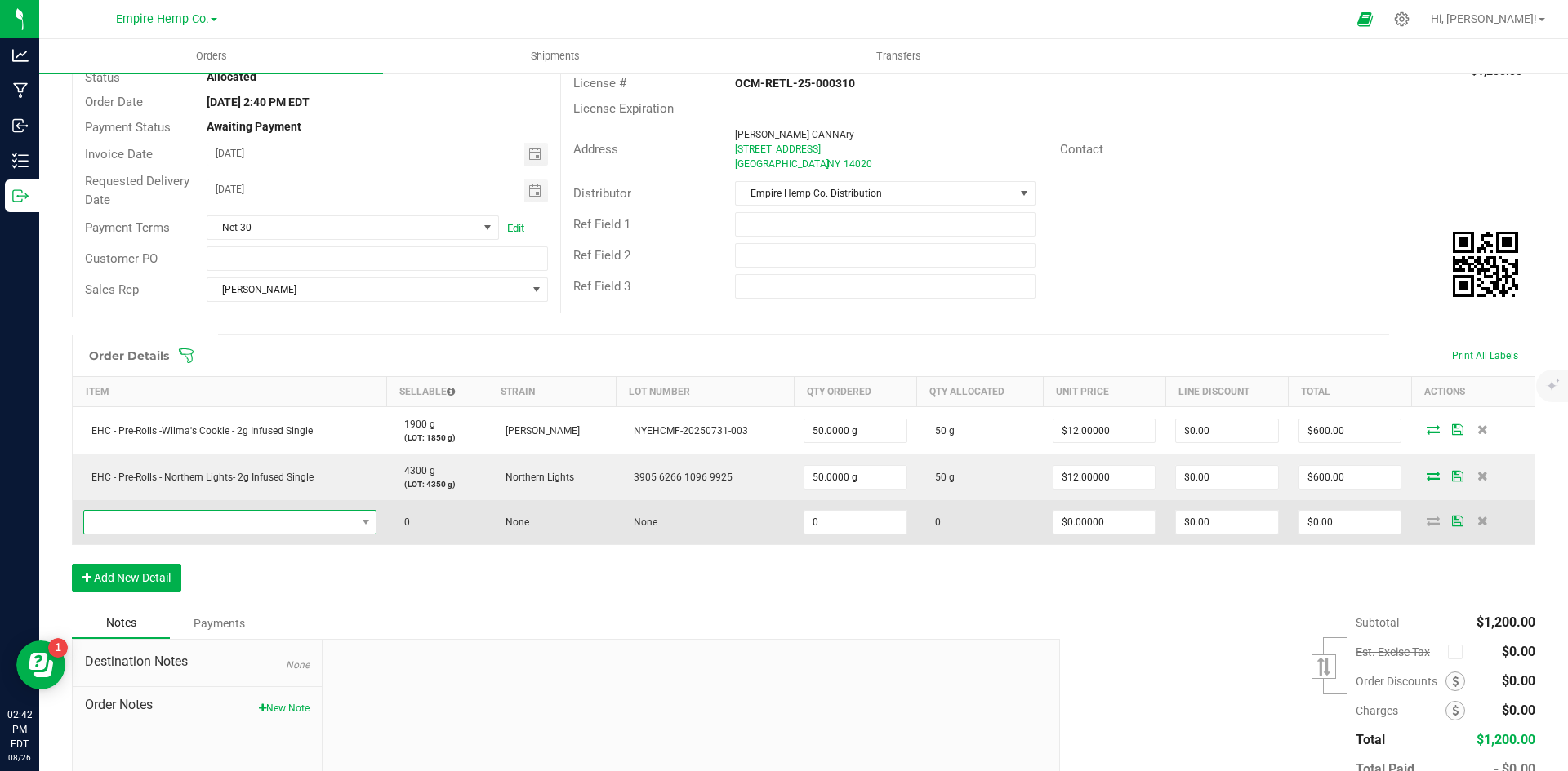
click at [191, 522] on span "NO DATA FOUND" at bounding box center [220, 522] width 272 height 23
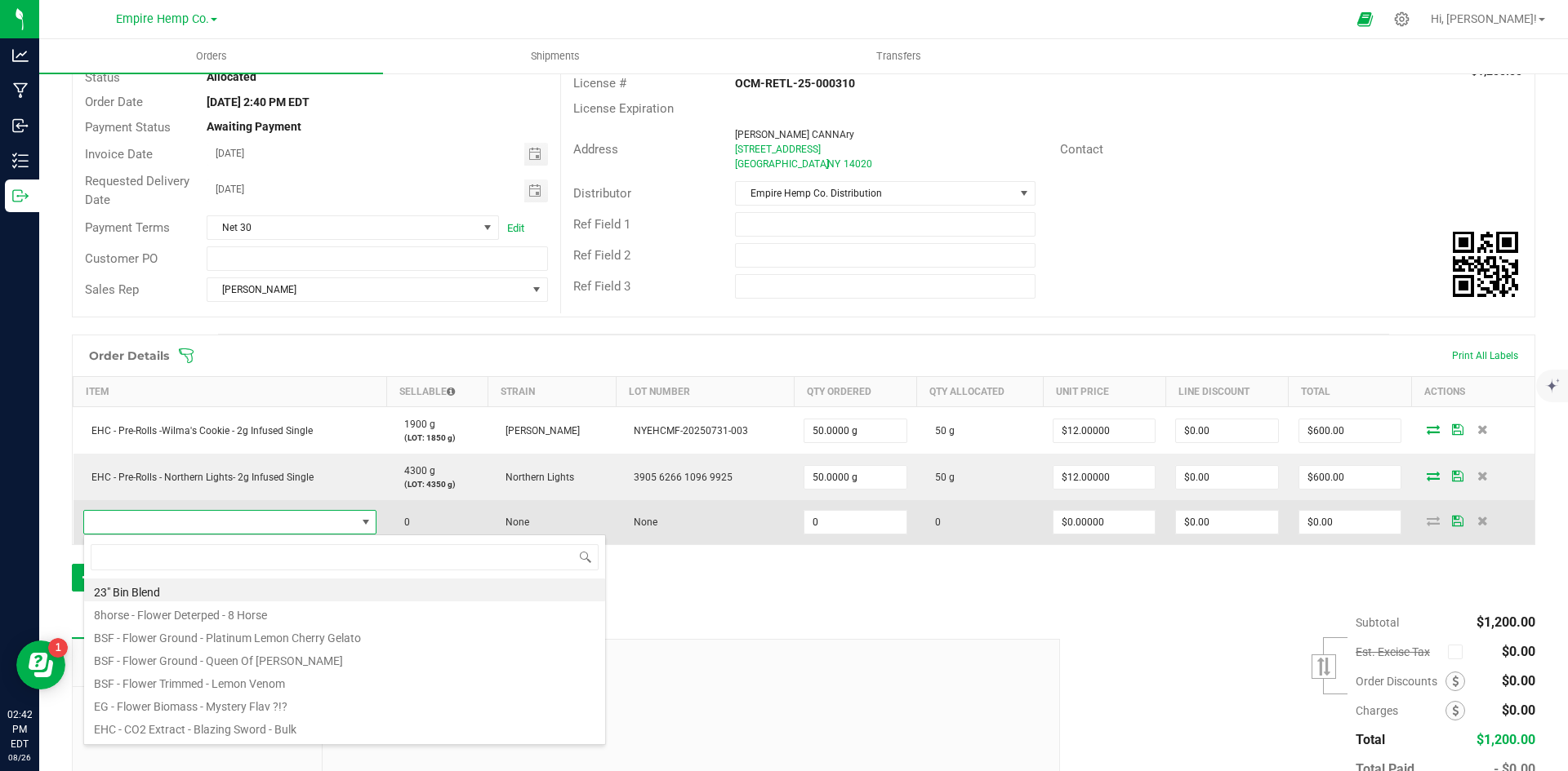
scroll to position [25, 288]
type input "purp"
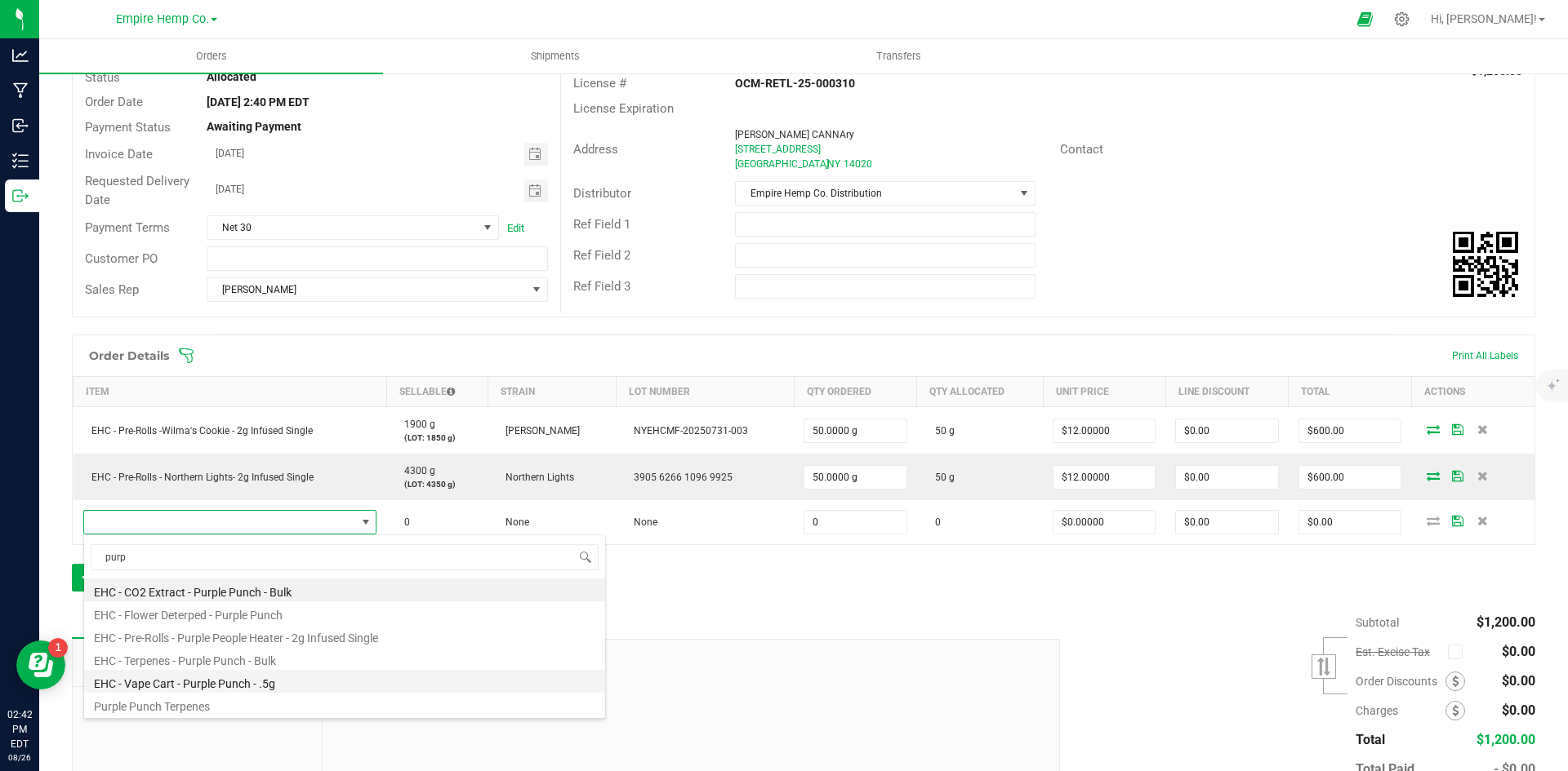
drag, startPoint x: 192, startPoint y: 581, endPoint x: 219, endPoint y: 672, distance: 94.9
click at [219, 579] on ul "EHC - CO2 Extract - Purple Punch - Bulk EHC - Flower Deterped - Purple Punch EH…" at bounding box center [344, 579] width 521 height 0
click at [219, 672] on li "EHC - Vape Cart - Purple Punch - .5g" at bounding box center [344, 682] width 521 height 23
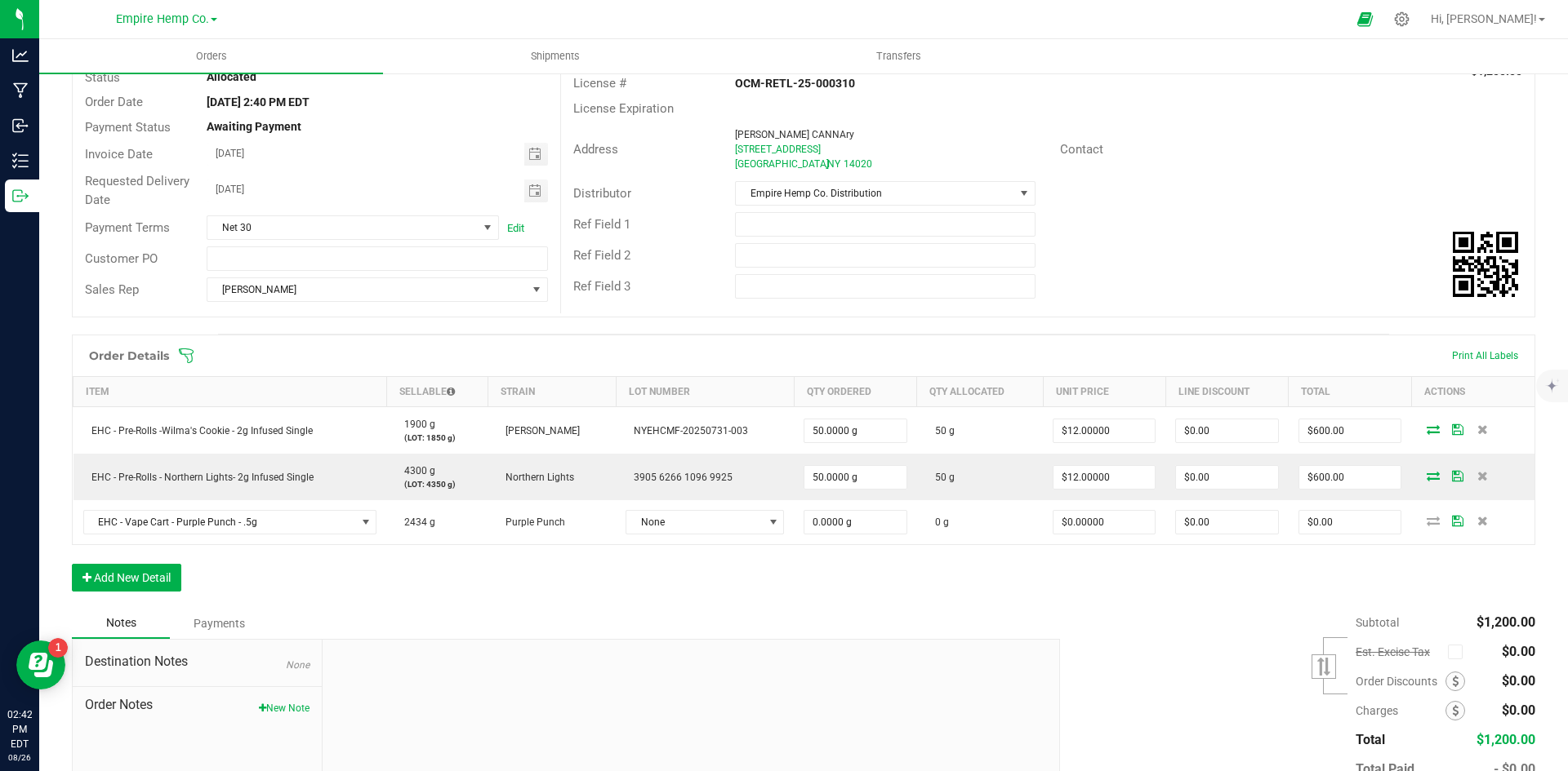
click at [435, 610] on div "Notes Payments" at bounding box center [559, 623] width 976 height 31
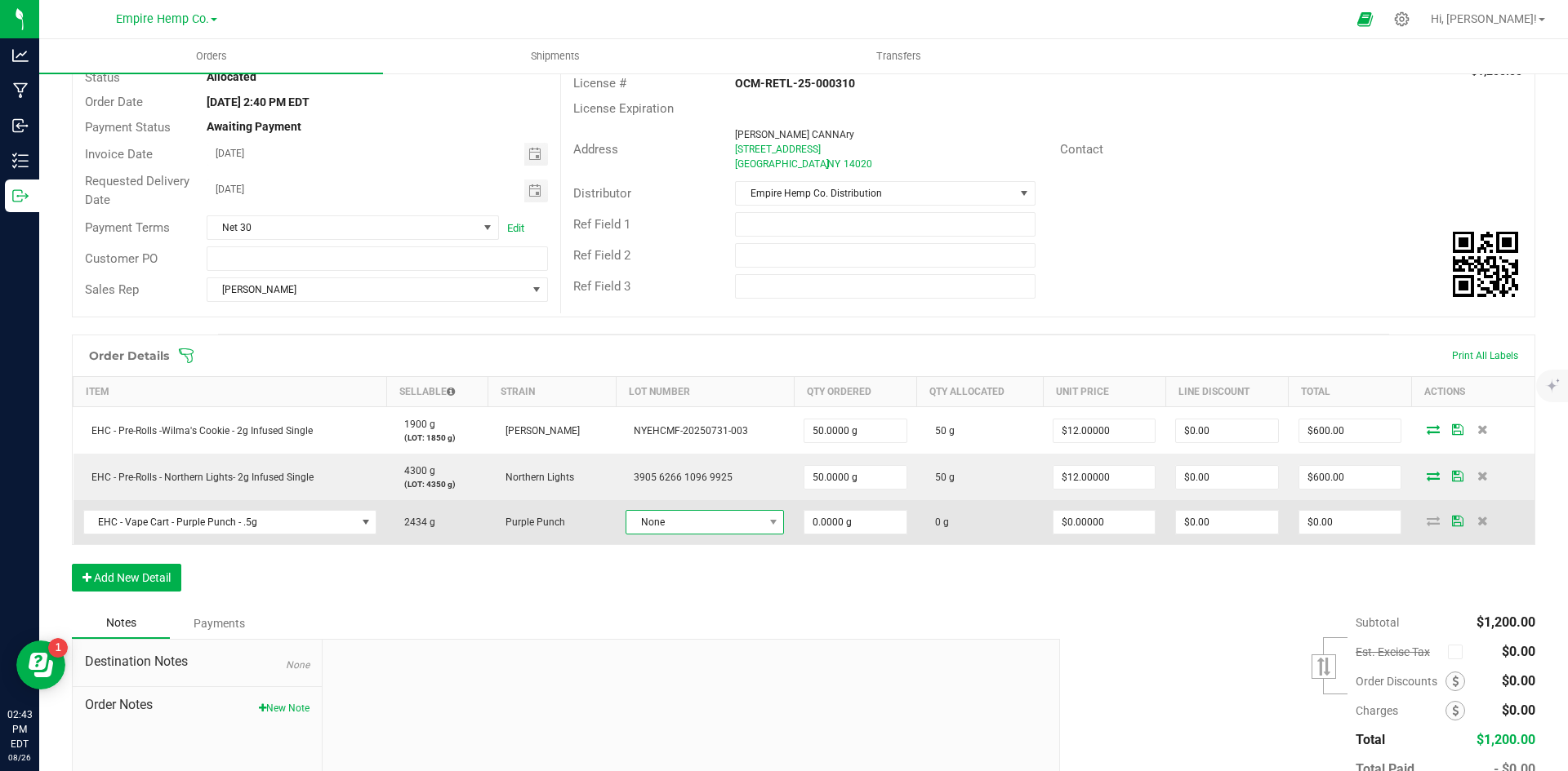
click at [657, 526] on span "None" at bounding box center [694, 522] width 137 height 23
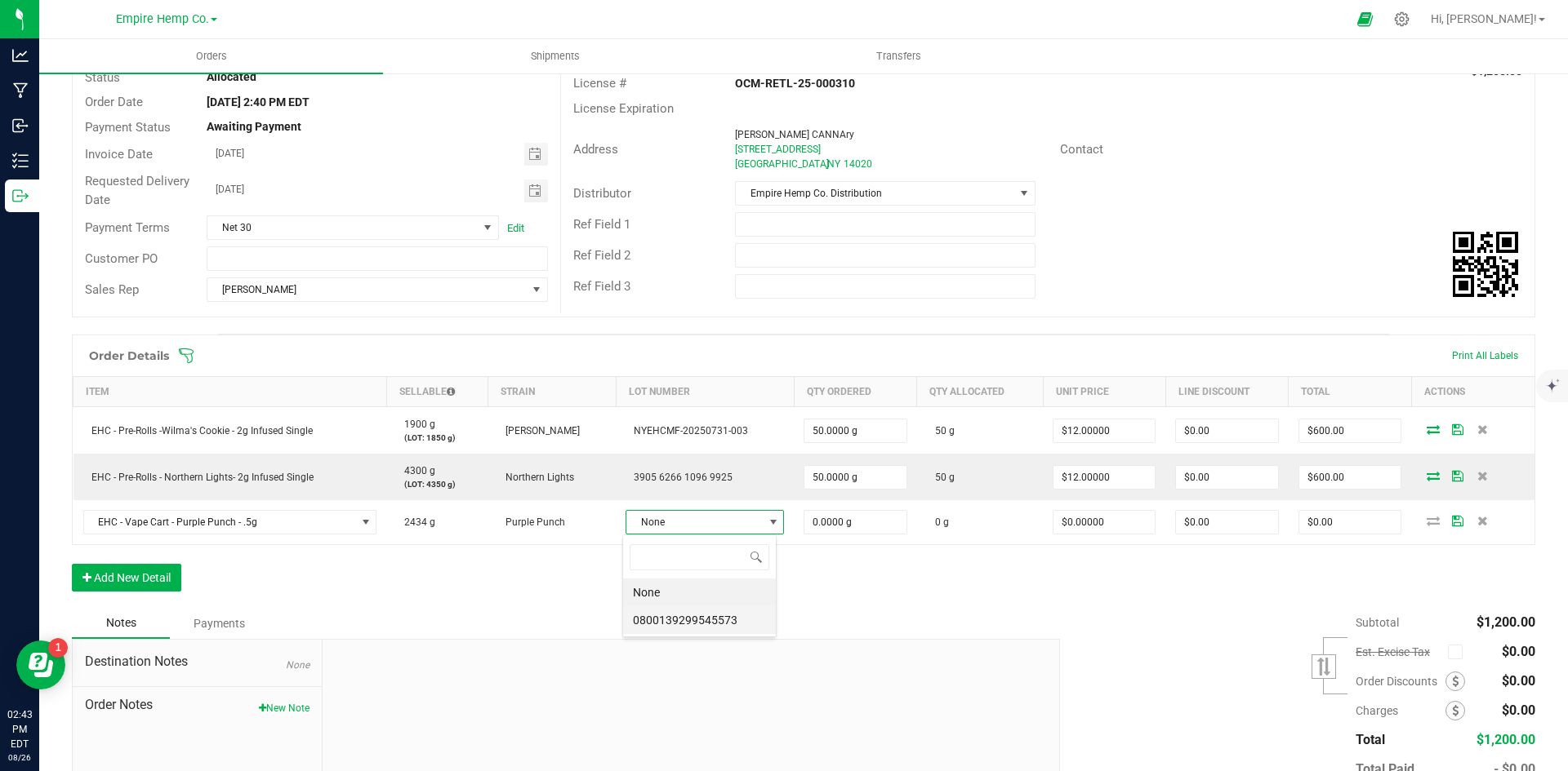
click at [716, 619] on li "0800139299545573" at bounding box center [699, 620] width 153 height 27
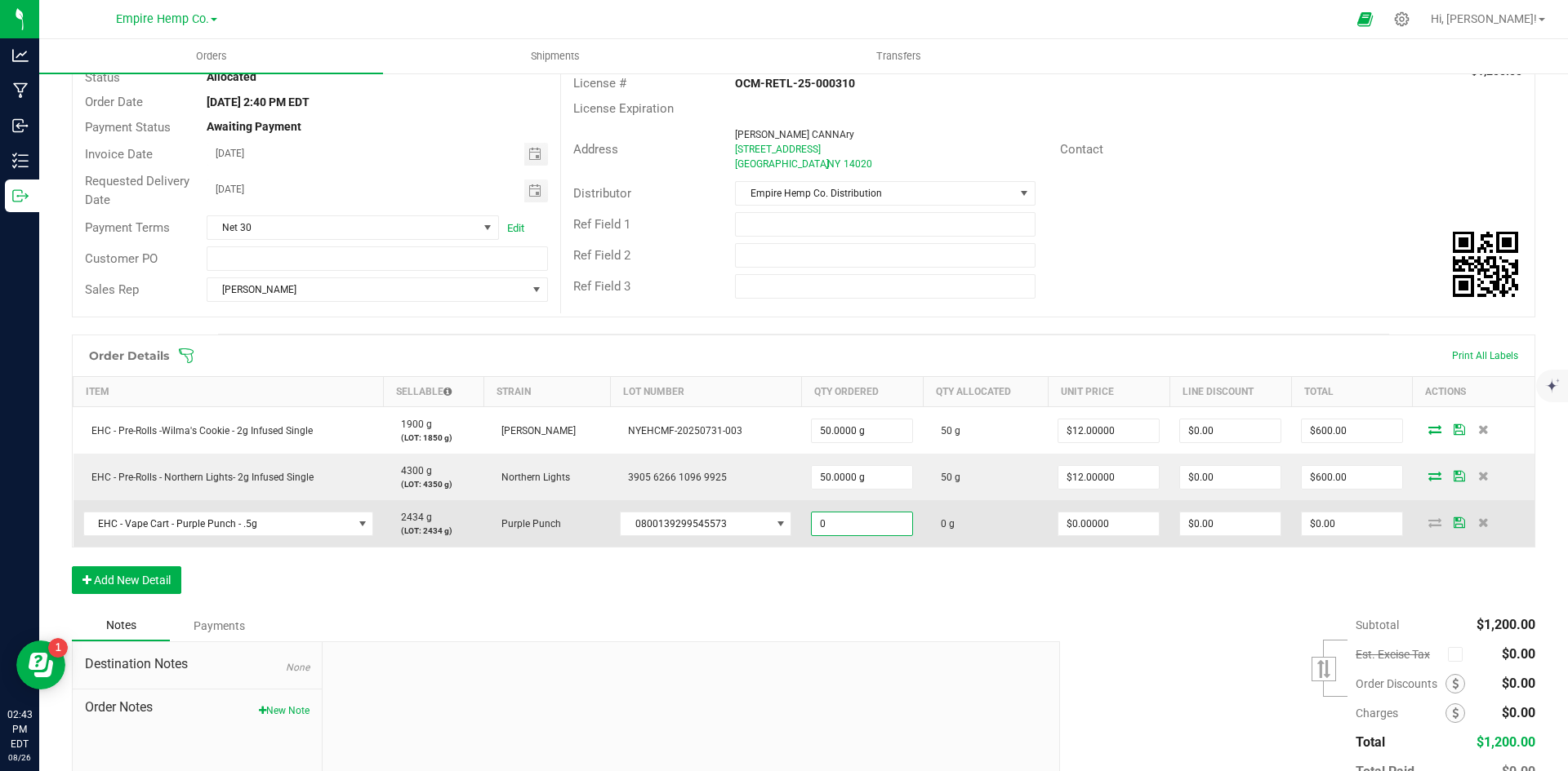
click at [887, 516] on input "0" at bounding box center [862, 524] width 101 height 23
type input "44.0000 g"
type input "0"
click at [1067, 520] on input "0" at bounding box center [1108, 524] width 101 height 23
click at [1067, 527] on input "0" at bounding box center [1108, 524] width 101 height 23
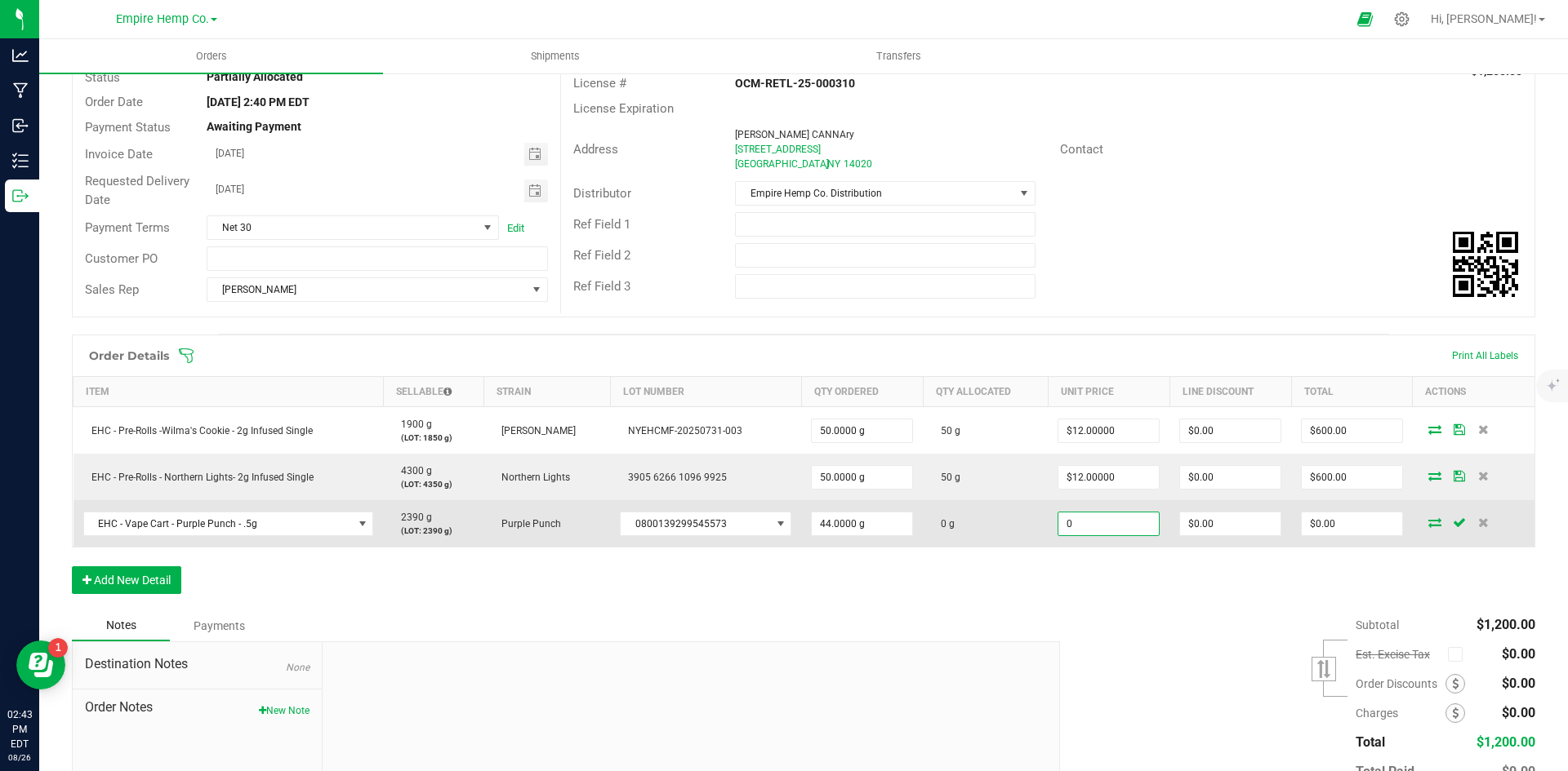
click at [1067, 527] on input "0" at bounding box center [1108, 524] width 101 height 23
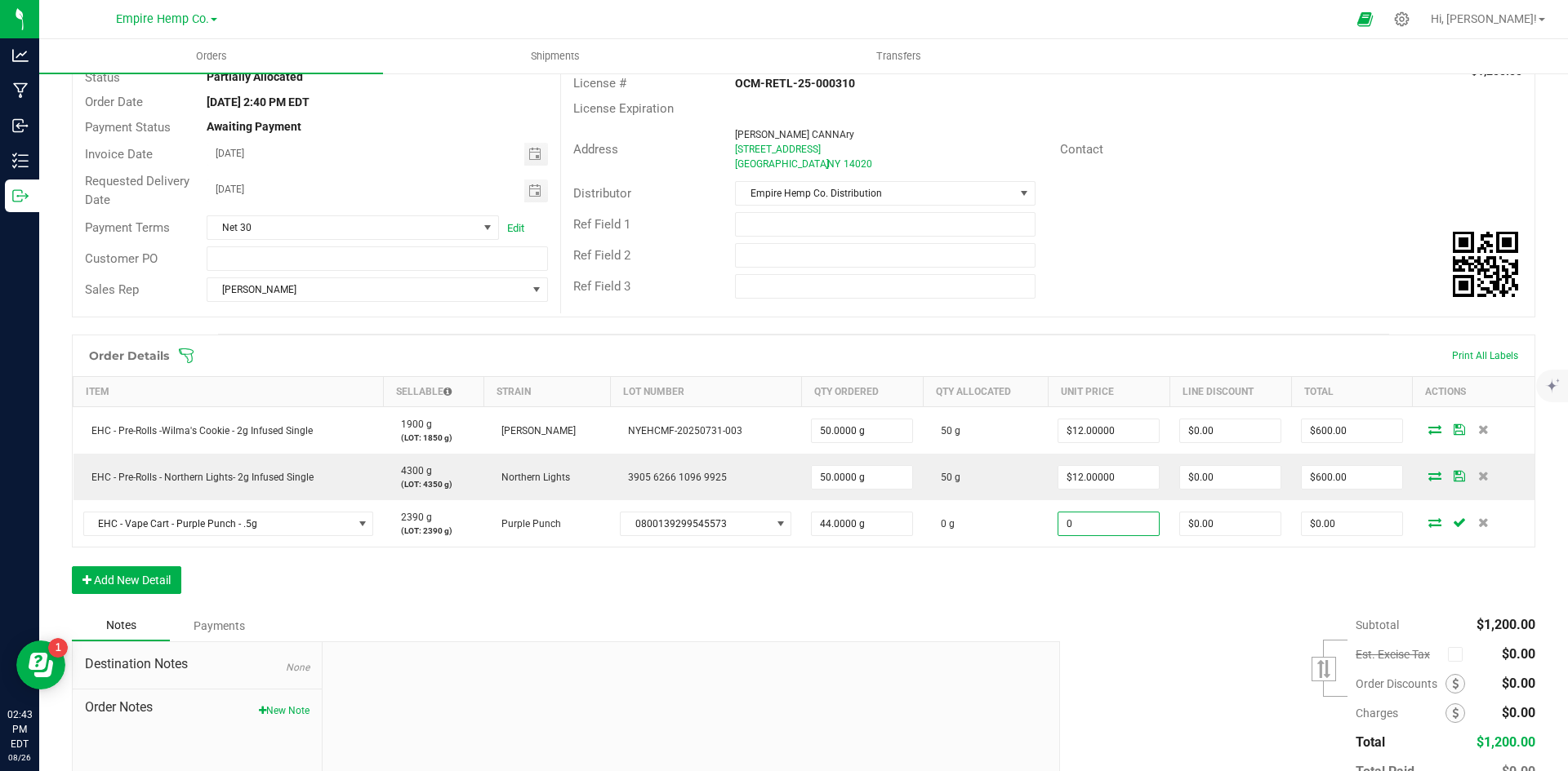
type input "$0.00000"
click at [1101, 602] on div "Order Details Print All Labels Item Sellable Strain Lot Number Qty Ordered Qty …" at bounding box center [803, 472] width 1463 height 276
click at [1099, 523] on input "0" at bounding box center [1108, 524] width 101 height 23
type input "$12.50000"
type input "0"
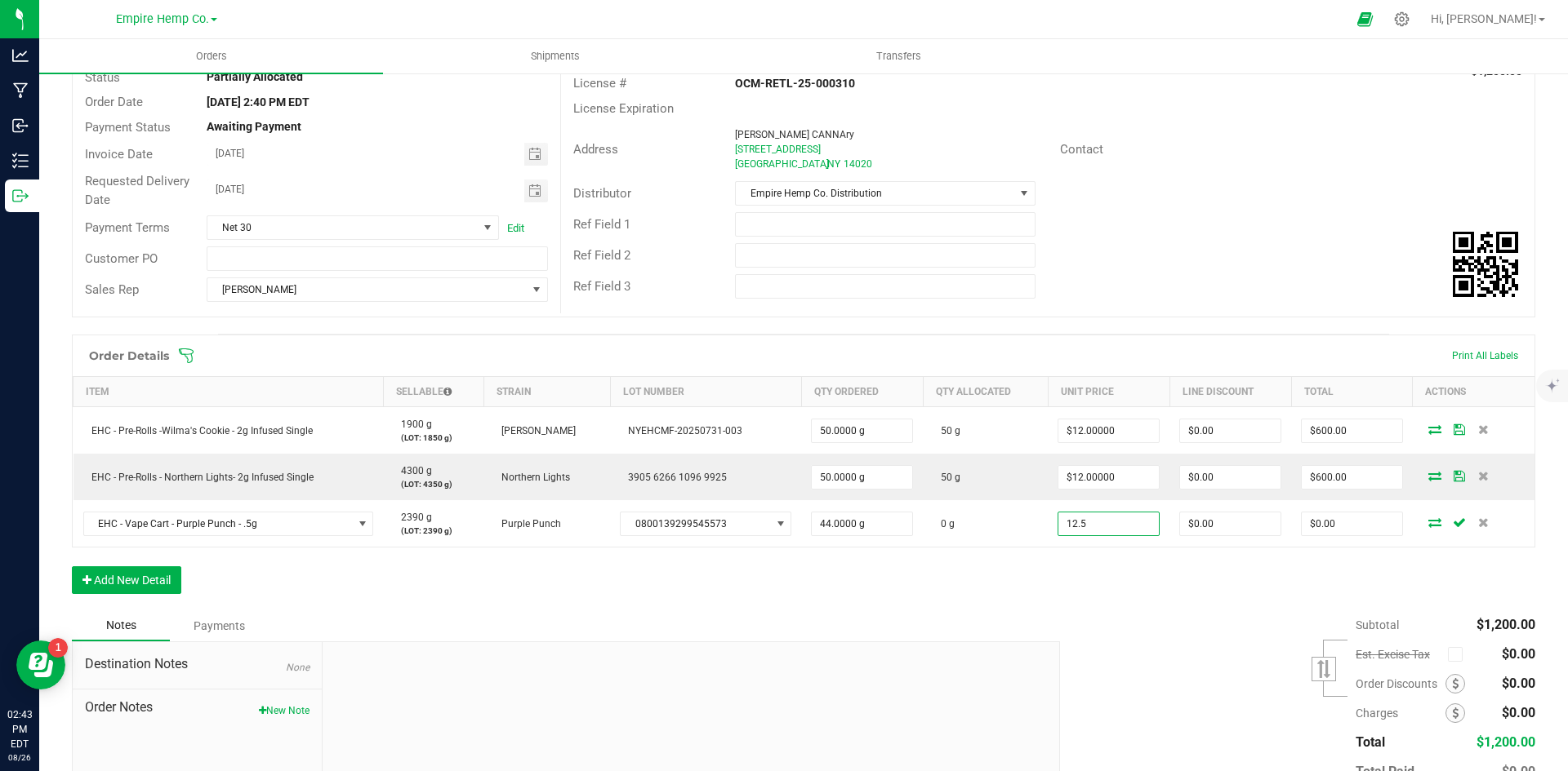
type input "$550.00"
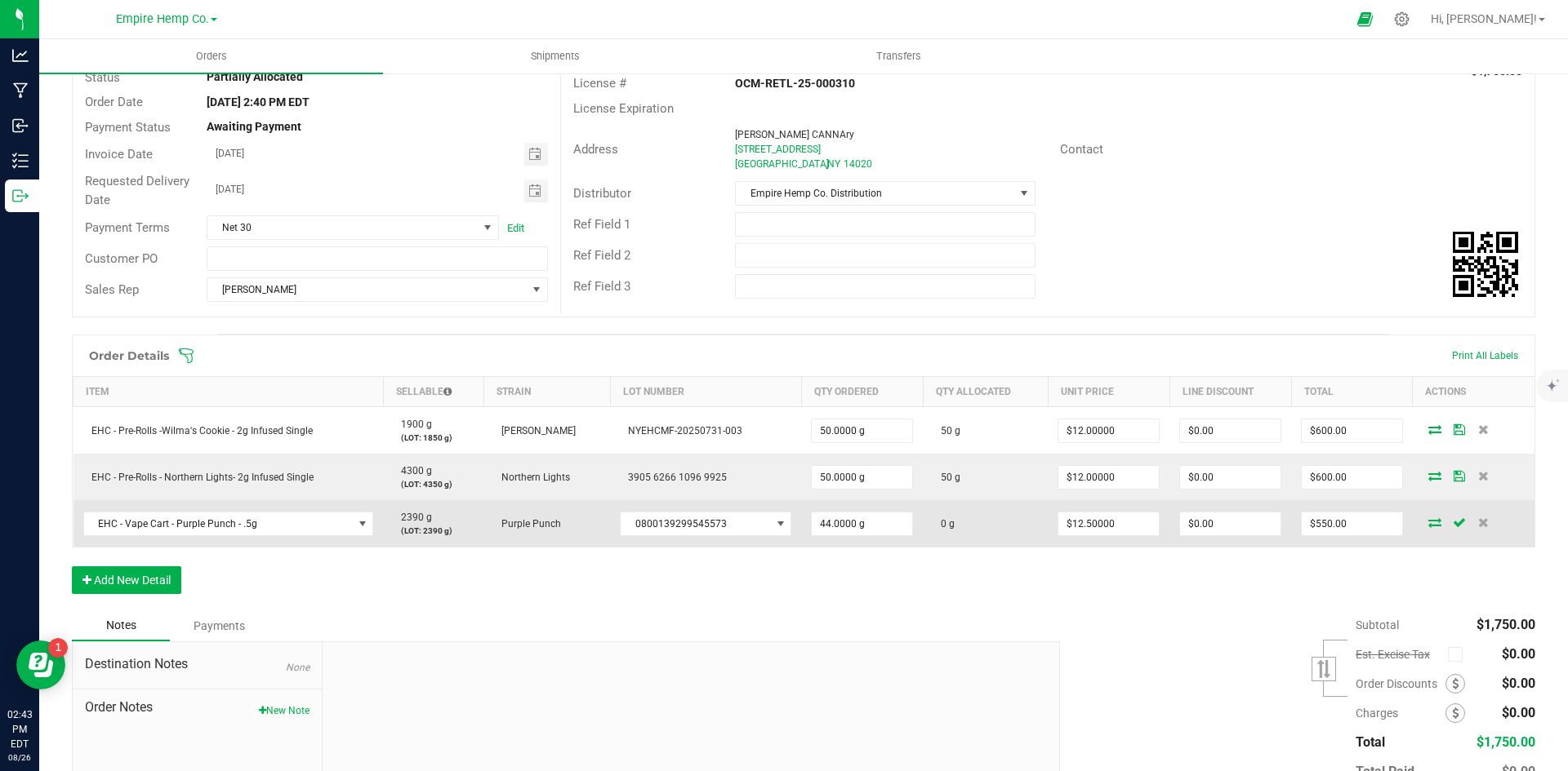
click at [1428, 520] on icon at bounding box center [1434, 522] width 13 height 10
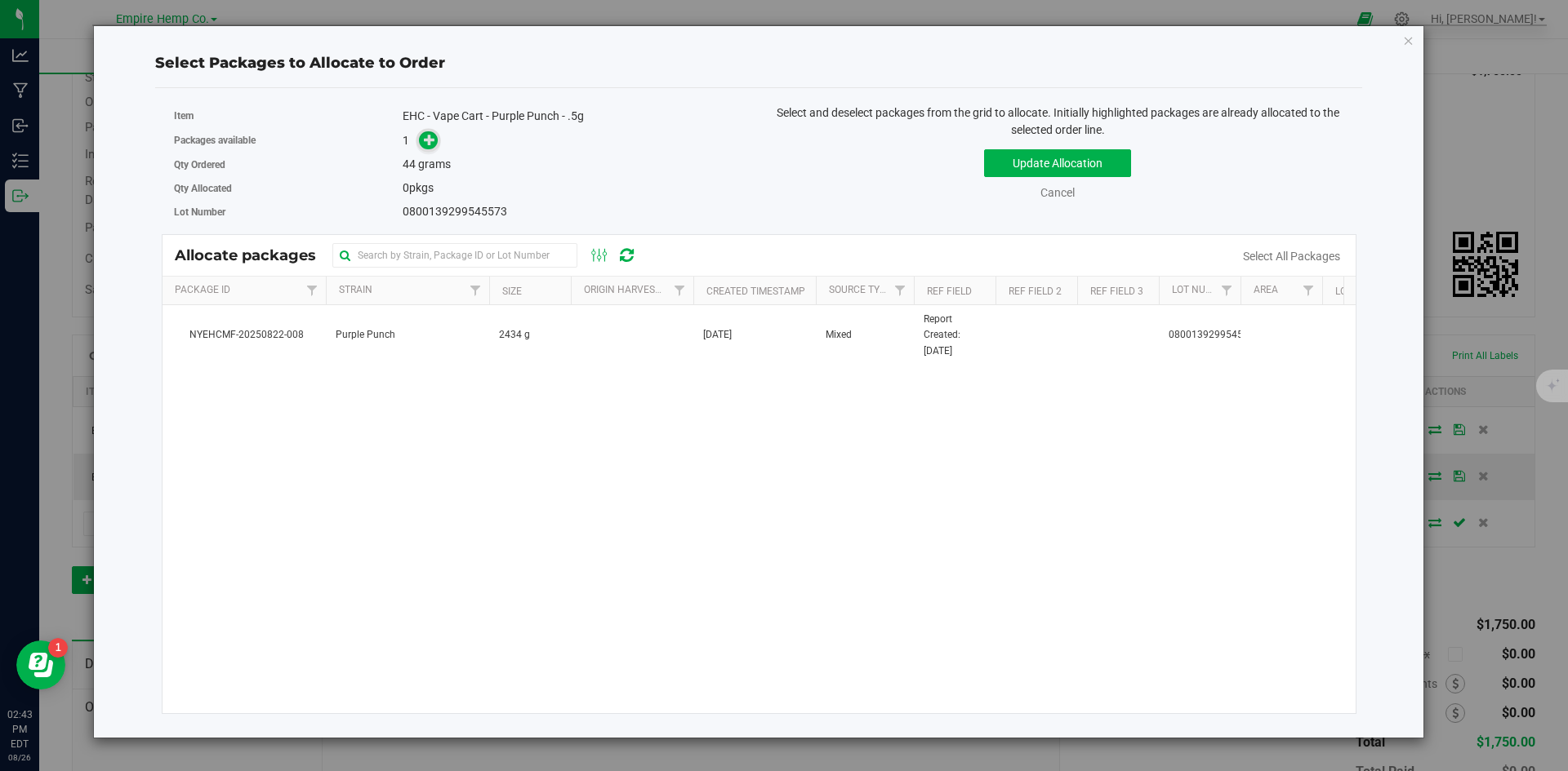
click at [431, 142] on icon at bounding box center [429, 139] width 11 height 11
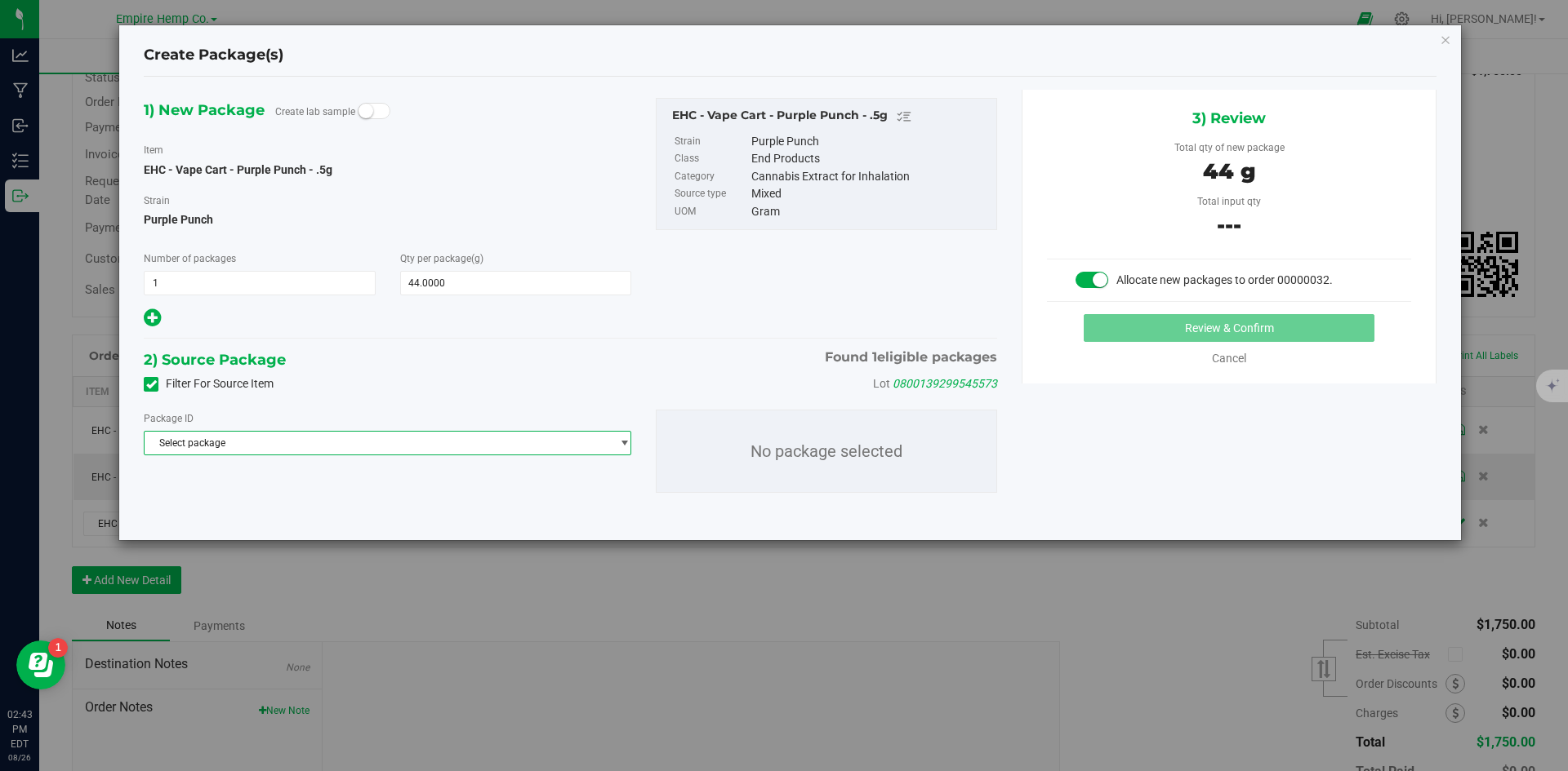
click at [349, 439] on span "Select package" at bounding box center [377, 444] width 465 height 23
click at [345, 509] on span "( EHC - Vape Cart - Purple Punch - .5g )" at bounding box center [356, 510] width 170 height 11
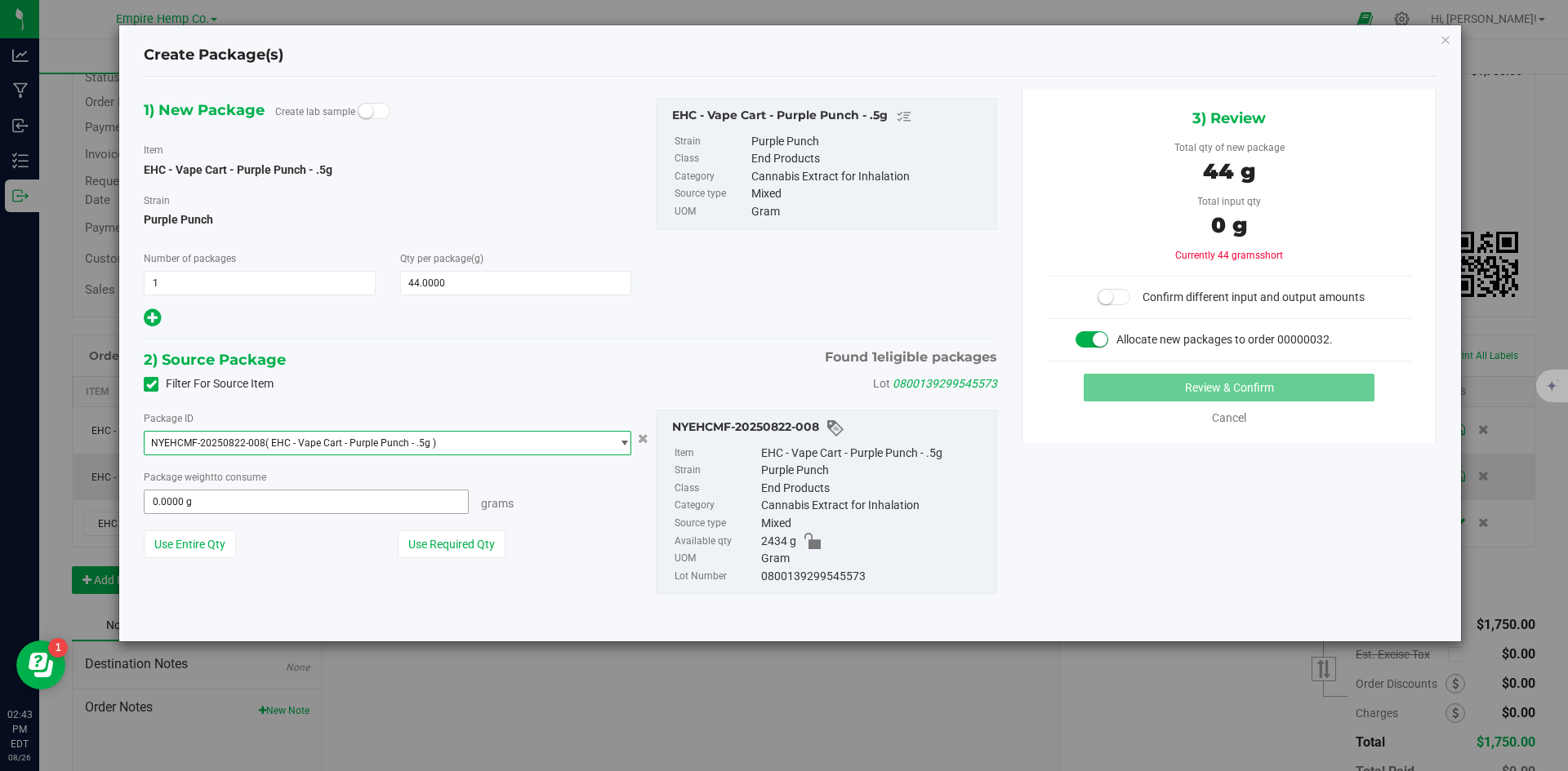
click at [319, 492] on span "0.0000 g 0" at bounding box center [306, 502] width 325 height 25
type input "44"
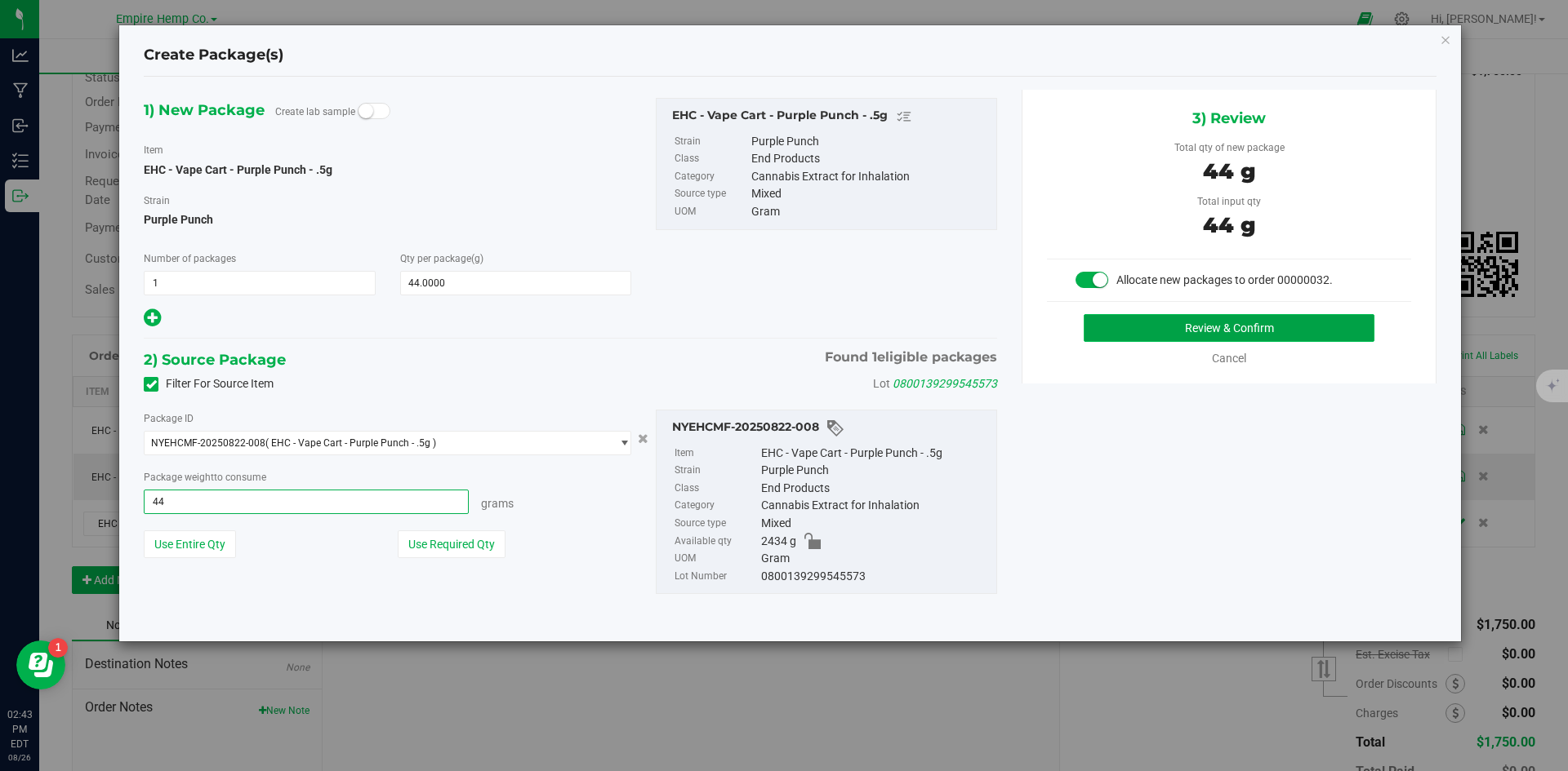
type input "44.0000 g"
click at [1328, 333] on button "Review & Confirm" at bounding box center [1228, 327] width 290 height 27
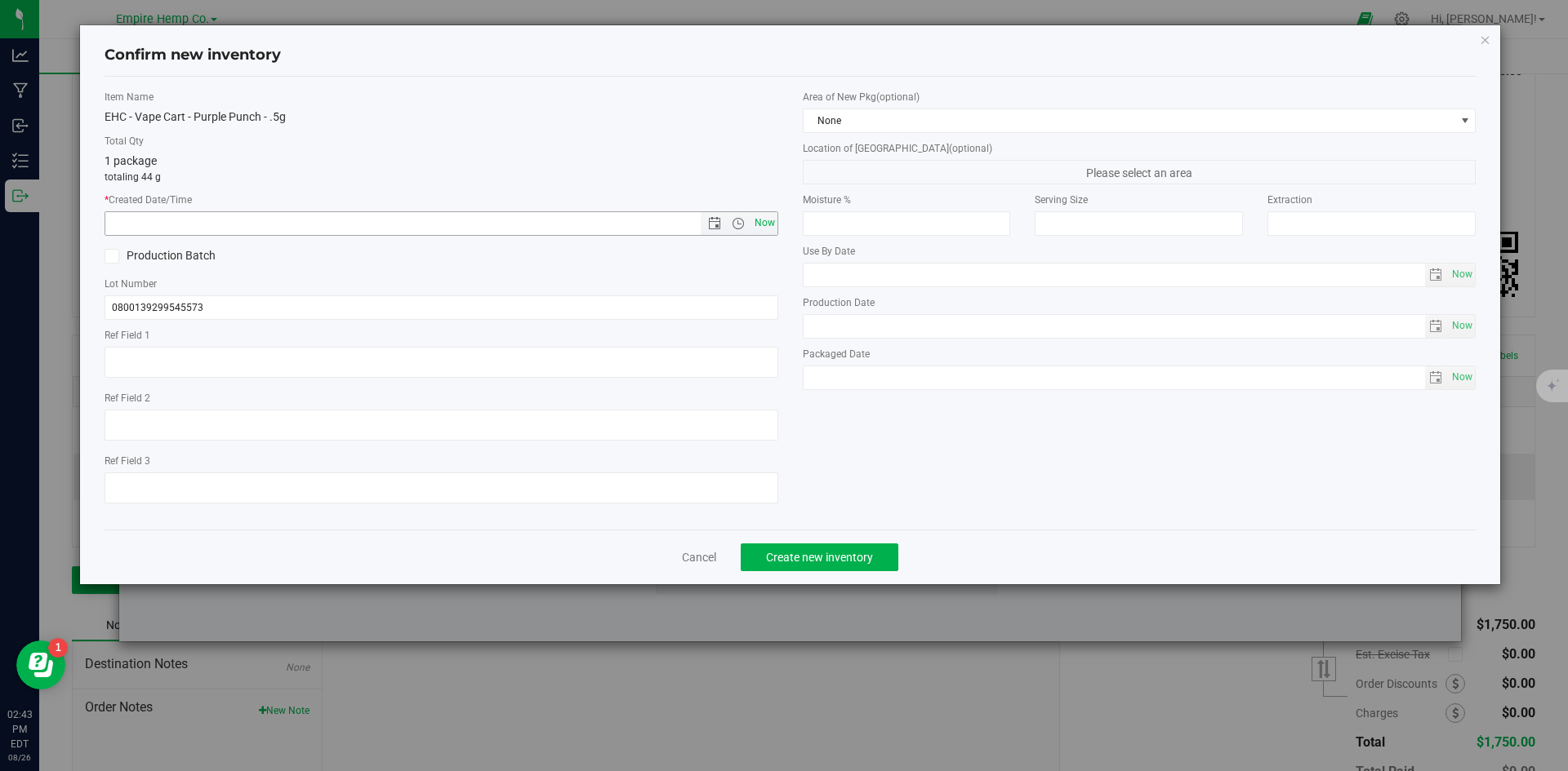
click at [772, 220] on span "Now" at bounding box center [763, 223] width 27 height 24
type input "[DATE] 2:43 PM"
click at [871, 558] on span "Create new inventory" at bounding box center [819, 558] width 107 height 13
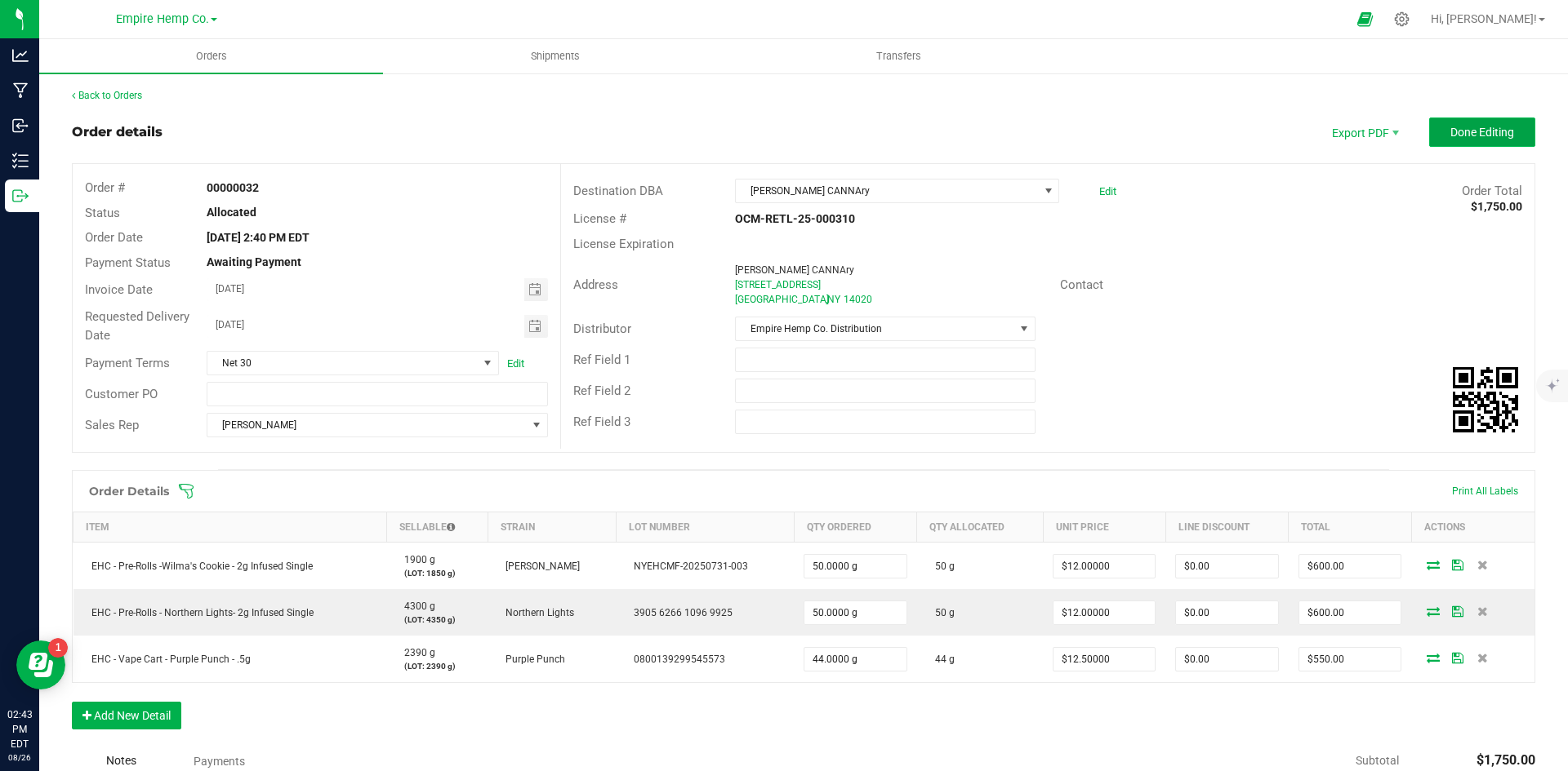
click at [1458, 127] on span "Done Editing" at bounding box center [1482, 132] width 64 height 13
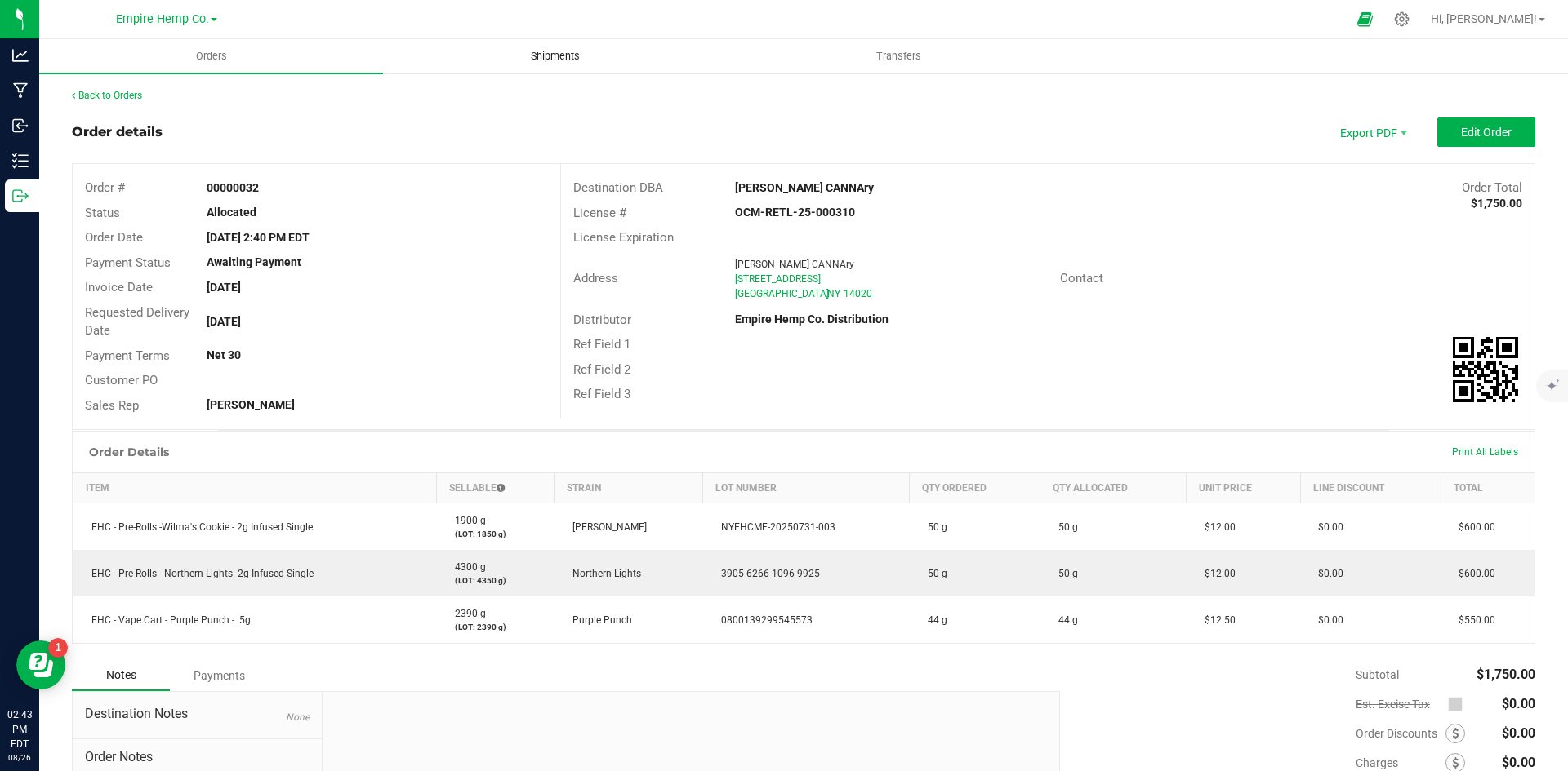
click at [560, 54] on span "Shipments" at bounding box center [555, 56] width 93 height 15
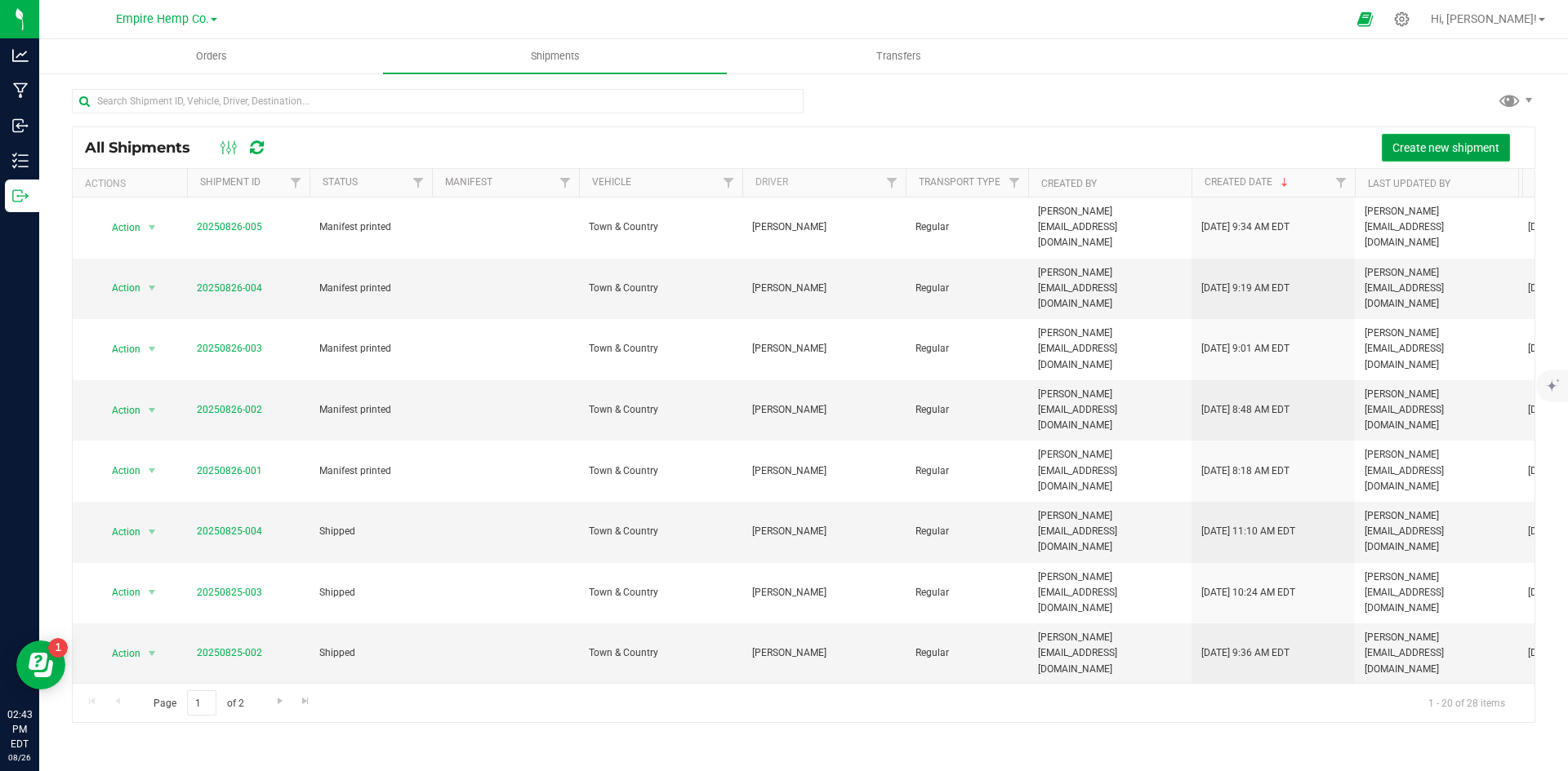
click at [1453, 147] on span "Create new shipment" at bounding box center [1445, 147] width 107 height 13
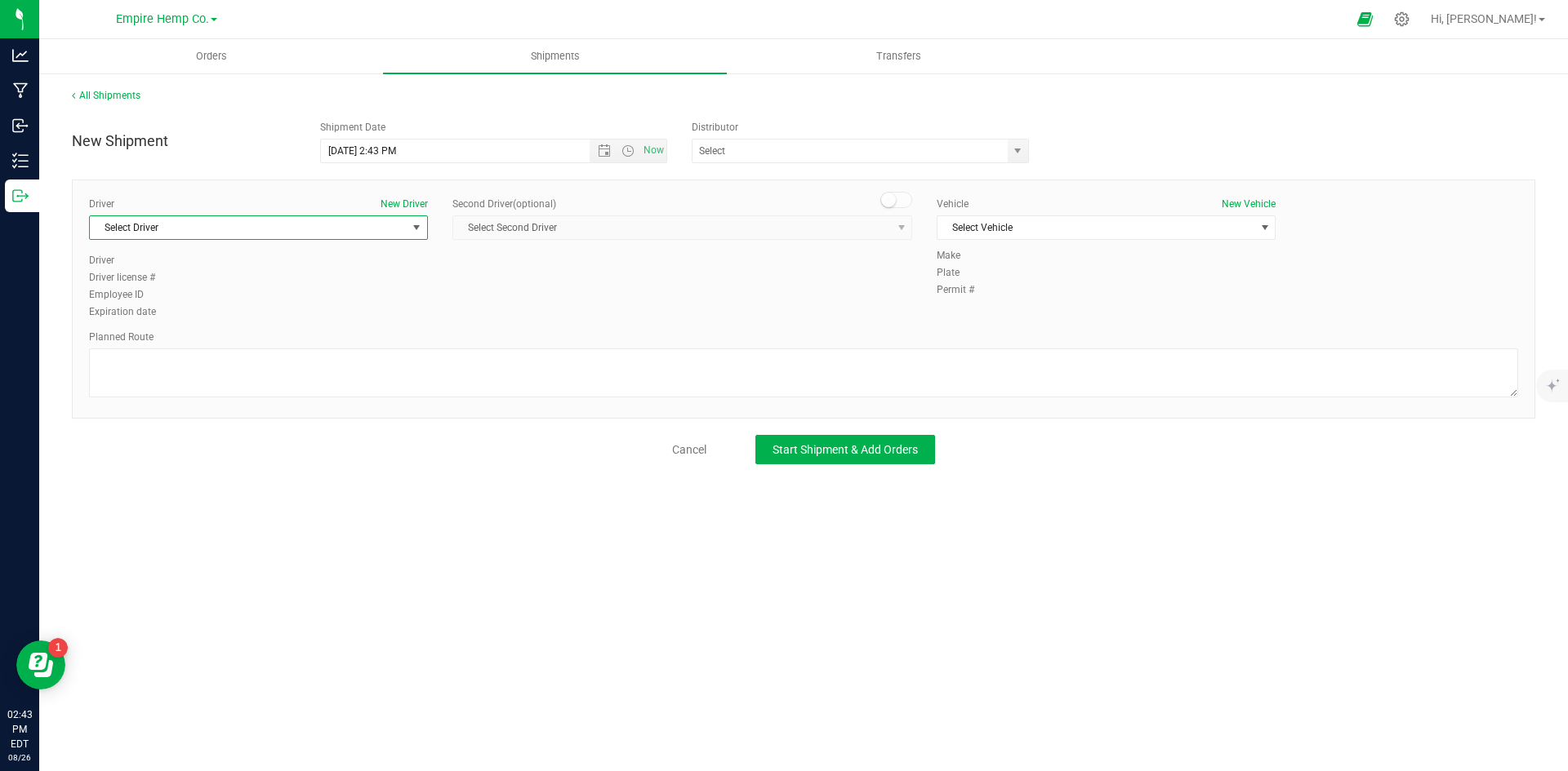
click at [390, 225] on span "Select Driver" at bounding box center [248, 228] width 317 height 23
click at [306, 333] on li "[PERSON_NAME]" at bounding box center [259, 345] width 337 height 25
click at [1095, 229] on span "Select Vehicle" at bounding box center [1095, 228] width 317 height 23
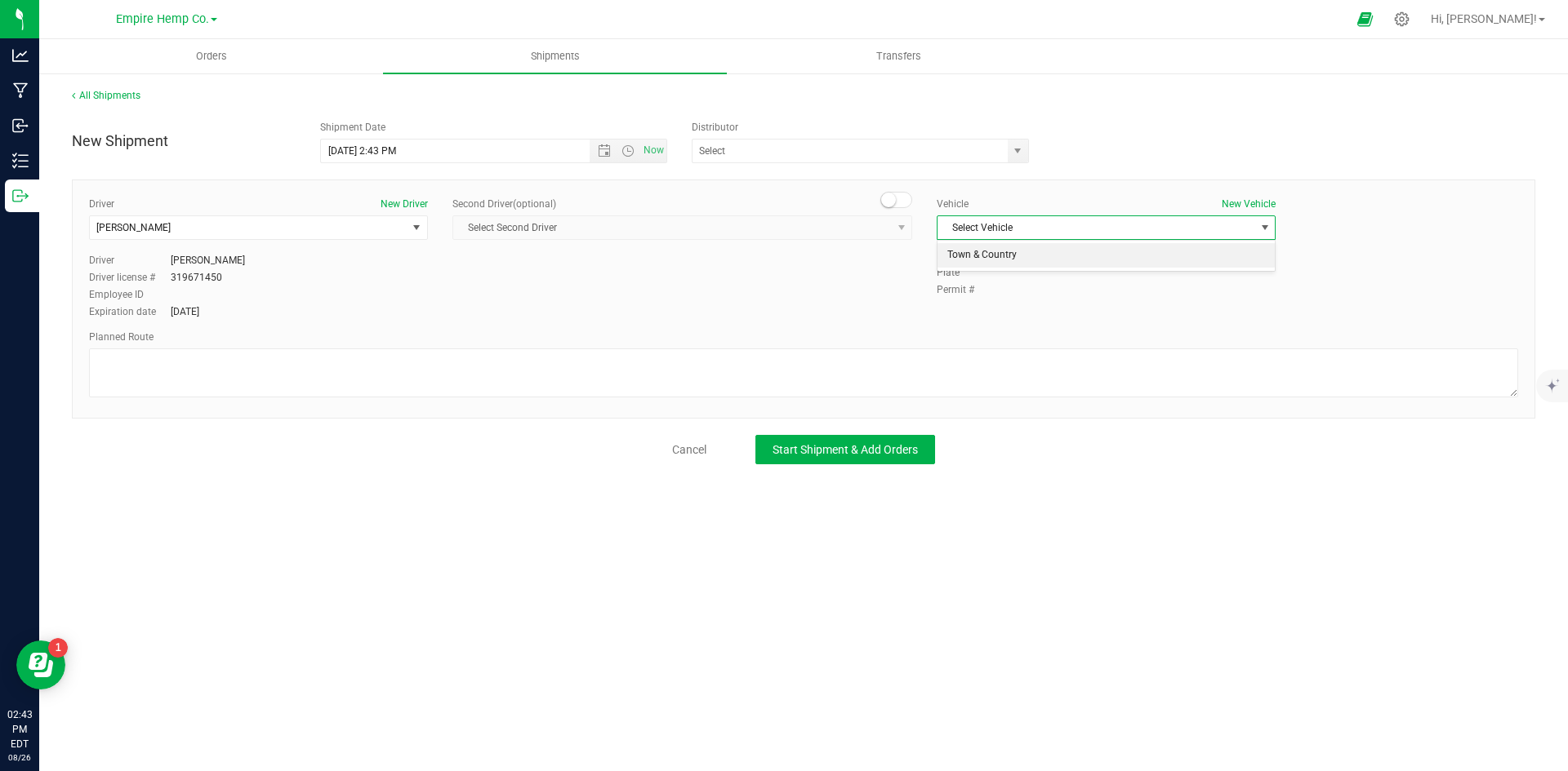
click at [1100, 257] on li "Town & Country" at bounding box center [1106, 256] width 337 height 25
click at [847, 445] on span "Start Shipment & Add Orders" at bounding box center [844, 449] width 146 height 13
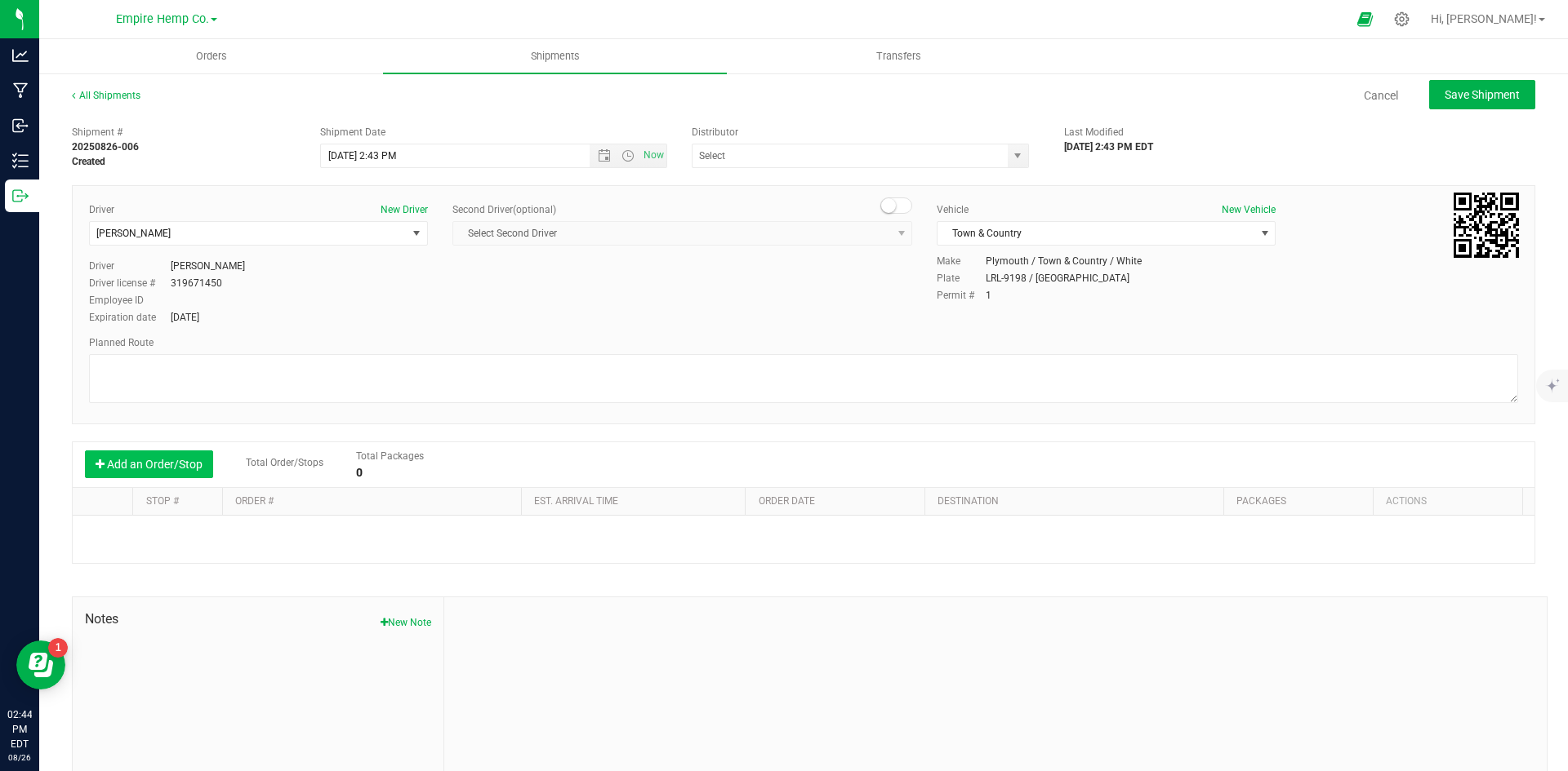
click at [181, 454] on button "Add an Order/Stop" at bounding box center [148, 464] width 128 height 27
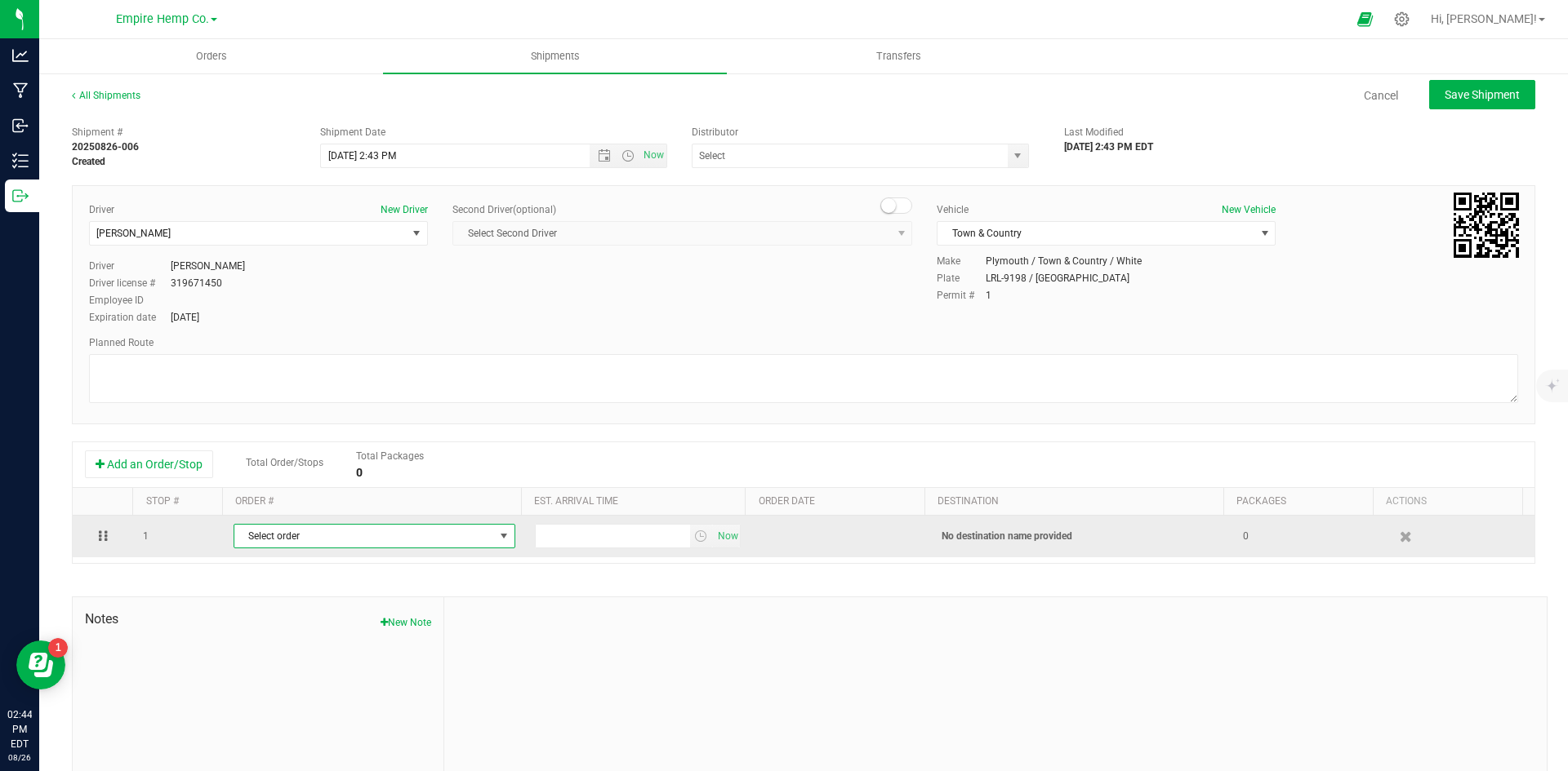
click at [319, 528] on span "Select order" at bounding box center [364, 536] width 259 height 23
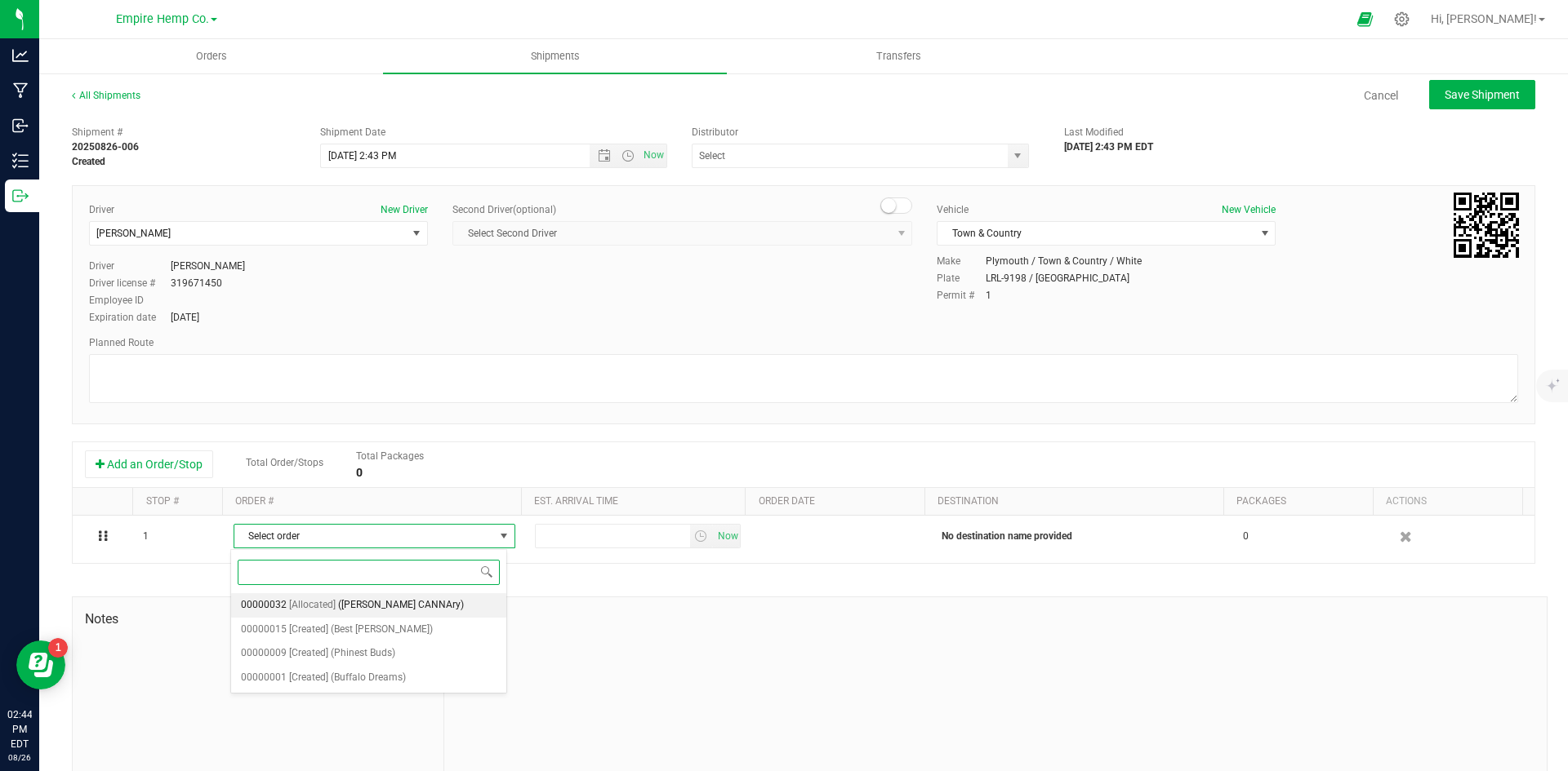
click at [363, 603] on span "([PERSON_NAME] CANNAry)" at bounding box center [401, 606] width 126 height 21
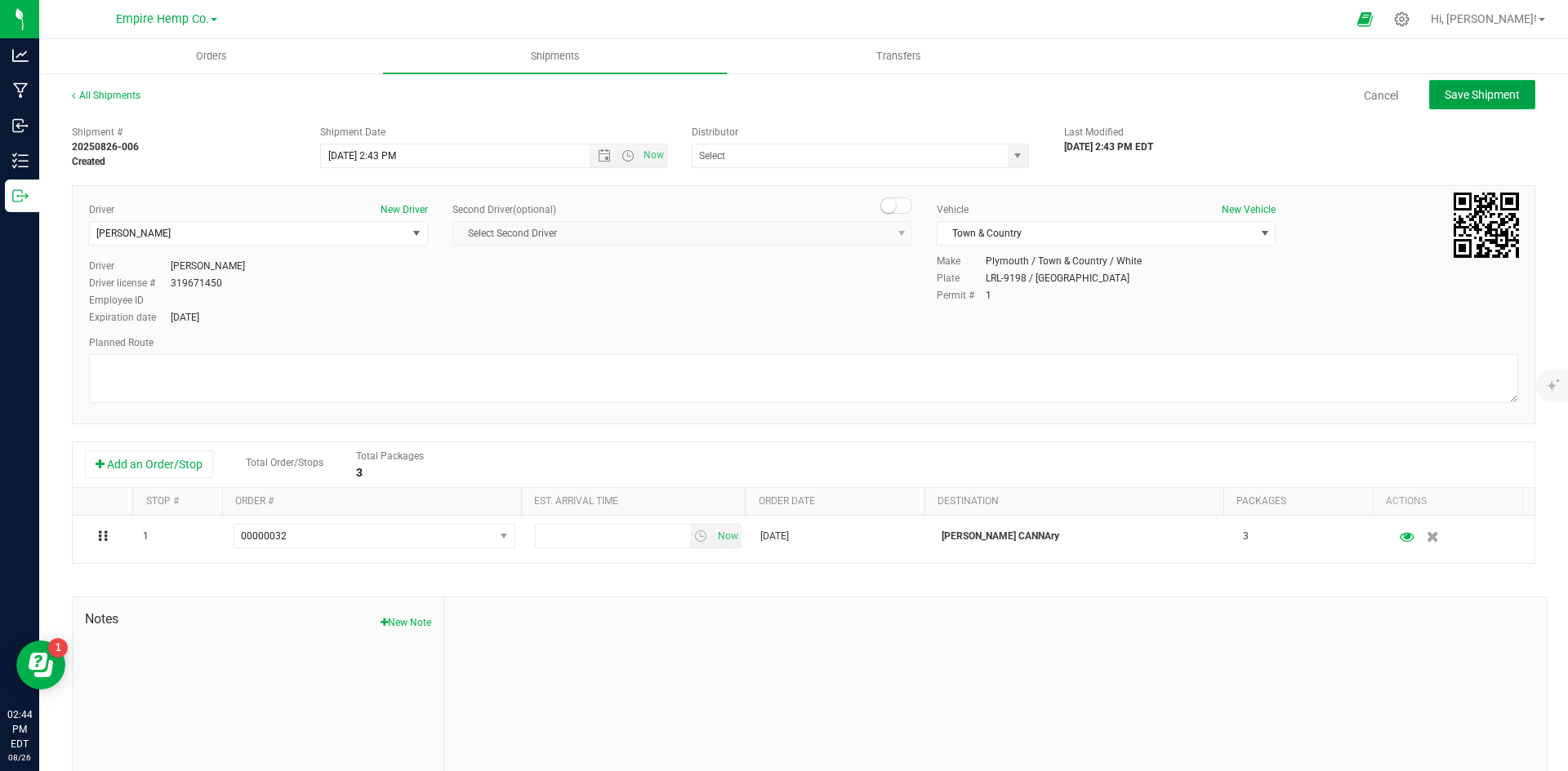
click at [1471, 97] on span "Save Shipment" at bounding box center [1482, 94] width 75 height 13
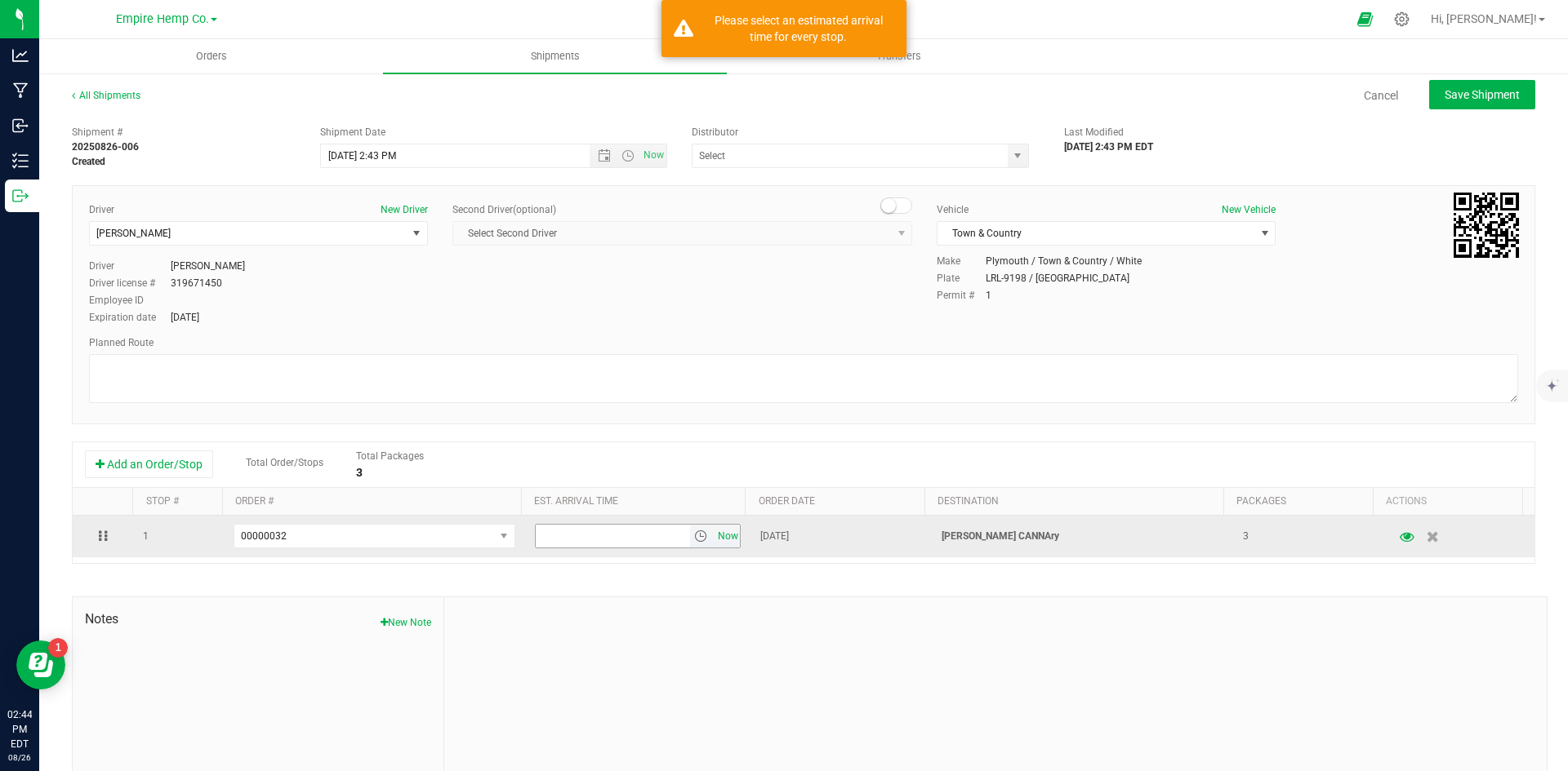
click at [717, 540] on span "Now" at bounding box center [727, 536] width 27 height 24
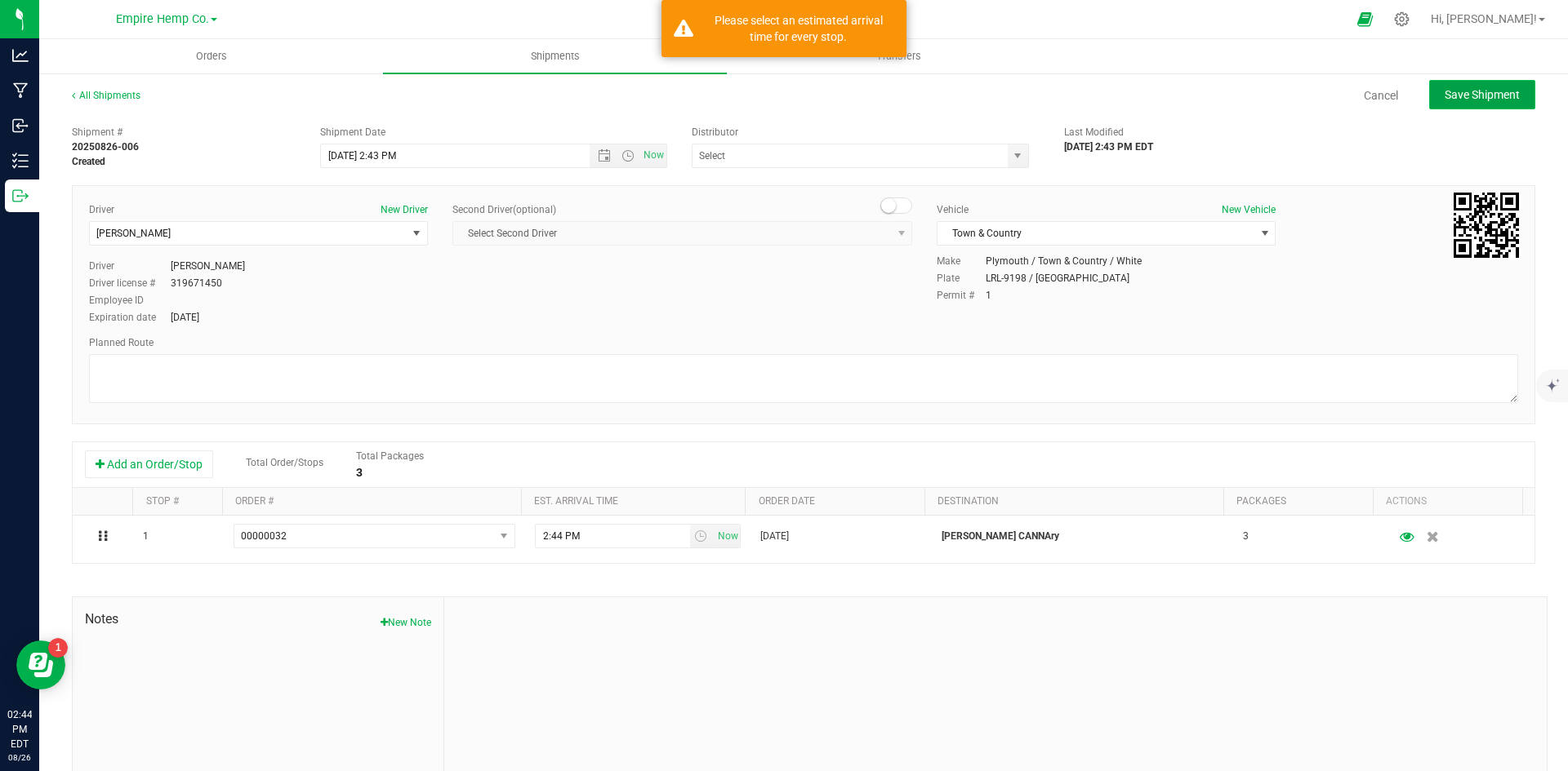
click at [1471, 86] on button "Save Shipment" at bounding box center [1482, 94] width 106 height 29
type input "[DATE] 6:43 PM"
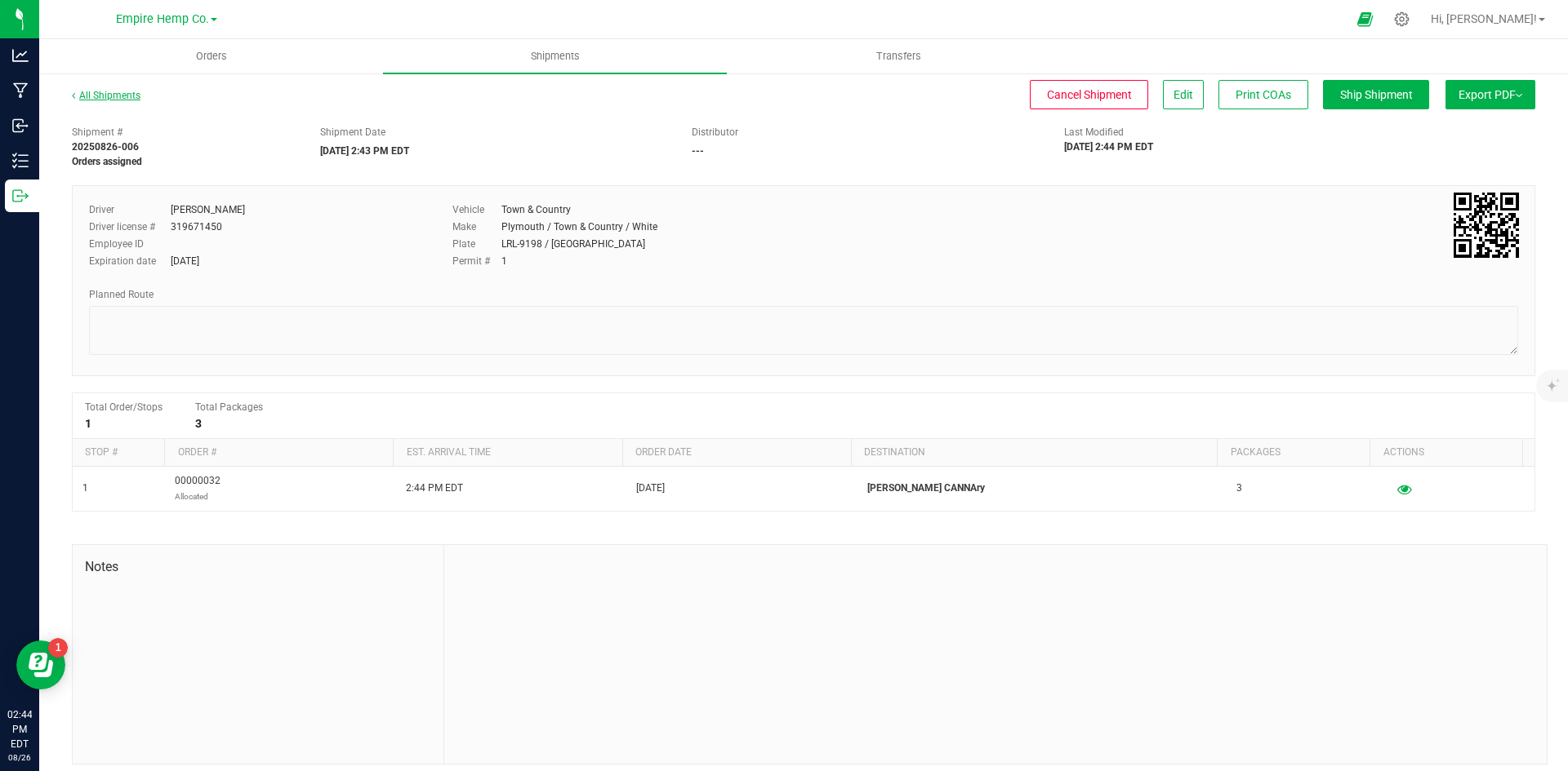
click at [127, 92] on link "All Shipments" at bounding box center [106, 95] width 69 height 11
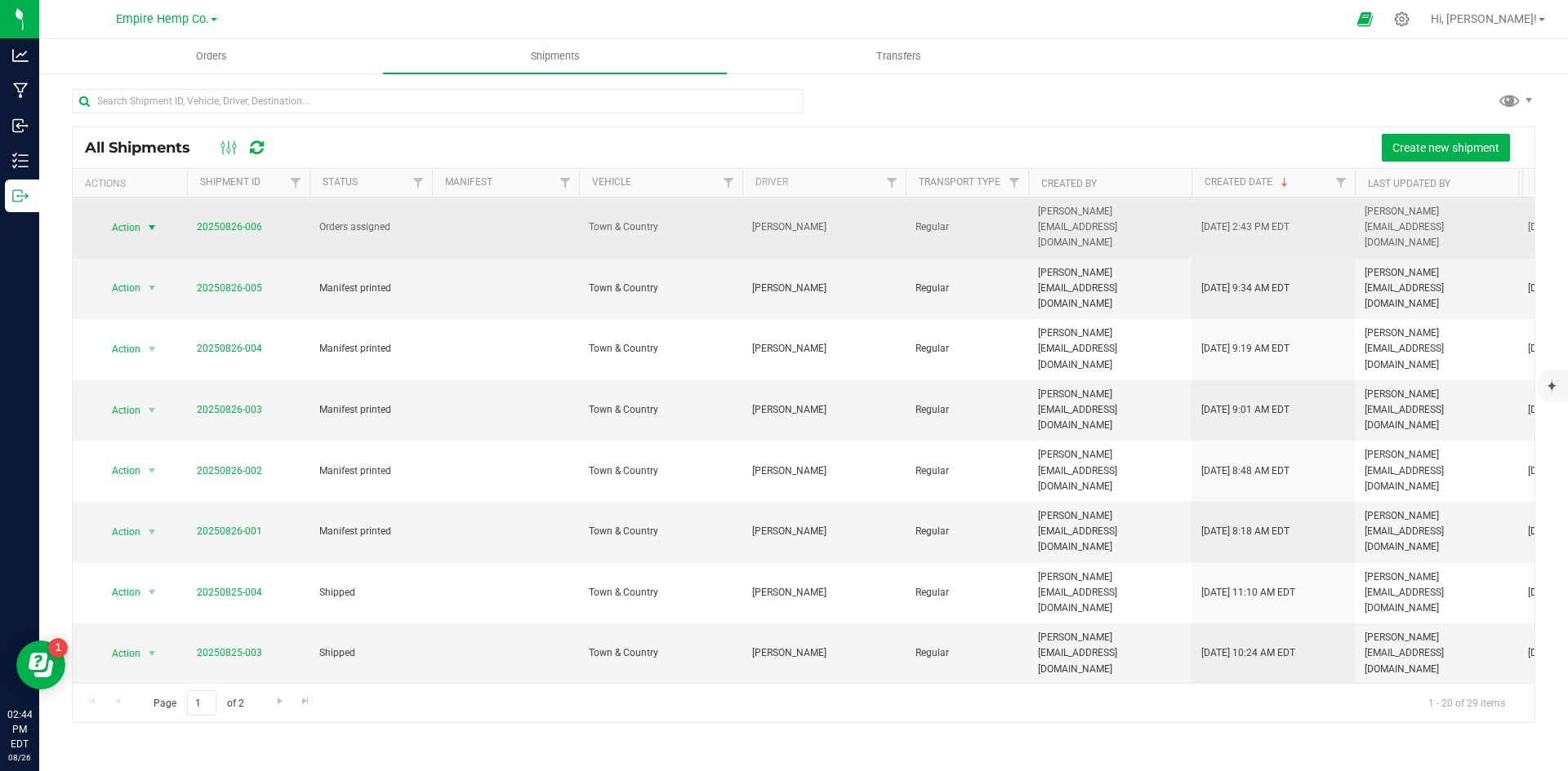
click at [156, 221] on span "select" at bounding box center [152, 228] width 13 height 13
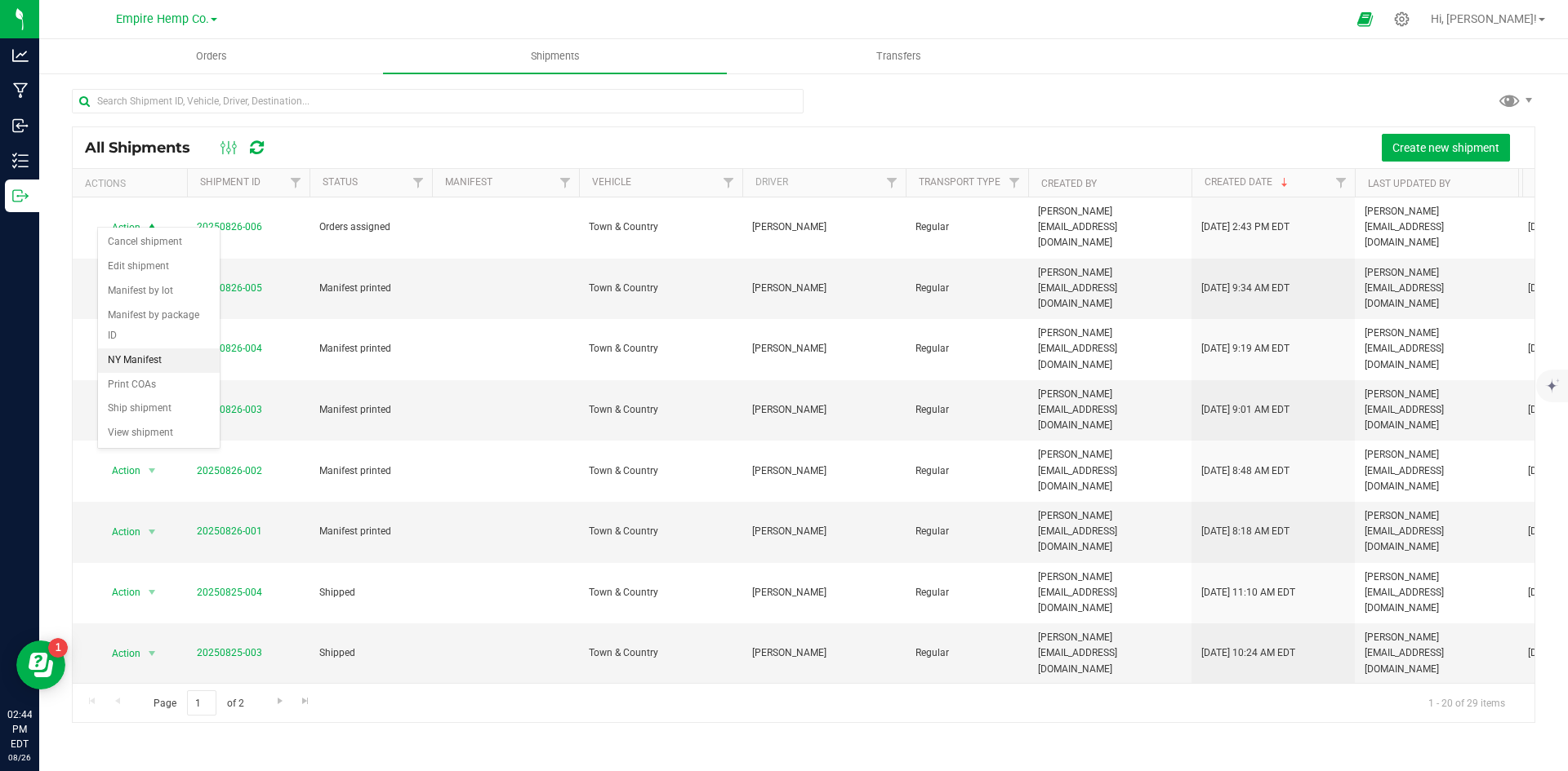
click at [155, 348] on li "NY Manifest" at bounding box center [159, 361] width 122 height 25
